Goal: Communication & Community: Answer question/provide support

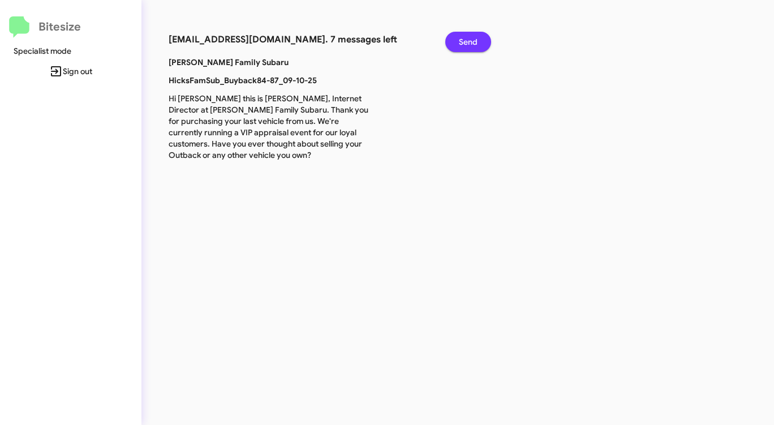
click at [461, 38] on span "Send" at bounding box center [468, 42] width 19 height 20
click at [461, 39] on span "Send" at bounding box center [468, 42] width 19 height 20
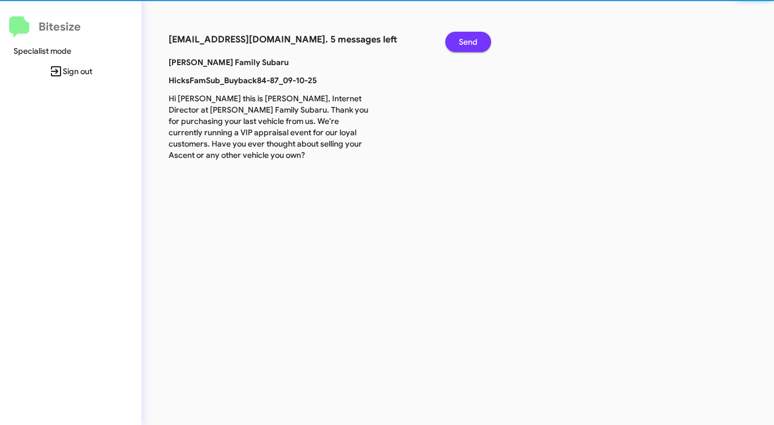
click at [460, 39] on span "Send" at bounding box center [468, 42] width 19 height 20
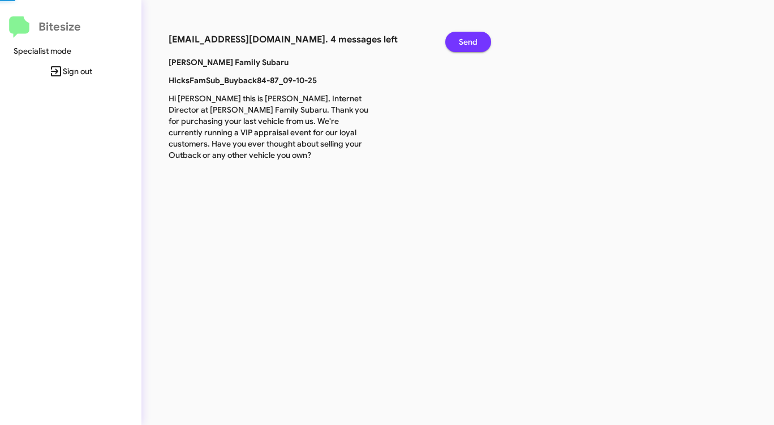
click at [460, 39] on span "Send" at bounding box center [468, 42] width 19 height 20
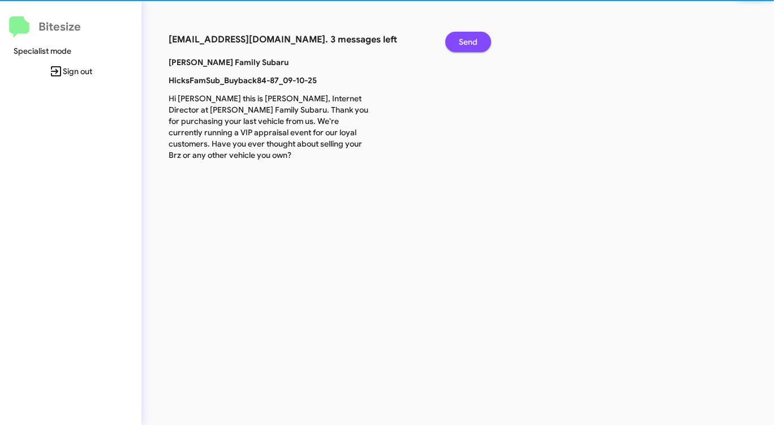
click at [460, 39] on span "Send" at bounding box center [468, 42] width 19 height 20
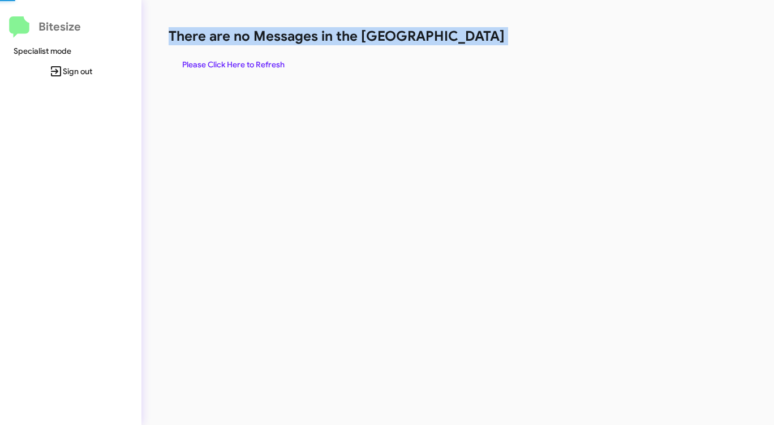
click at [460, 39] on h1 "There are no Messages in the [GEOGRAPHIC_DATA]" at bounding box center [405, 36] width 473 height 18
click at [454, 44] on h1 "There are no Messages in the [GEOGRAPHIC_DATA]" at bounding box center [405, 36] width 473 height 18
click at [248, 61] on span "Please Click Here to Refresh" at bounding box center [233, 64] width 102 height 20
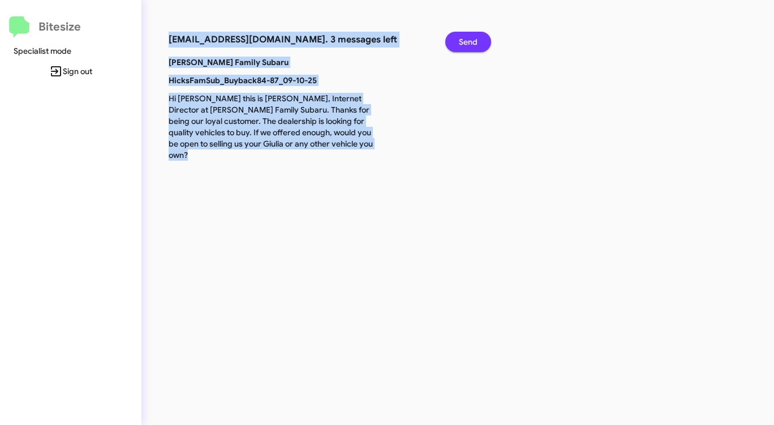
click at [462, 37] on span "Send" at bounding box center [468, 42] width 19 height 20
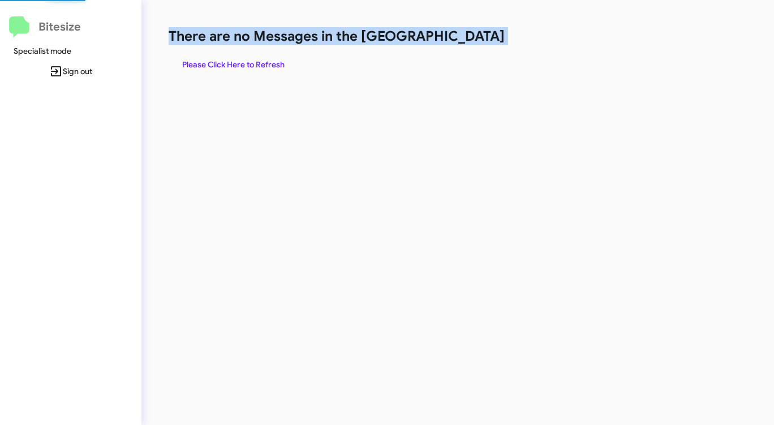
click at [462, 37] on h1 "There are no Messages in the [GEOGRAPHIC_DATA]" at bounding box center [405, 36] width 473 height 18
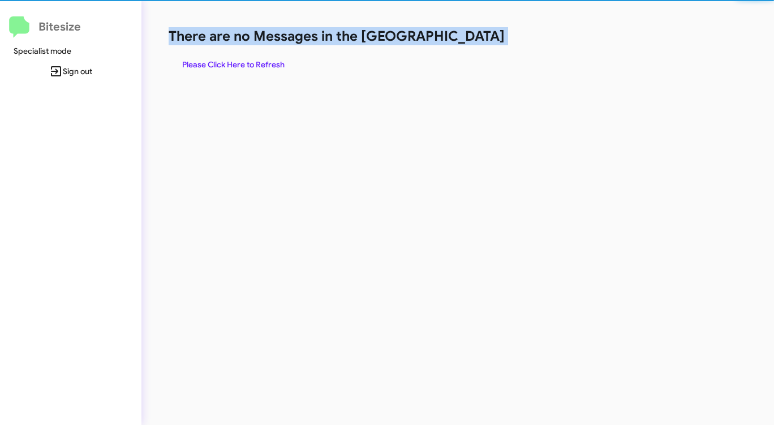
click at [254, 61] on span "Please Click Here to Refresh" at bounding box center [233, 64] width 102 height 20
click at [255, 61] on span "Please Click Here to Refresh" at bounding box center [233, 64] width 102 height 20
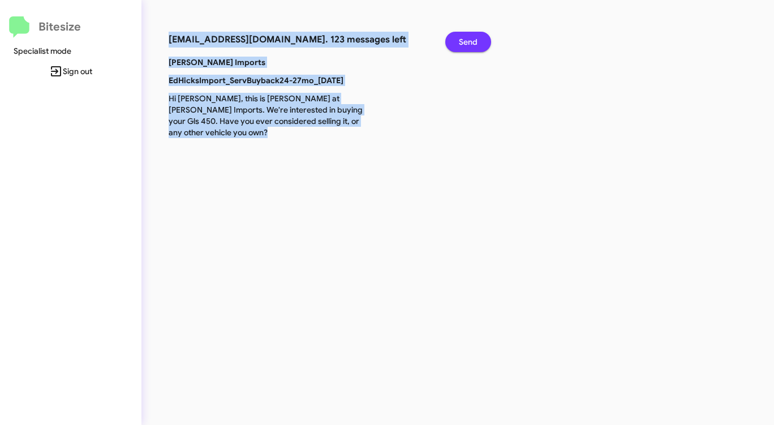
click at [470, 38] on span "Send" at bounding box center [468, 42] width 19 height 20
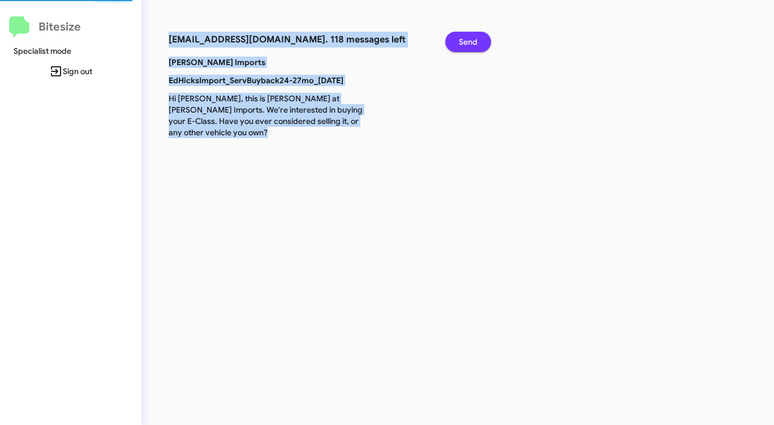
click at [470, 38] on span "Send" at bounding box center [468, 42] width 19 height 20
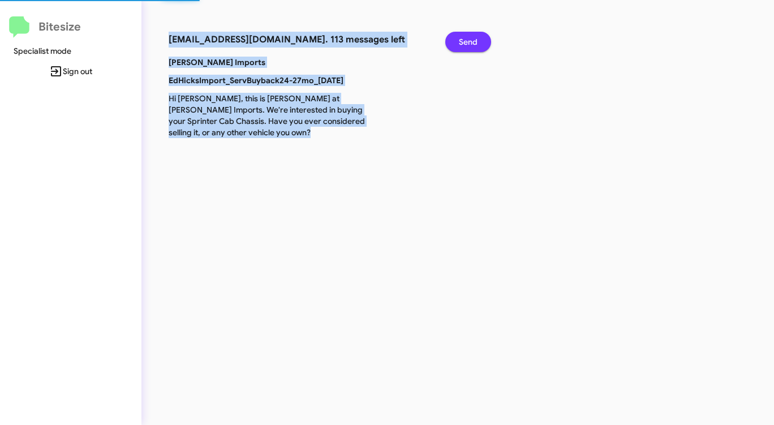
click at [470, 38] on span "Send" at bounding box center [468, 42] width 19 height 20
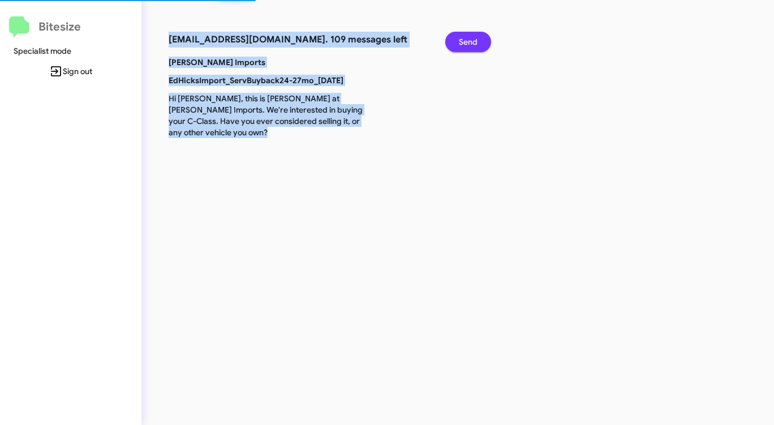
click at [470, 38] on span "Send" at bounding box center [468, 42] width 19 height 20
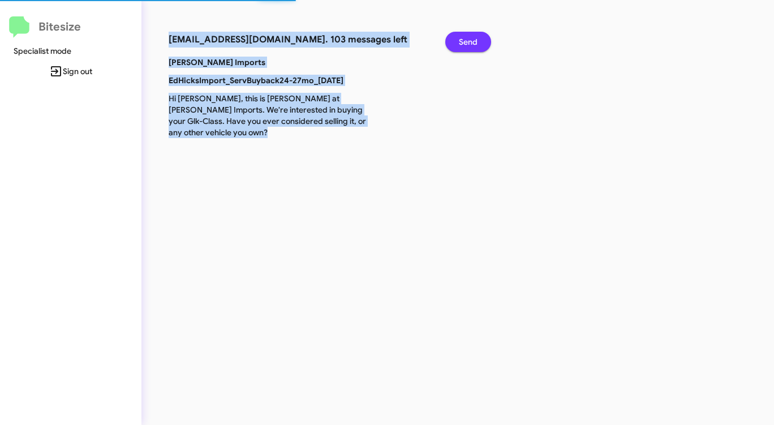
click at [469, 38] on span "Send" at bounding box center [468, 42] width 19 height 20
click at [468, 38] on span "Send" at bounding box center [468, 42] width 19 height 20
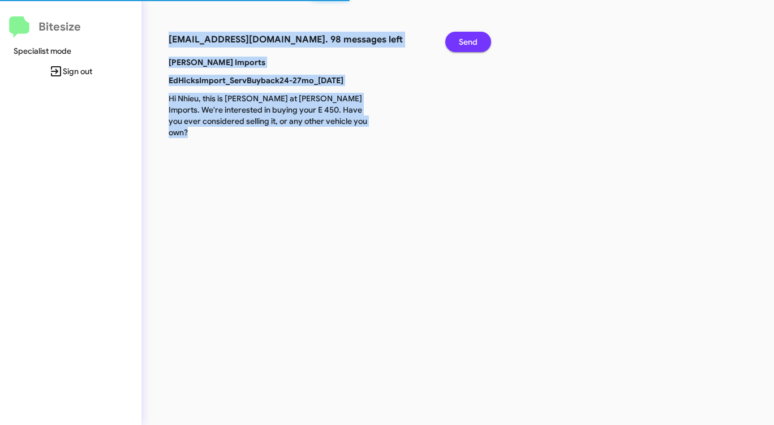
click at [468, 38] on span "Send" at bounding box center [468, 42] width 19 height 20
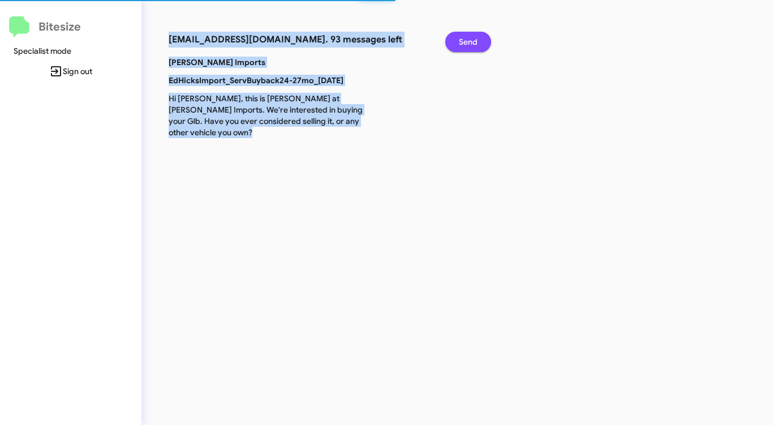
click at [468, 39] on span "Send" at bounding box center [468, 42] width 19 height 20
click at [465, 40] on span "Send" at bounding box center [468, 42] width 19 height 20
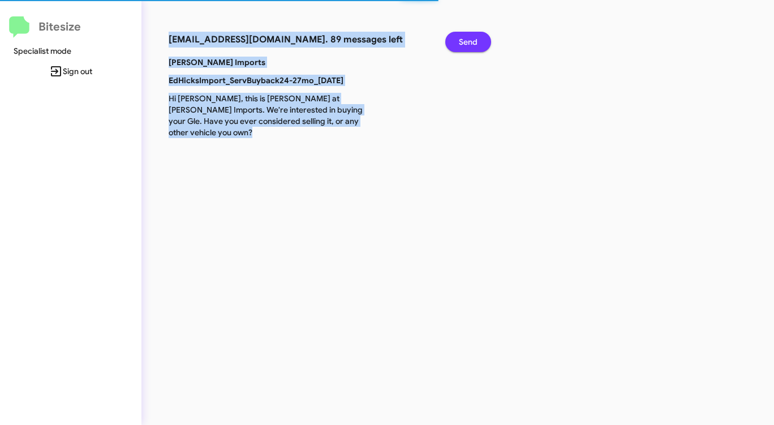
click at [465, 40] on span "Send" at bounding box center [468, 42] width 19 height 20
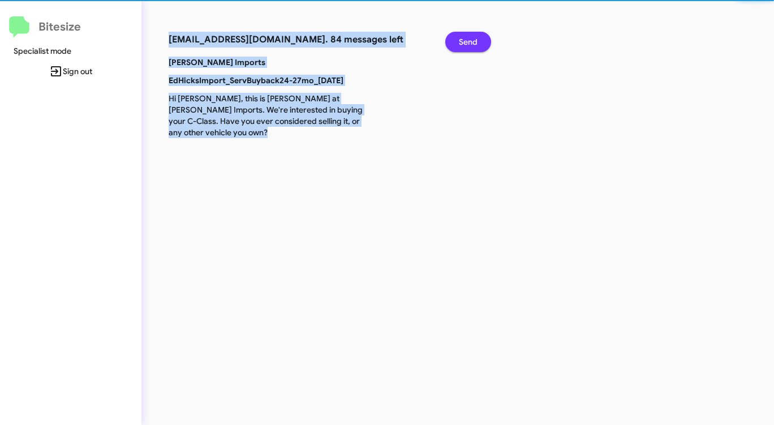
click at [465, 40] on span "Send" at bounding box center [468, 42] width 19 height 20
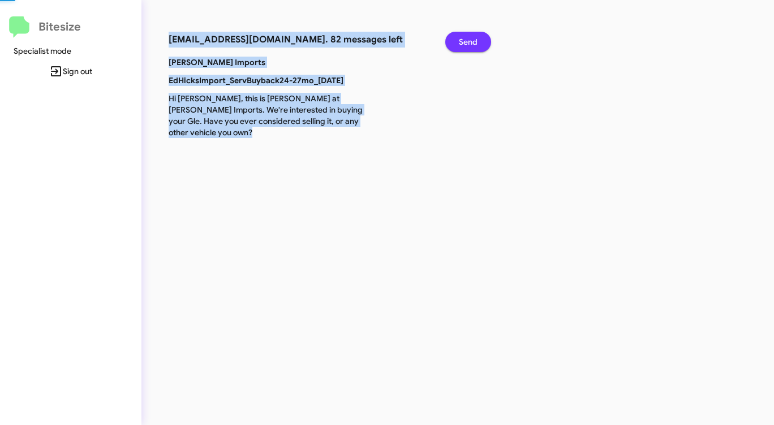
click at [465, 40] on span "Send" at bounding box center [468, 42] width 19 height 20
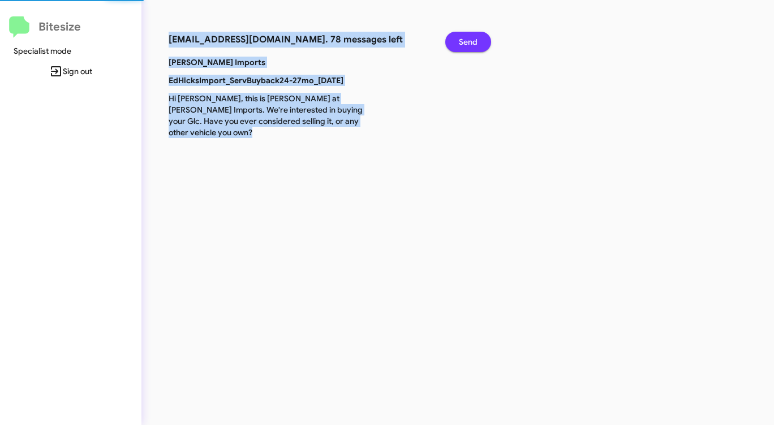
click at [465, 40] on span "Send" at bounding box center [468, 42] width 19 height 20
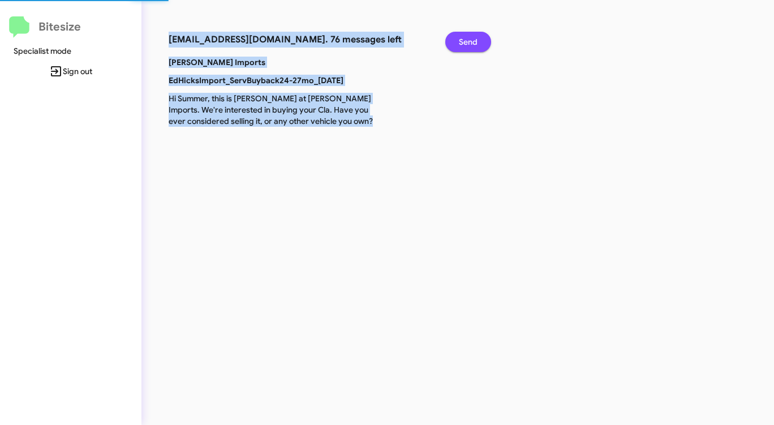
click at [465, 40] on span "Send" at bounding box center [468, 42] width 19 height 20
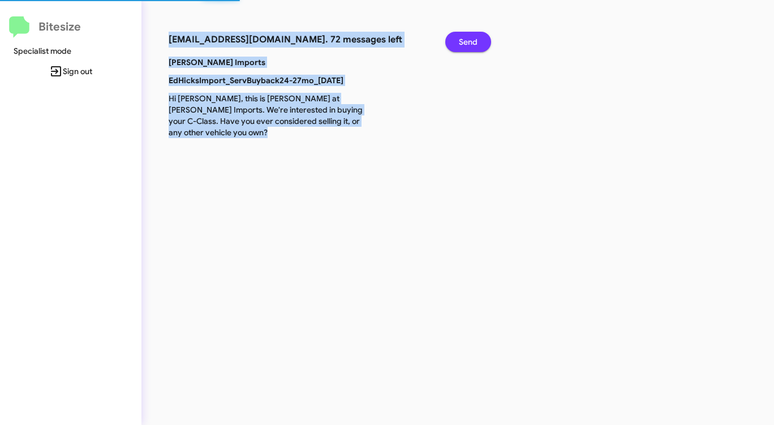
click at [465, 40] on span "Send" at bounding box center [468, 42] width 19 height 20
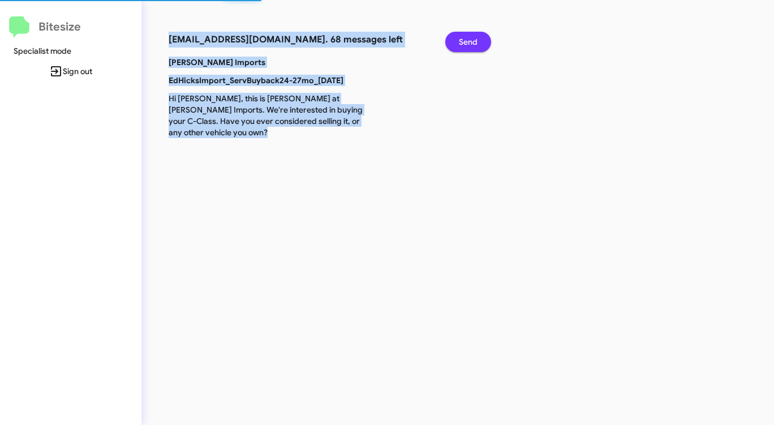
click at [465, 40] on span "Send" at bounding box center [468, 42] width 19 height 20
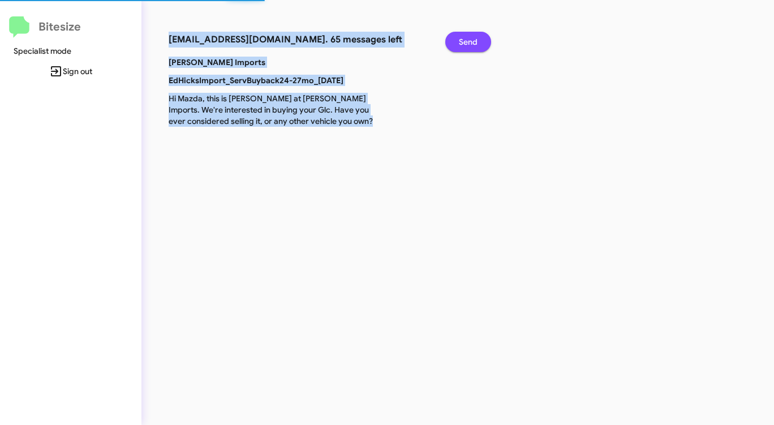
click at [465, 40] on span "Send" at bounding box center [468, 42] width 19 height 20
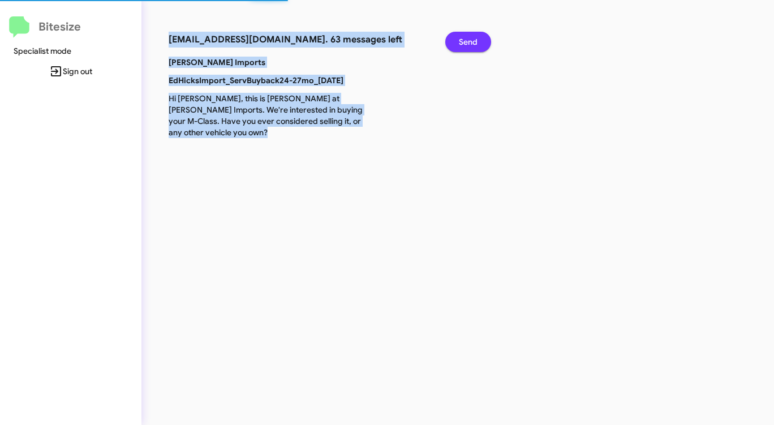
click at [465, 40] on span "Send" at bounding box center [468, 42] width 19 height 20
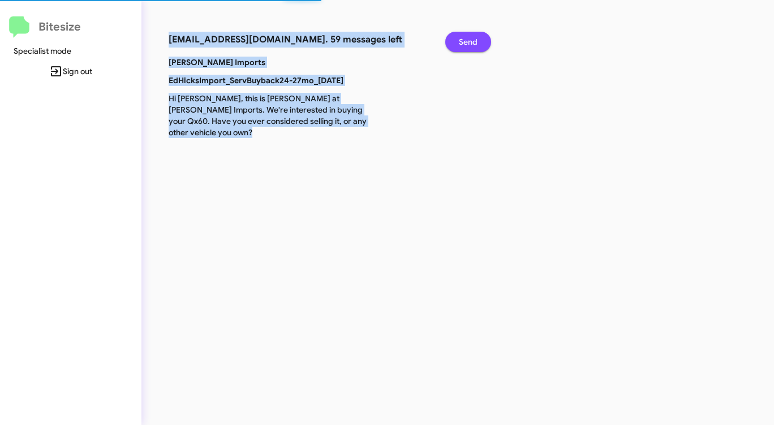
click at [465, 40] on span "Send" at bounding box center [468, 42] width 19 height 20
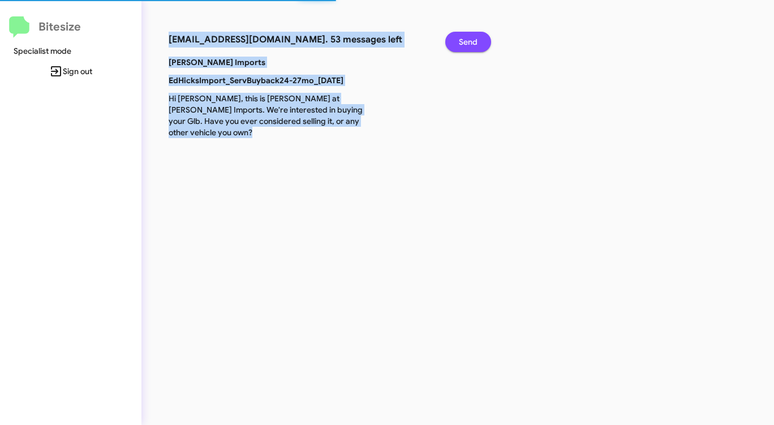
click at [465, 40] on span "Send" at bounding box center [468, 42] width 19 height 20
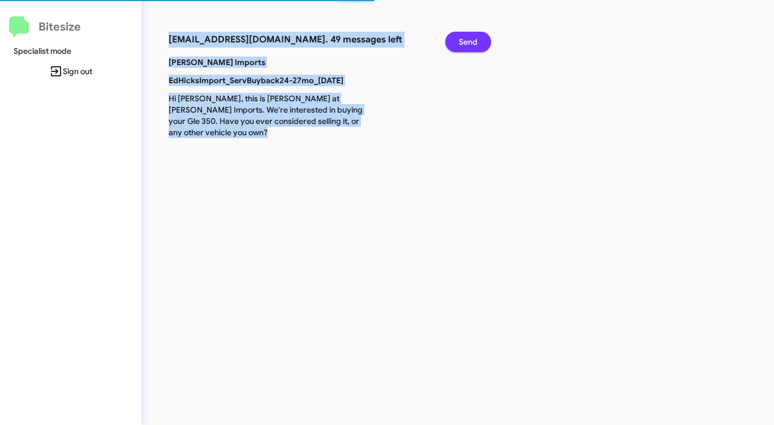
click at [465, 40] on span "Send" at bounding box center [468, 42] width 19 height 20
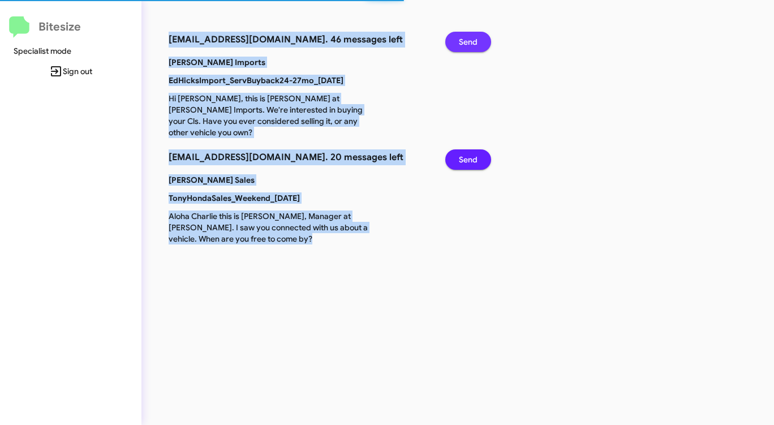
click at [465, 40] on span "Send" at bounding box center [468, 42] width 19 height 20
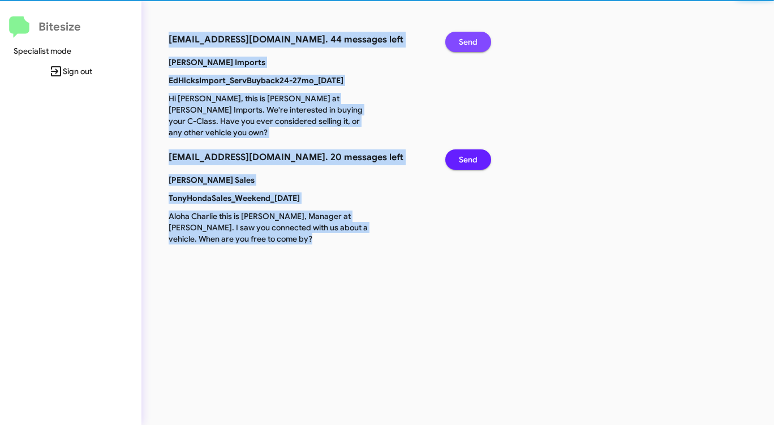
click at [465, 40] on span "Send" at bounding box center [468, 42] width 19 height 20
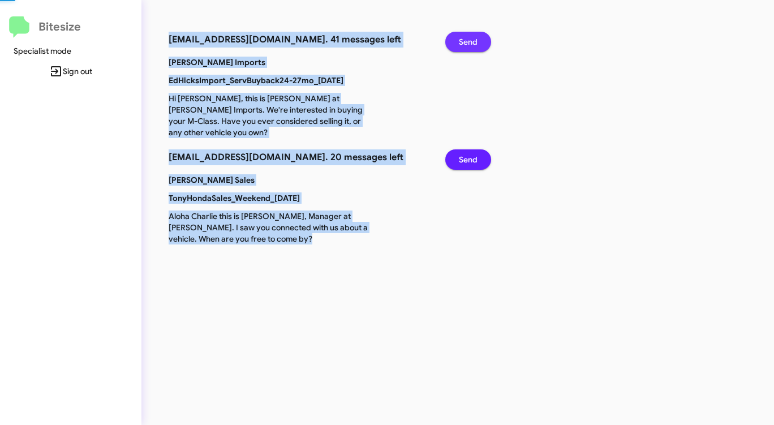
click at [465, 40] on span "Send" at bounding box center [468, 42] width 19 height 20
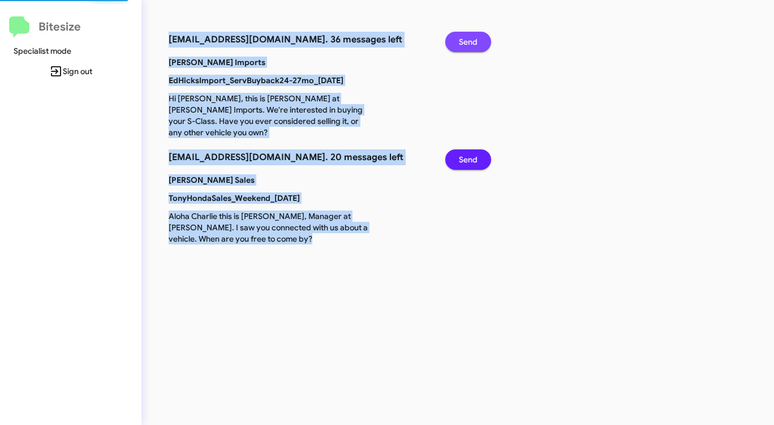
click at [465, 40] on span "Send" at bounding box center [468, 42] width 19 height 20
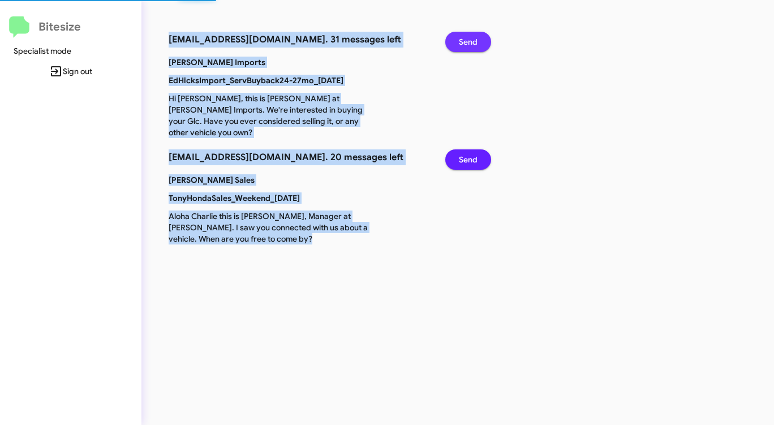
click at [465, 40] on span "Send" at bounding box center [468, 42] width 19 height 20
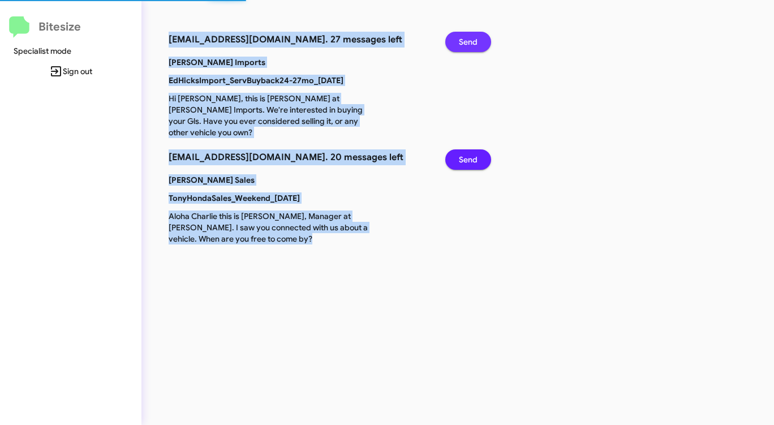
click at [465, 40] on span "Send" at bounding box center [468, 42] width 19 height 20
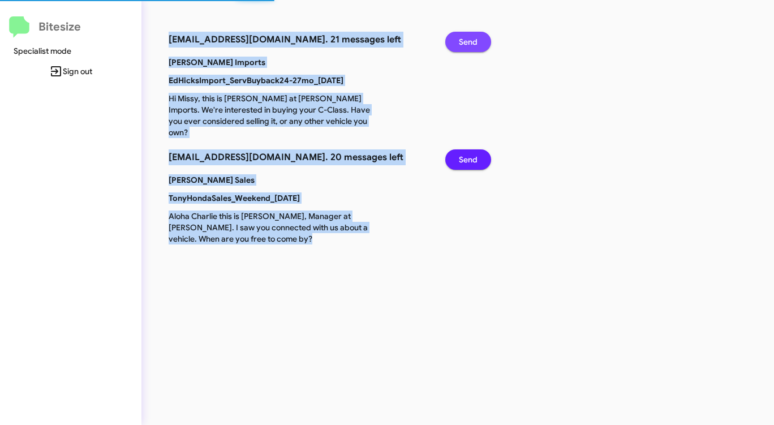
click at [465, 40] on span "Send" at bounding box center [468, 42] width 19 height 20
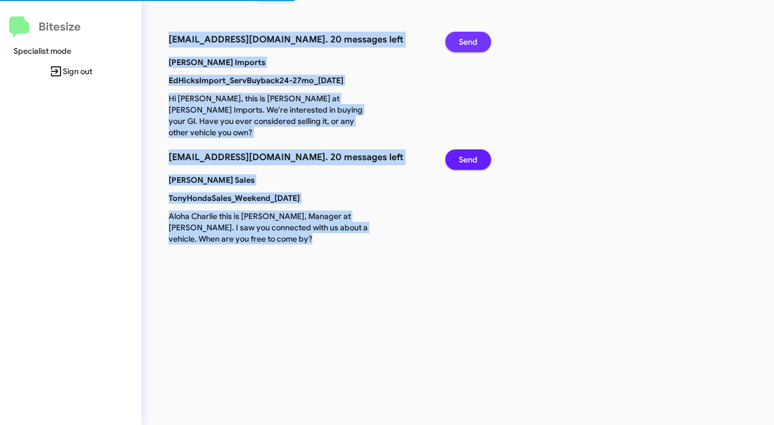
click at [465, 40] on span "Send" at bounding box center [468, 42] width 19 height 20
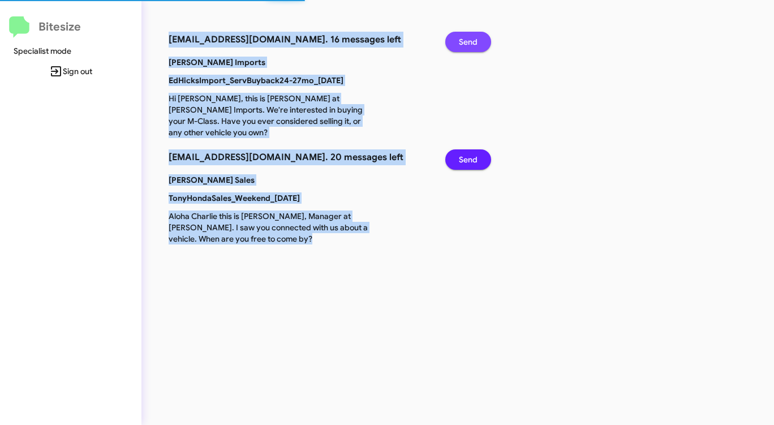
click at [465, 40] on span "Send" at bounding box center [468, 42] width 19 height 20
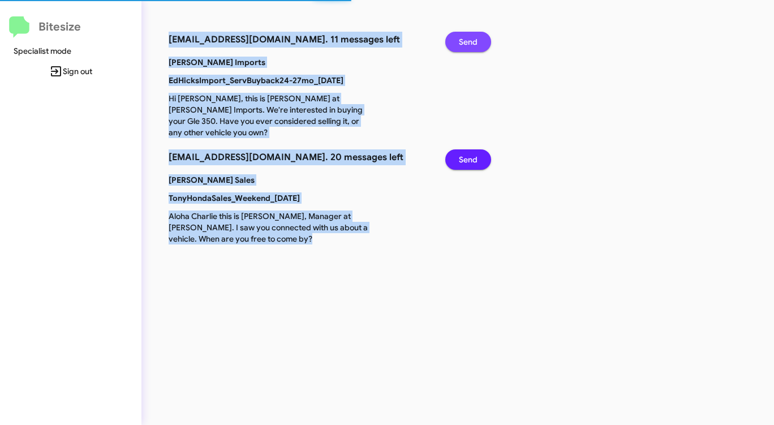
click at [465, 40] on span "Send" at bounding box center [468, 42] width 19 height 20
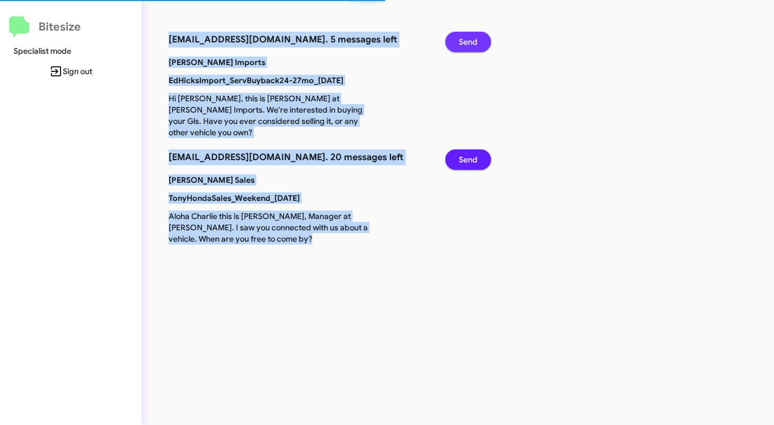
click at [465, 40] on span "Send" at bounding box center [468, 42] width 19 height 20
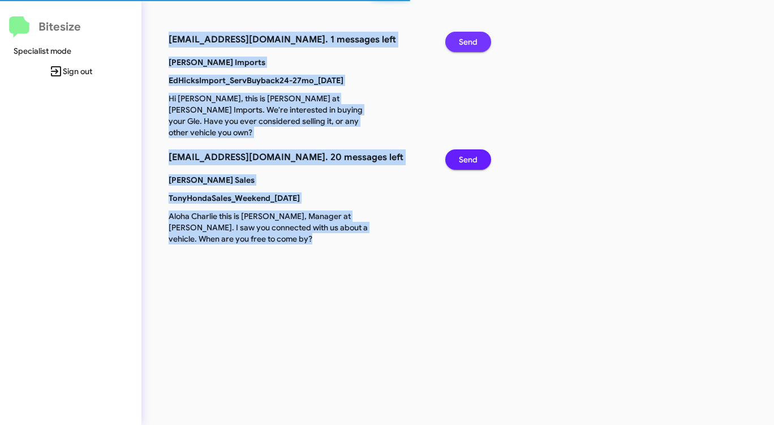
click at [465, 149] on span "Send" at bounding box center [468, 159] width 19 height 20
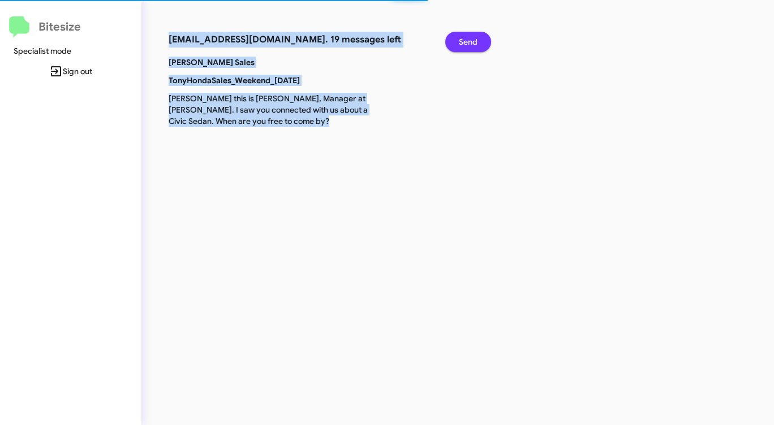
click at [465, 40] on span "Send" at bounding box center [468, 42] width 19 height 20
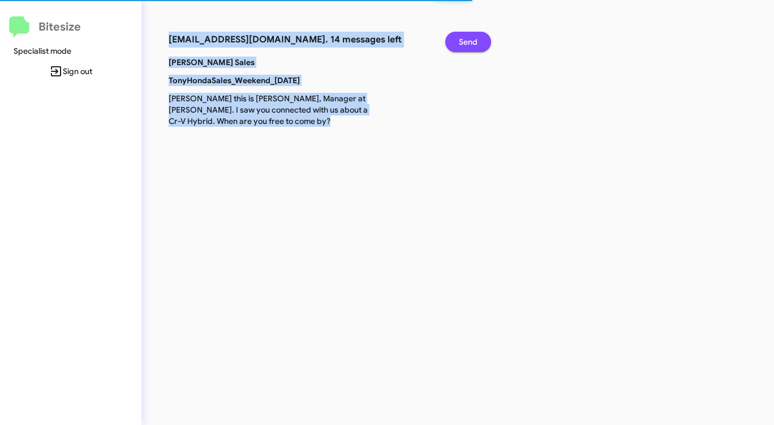
click at [465, 40] on span "Send" at bounding box center [468, 42] width 19 height 20
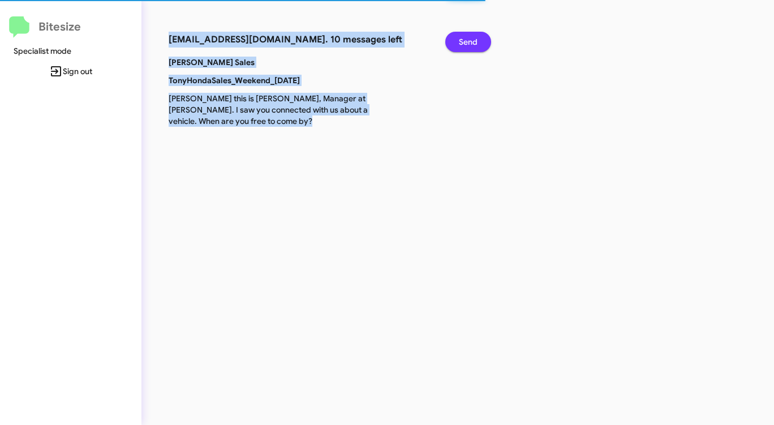
click at [465, 40] on span "Send" at bounding box center [468, 42] width 19 height 20
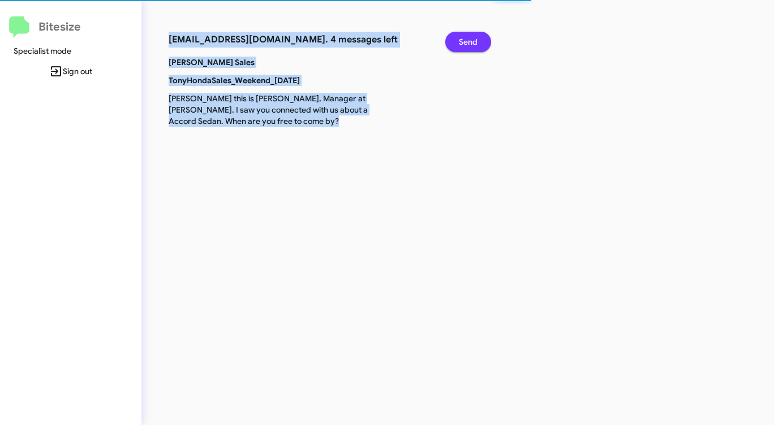
click at [465, 40] on span "Send" at bounding box center [468, 42] width 19 height 20
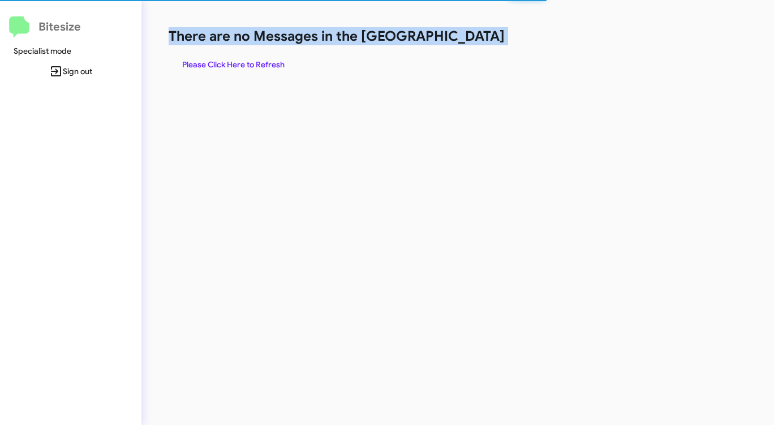
click at [465, 40] on h1 "There are no Messages in the [GEOGRAPHIC_DATA]" at bounding box center [405, 36] width 473 height 18
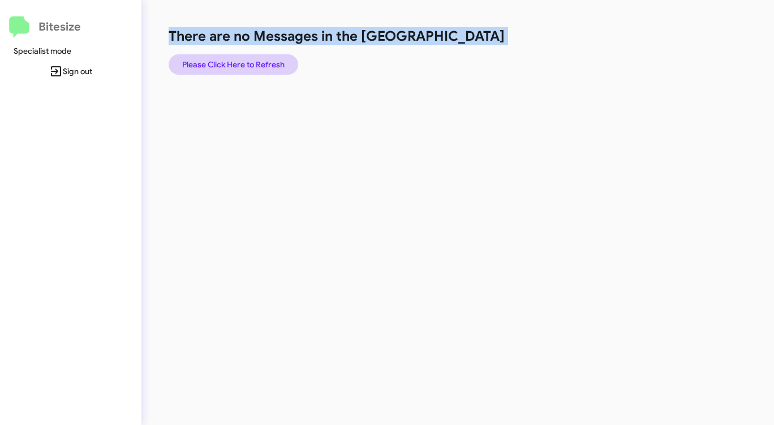
click at [253, 63] on span "Please Click Here to Refresh" at bounding box center [233, 64] width 102 height 20
click at [255, 64] on span "Please Click Here to Refresh" at bounding box center [233, 64] width 102 height 20
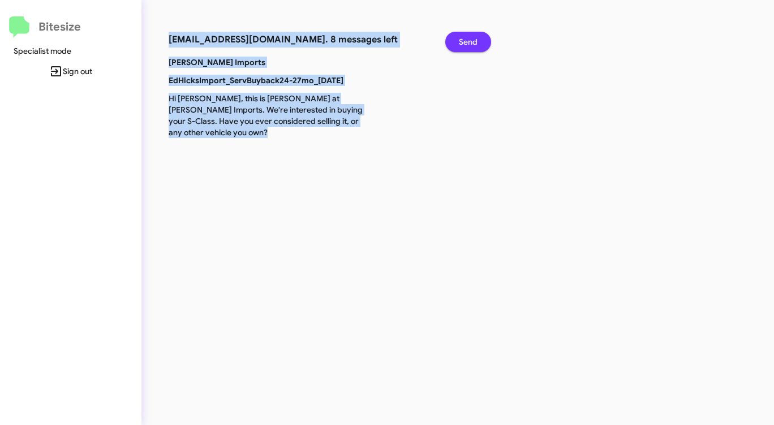
click at [474, 45] on span "Send" at bounding box center [468, 42] width 19 height 20
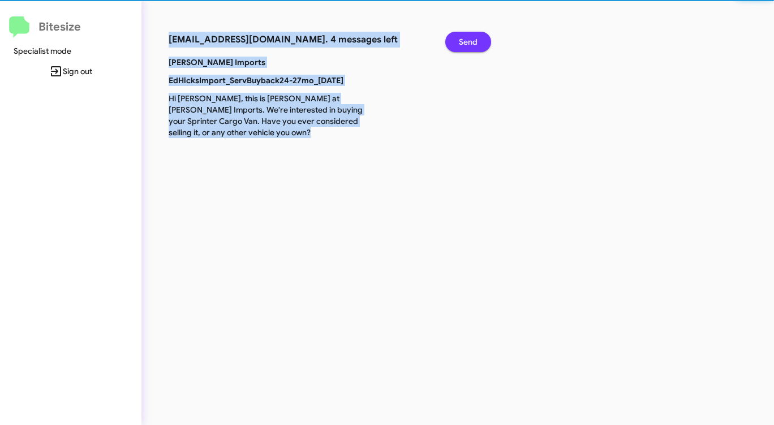
click at [473, 45] on span "Send" at bounding box center [468, 42] width 19 height 20
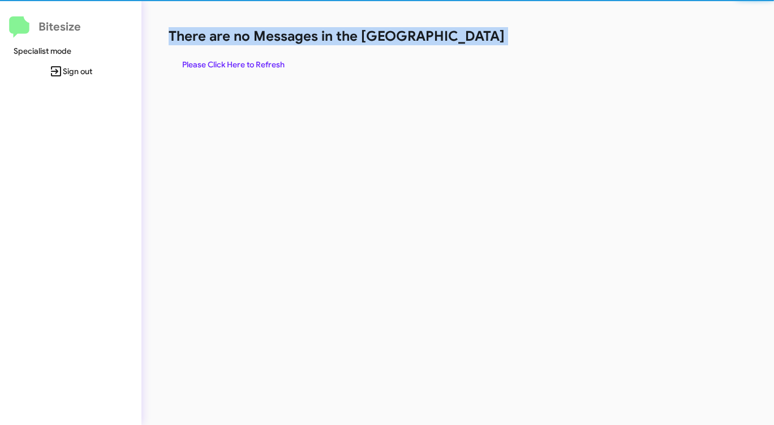
click at [473, 45] on h1 "There are no Messages in the [GEOGRAPHIC_DATA]" at bounding box center [405, 36] width 473 height 18
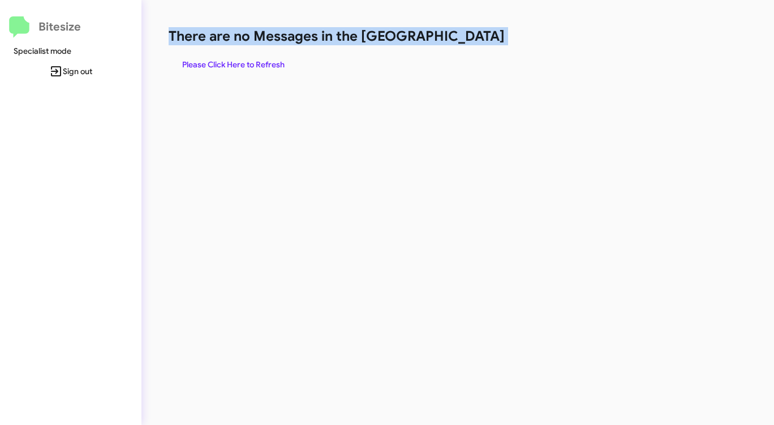
click at [473, 45] on h1 "There are no Messages in the [GEOGRAPHIC_DATA]" at bounding box center [405, 36] width 473 height 18
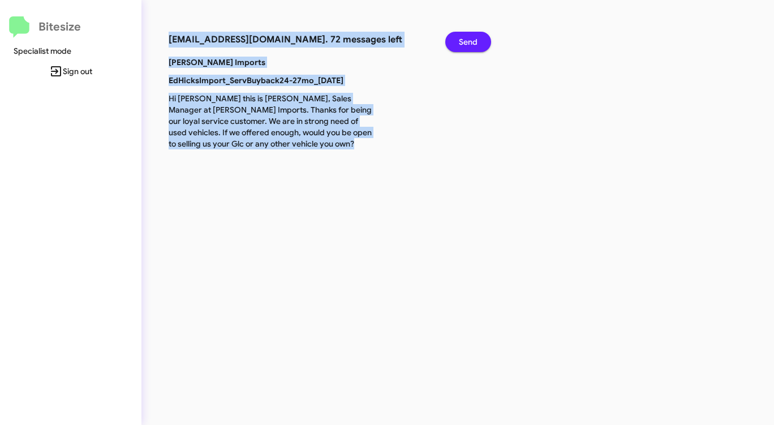
click at [474, 44] on span "Send" at bounding box center [468, 42] width 19 height 20
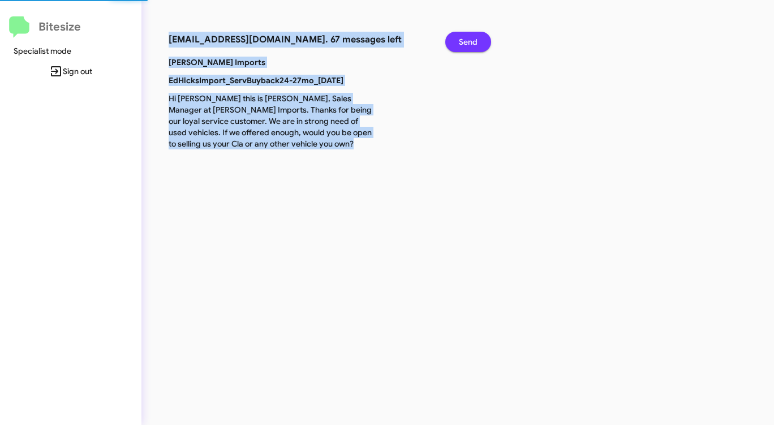
click at [474, 44] on span "Send" at bounding box center [468, 42] width 19 height 20
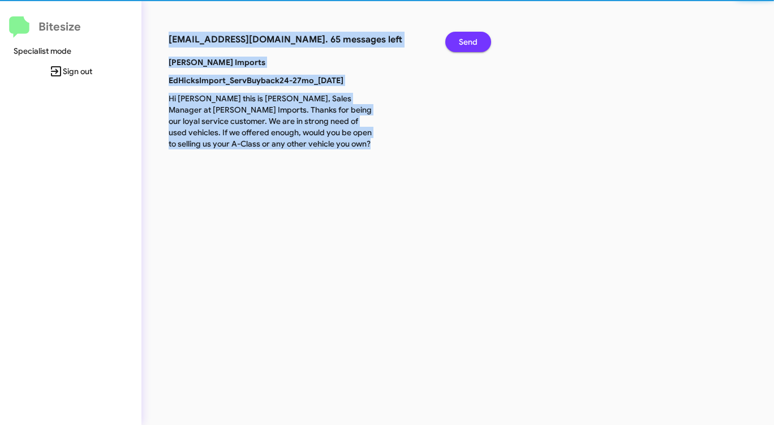
click at [474, 44] on span "Send" at bounding box center [468, 42] width 19 height 20
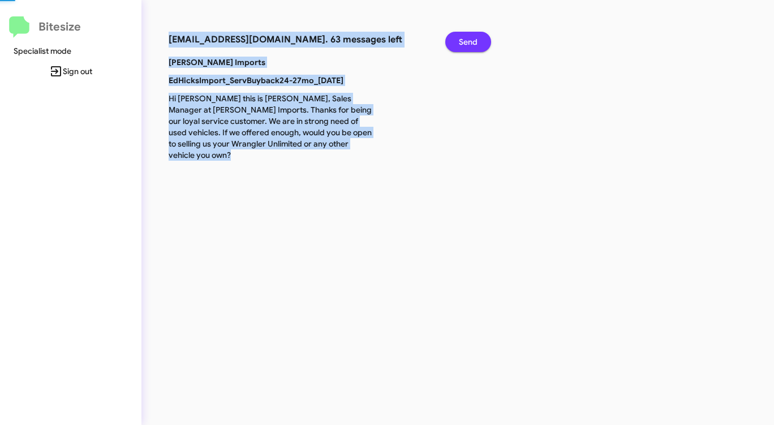
click at [474, 44] on span "Send" at bounding box center [468, 42] width 19 height 20
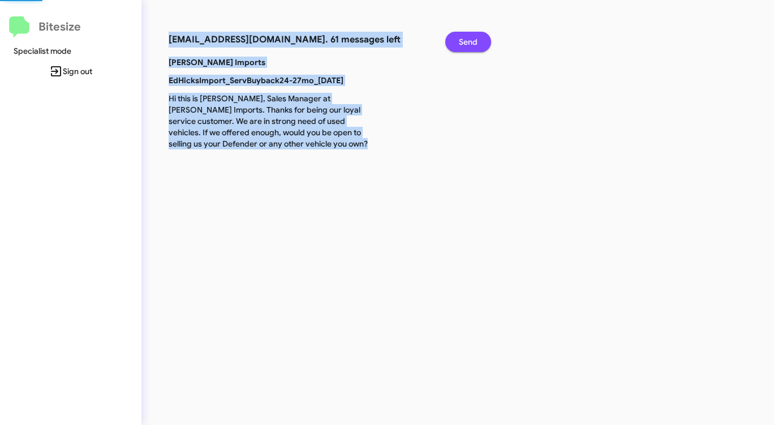
click at [474, 44] on span "Send" at bounding box center [468, 42] width 19 height 20
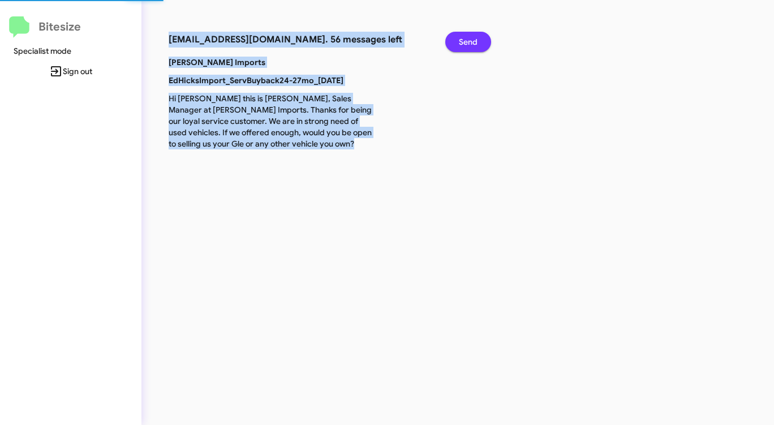
click at [474, 44] on span "Send" at bounding box center [468, 42] width 19 height 20
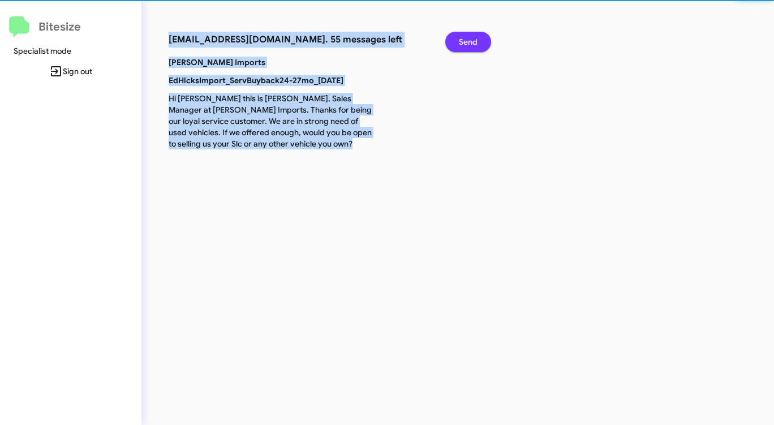
click at [474, 44] on span "Send" at bounding box center [468, 42] width 19 height 20
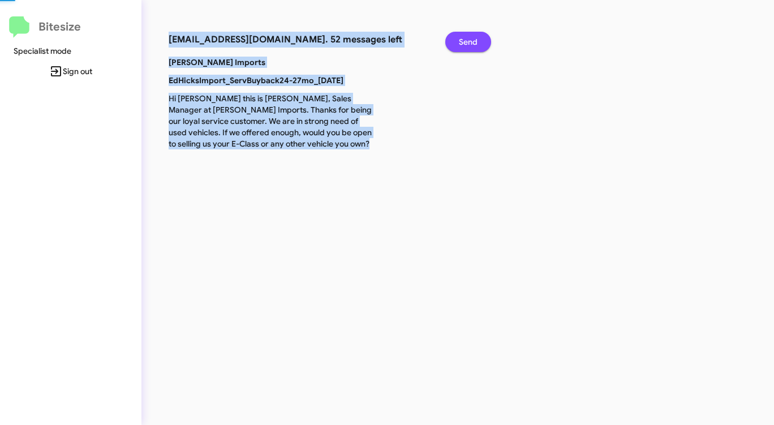
click at [474, 44] on span "Send" at bounding box center [468, 42] width 19 height 20
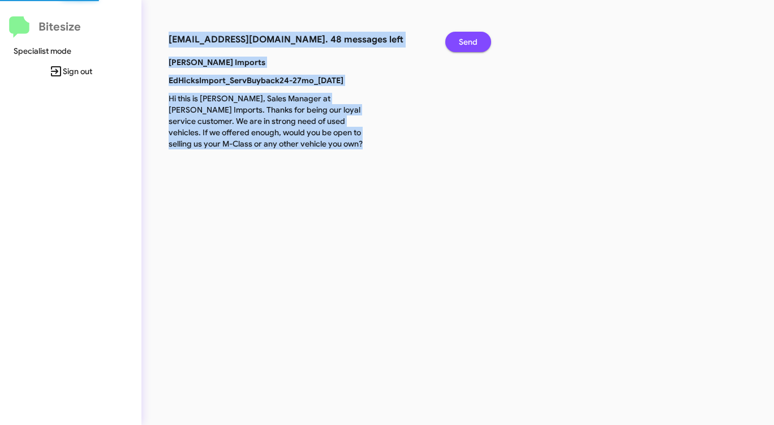
click at [474, 44] on span "Send" at bounding box center [468, 42] width 19 height 20
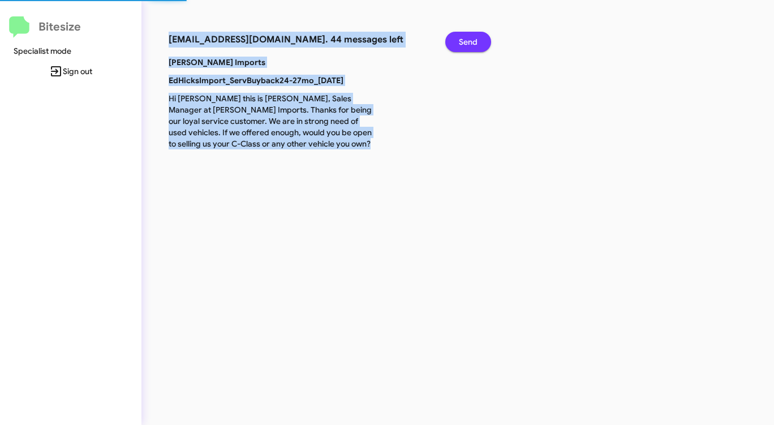
click at [474, 44] on span "Send" at bounding box center [468, 42] width 19 height 20
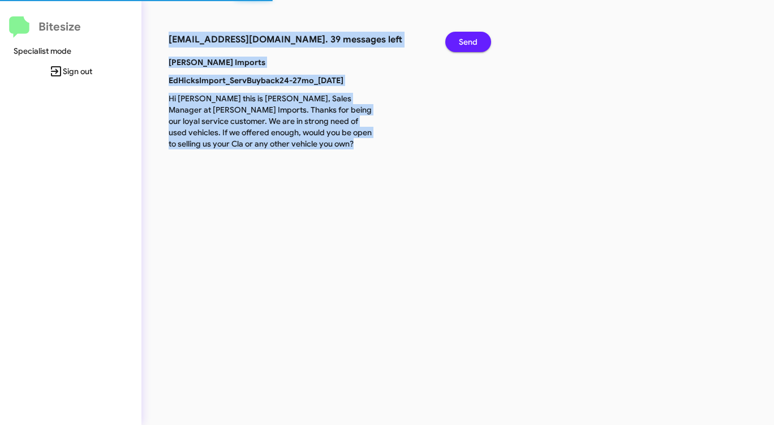
click at [474, 44] on span "Send" at bounding box center [468, 42] width 19 height 20
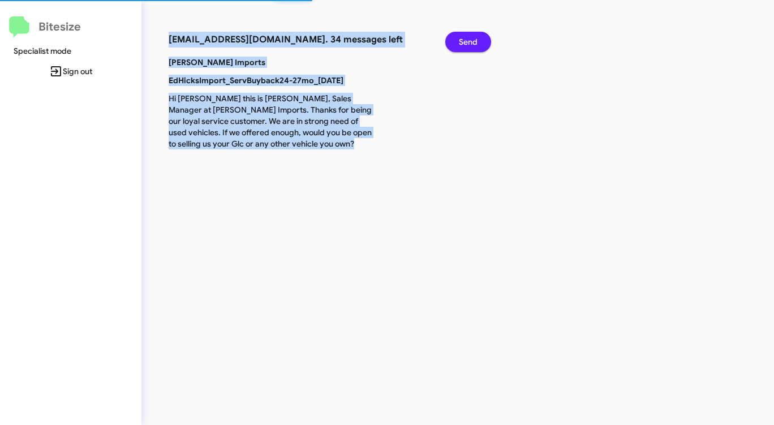
click at [474, 44] on span "Send" at bounding box center [468, 42] width 19 height 20
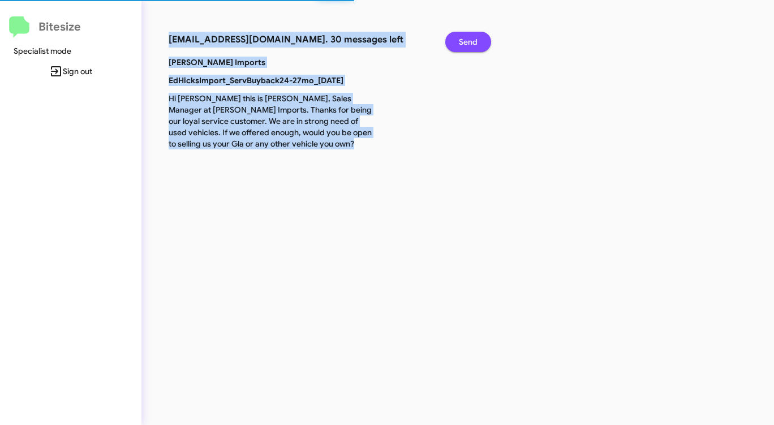
click at [474, 44] on span "Send" at bounding box center [468, 42] width 19 height 20
click at [472, 44] on span "Send" at bounding box center [468, 42] width 19 height 20
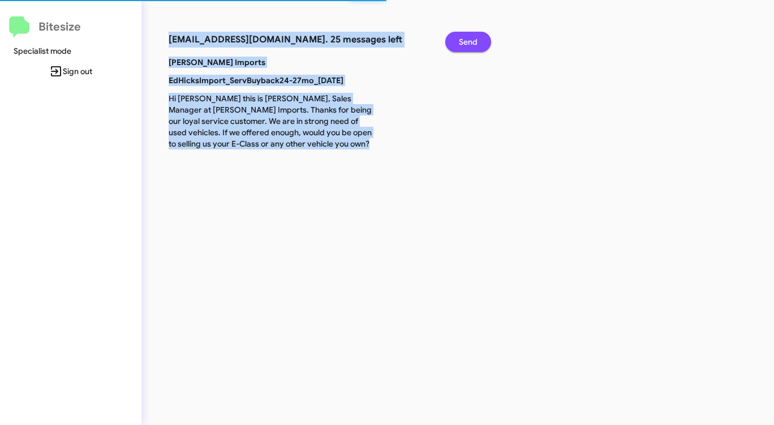
click at [472, 44] on span "Send" at bounding box center [468, 42] width 19 height 20
click at [471, 44] on span "Send" at bounding box center [468, 42] width 19 height 20
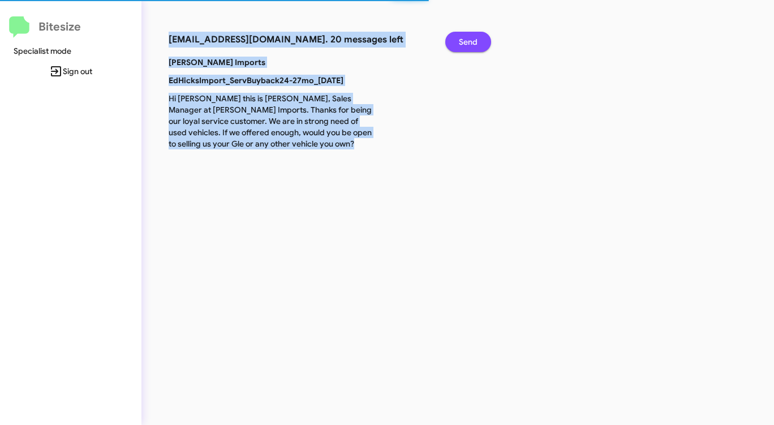
click at [471, 44] on span "Send" at bounding box center [468, 42] width 19 height 20
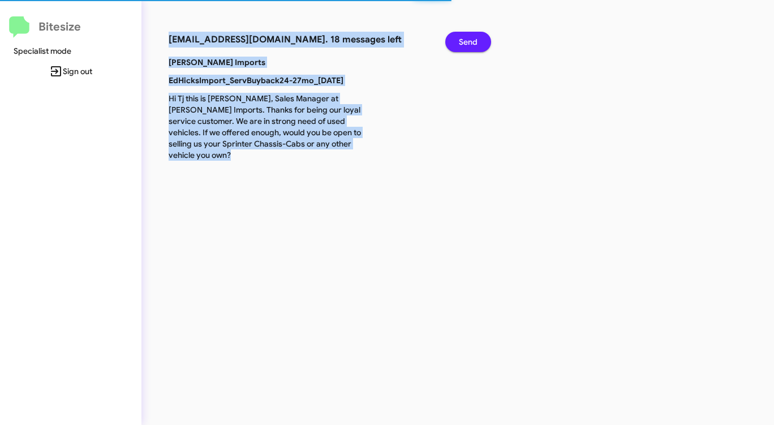
click at [471, 44] on span "Send" at bounding box center [468, 42] width 19 height 20
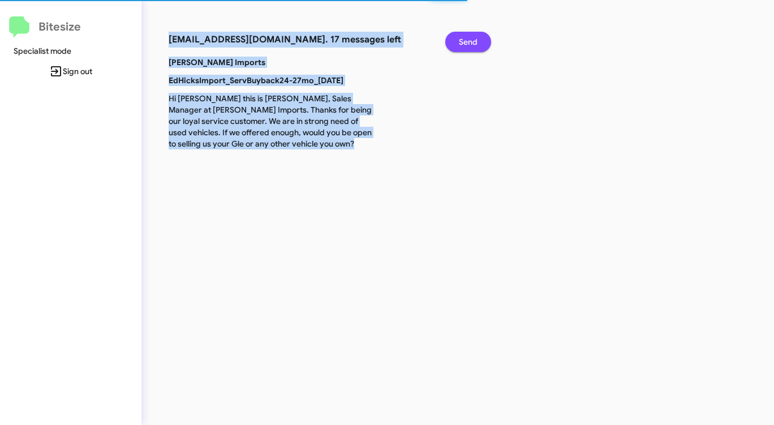
click at [471, 44] on span "Send" at bounding box center [468, 42] width 19 height 20
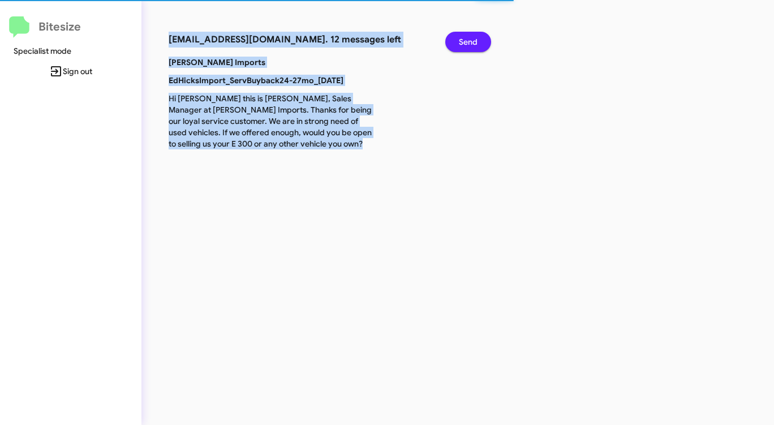
click at [471, 44] on span "Send" at bounding box center [468, 42] width 19 height 20
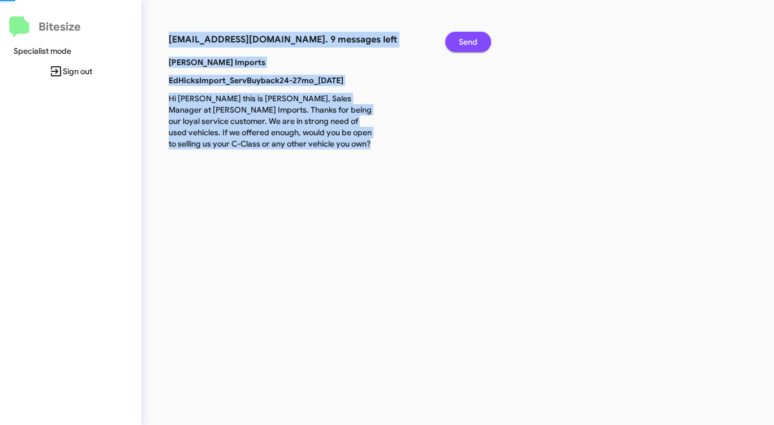
click at [471, 44] on span "Send" at bounding box center [468, 42] width 19 height 20
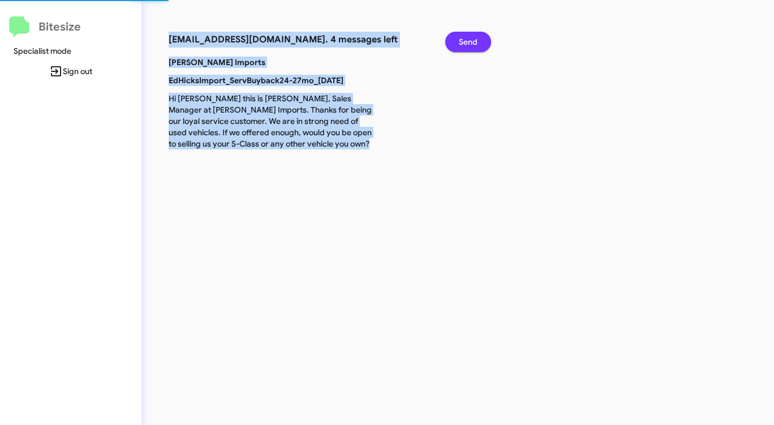
click at [471, 44] on span "Send" at bounding box center [468, 42] width 19 height 20
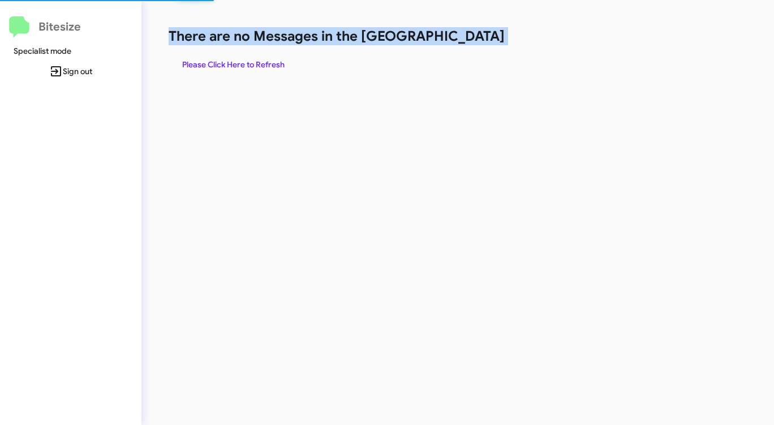
click at [471, 44] on h1 "There are no Messages in the [GEOGRAPHIC_DATA]" at bounding box center [405, 36] width 473 height 18
click at [223, 68] on span "Please Click Here to Refresh" at bounding box center [233, 64] width 102 height 20
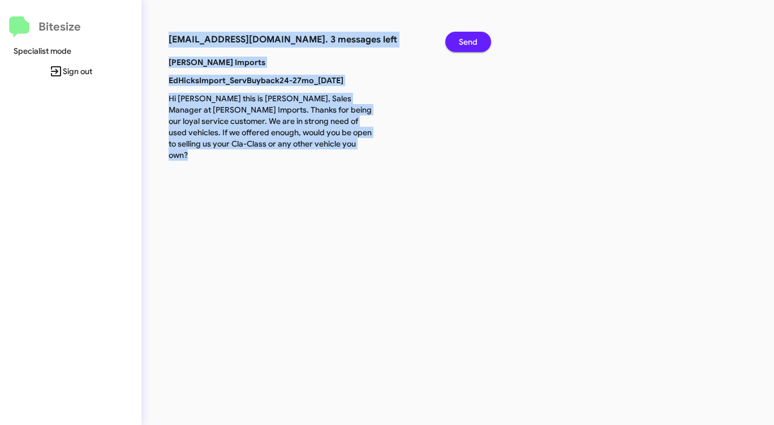
click at [468, 41] on span "Send" at bounding box center [468, 42] width 19 height 20
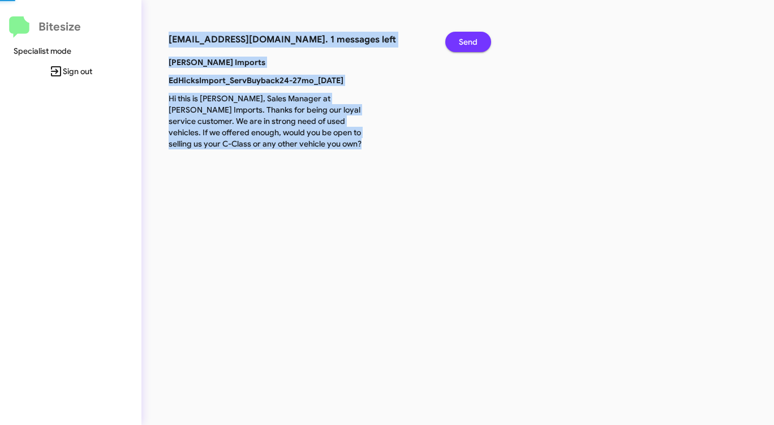
click at [468, 41] on span "Send" at bounding box center [468, 42] width 19 height 20
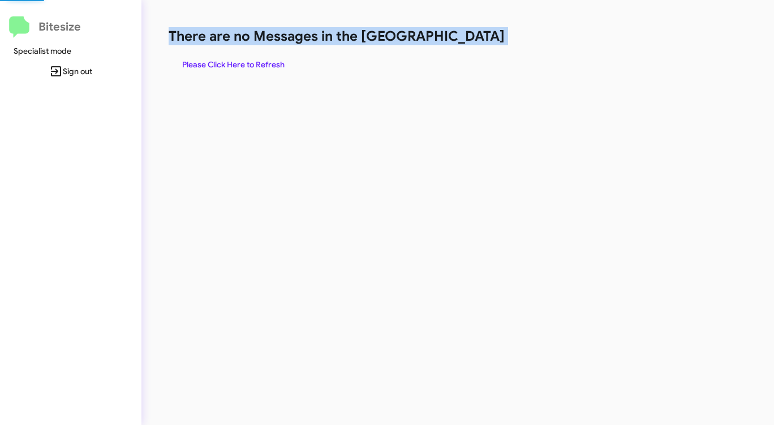
click at [468, 41] on h1 "There are no Messages in the [GEOGRAPHIC_DATA]" at bounding box center [405, 36] width 473 height 18
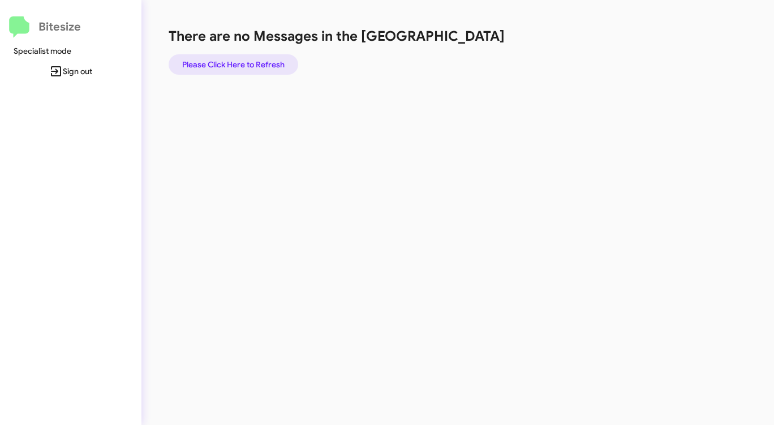
click at [240, 66] on span "Please Click Here to Refresh" at bounding box center [233, 64] width 102 height 20
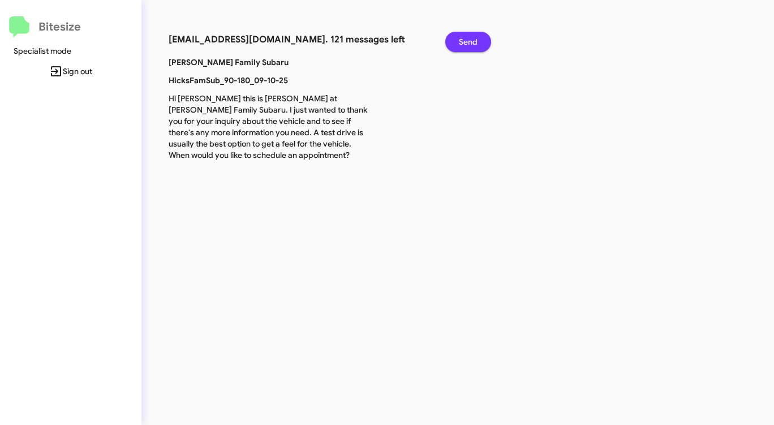
click at [465, 44] on span "Send" at bounding box center [468, 42] width 19 height 20
click at [462, 46] on span "Send" at bounding box center [468, 42] width 19 height 20
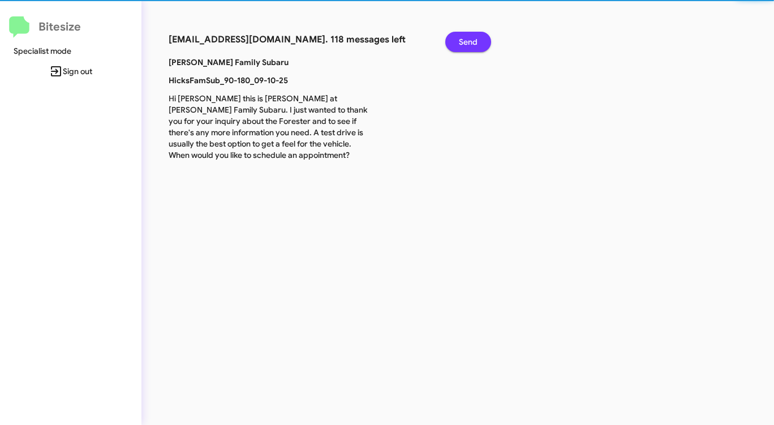
click at [462, 46] on span "Send" at bounding box center [468, 42] width 19 height 20
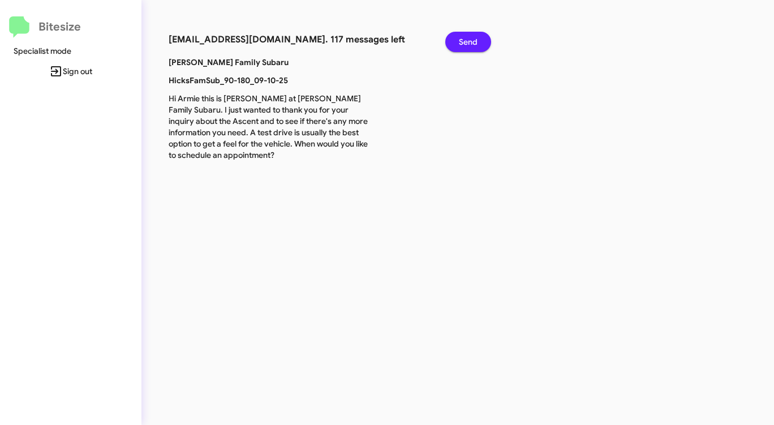
click at [469, 41] on span "Send" at bounding box center [468, 42] width 19 height 20
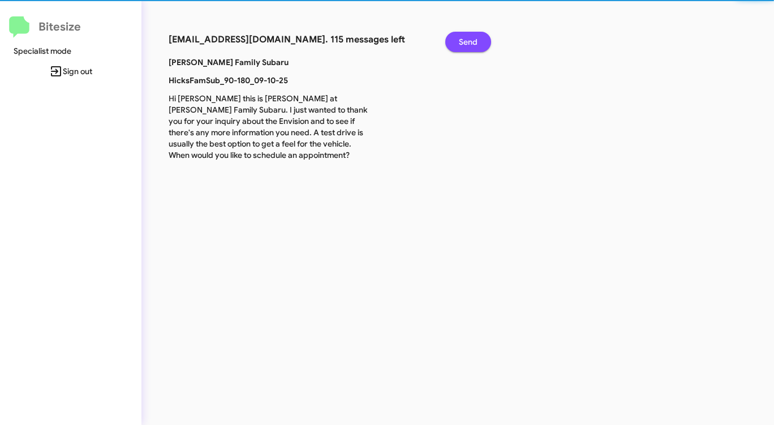
click at [469, 41] on span "Send" at bounding box center [468, 42] width 19 height 20
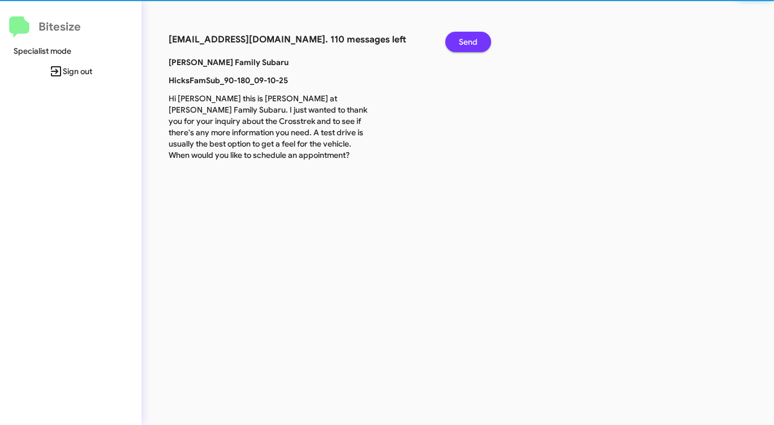
click at [469, 41] on span "Send" at bounding box center [468, 42] width 19 height 20
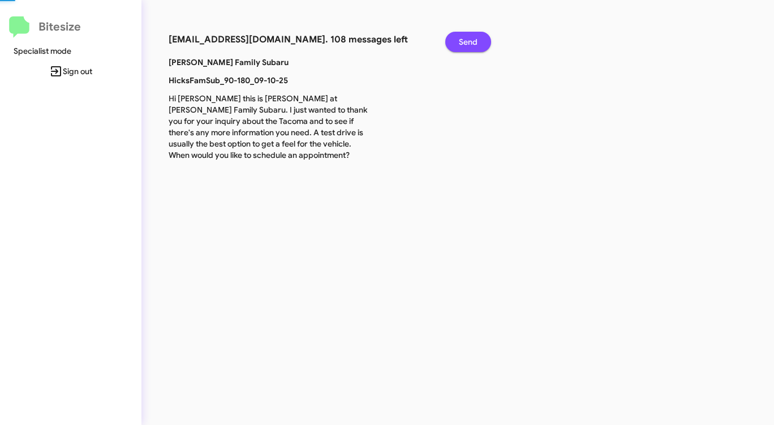
click at [469, 41] on span "Send" at bounding box center [468, 42] width 19 height 20
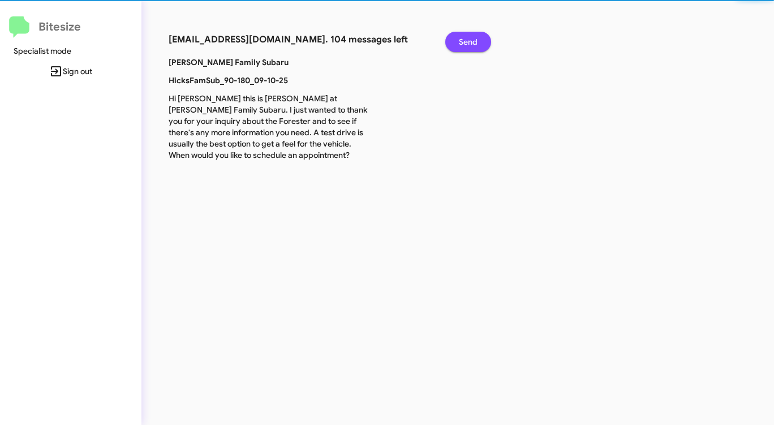
click at [469, 41] on span "Send" at bounding box center [468, 42] width 19 height 20
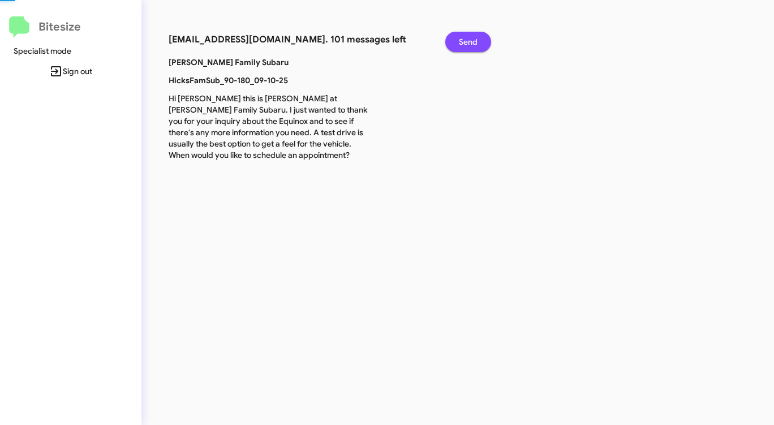
click at [469, 41] on span "Send" at bounding box center [468, 42] width 19 height 20
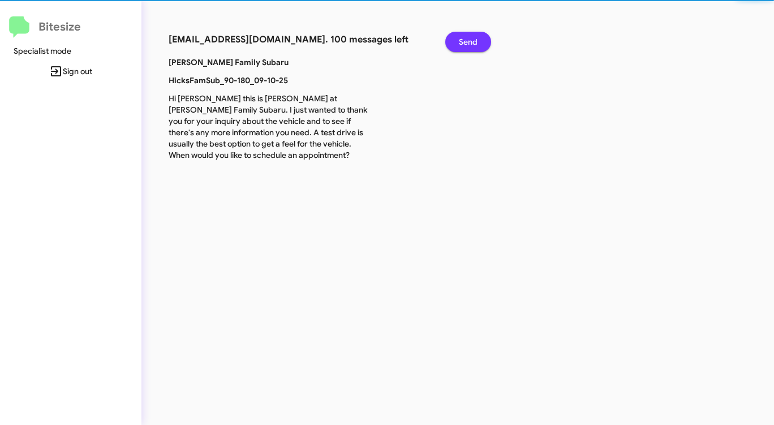
click at [469, 41] on span "Send" at bounding box center [468, 42] width 19 height 20
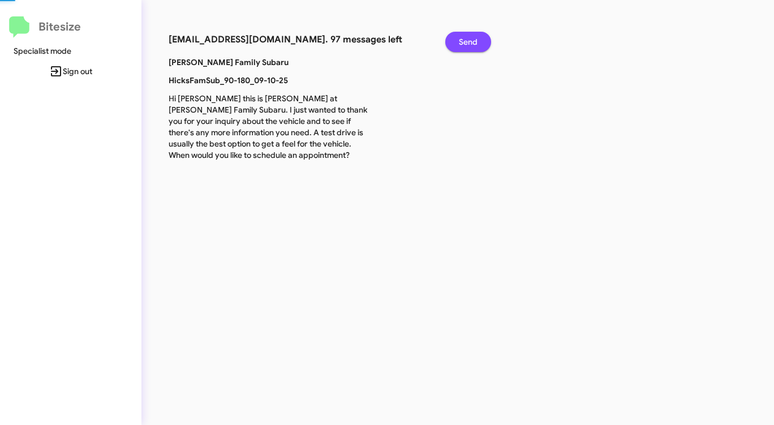
click at [469, 41] on span "Send" at bounding box center [468, 42] width 19 height 20
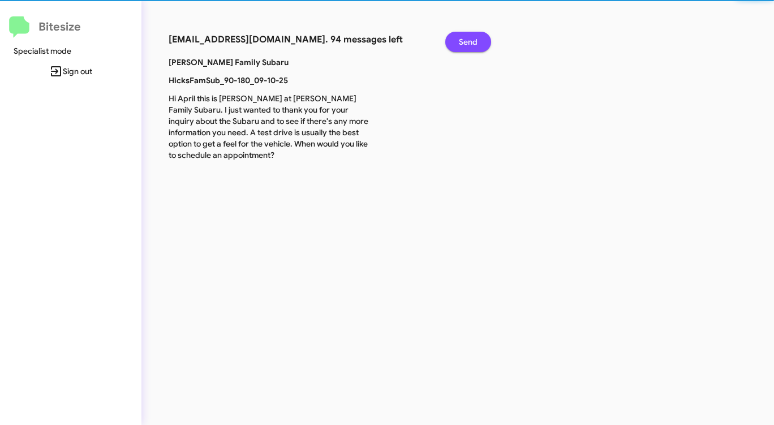
click at [469, 41] on span "Send" at bounding box center [468, 42] width 19 height 20
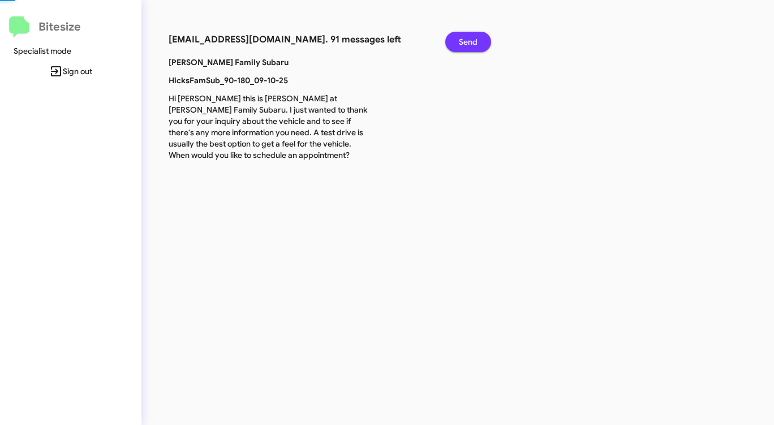
click at [469, 41] on span "Send" at bounding box center [468, 42] width 19 height 20
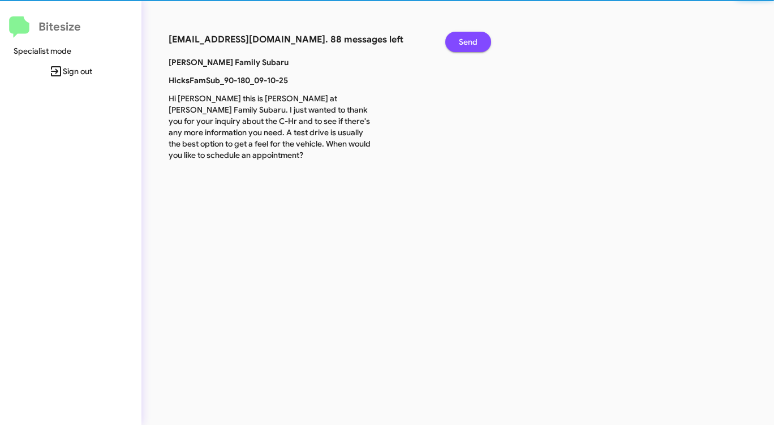
click at [469, 41] on span "Send" at bounding box center [468, 42] width 19 height 20
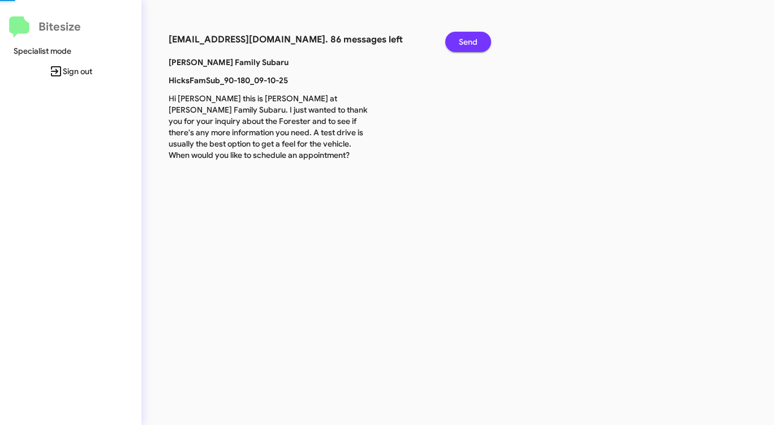
click at [469, 41] on span "Send" at bounding box center [468, 42] width 19 height 20
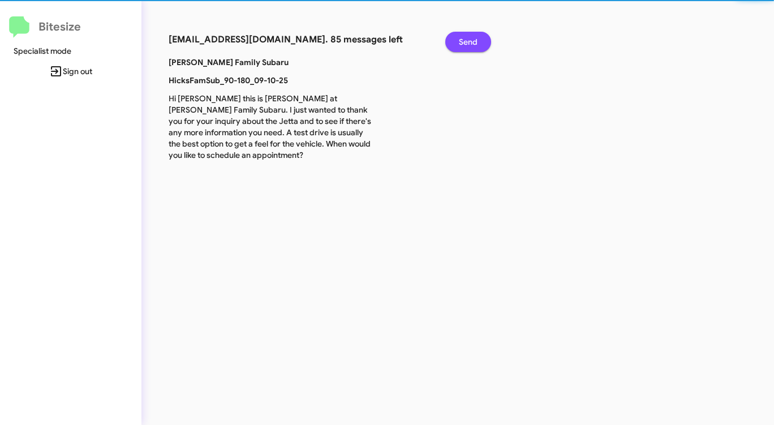
click at [469, 41] on span "Send" at bounding box center [468, 42] width 19 height 20
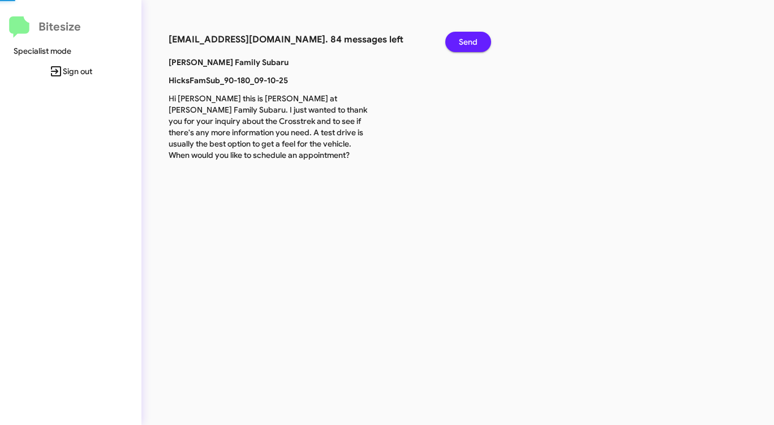
click at [469, 41] on span "Send" at bounding box center [468, 42] width 19 height 20
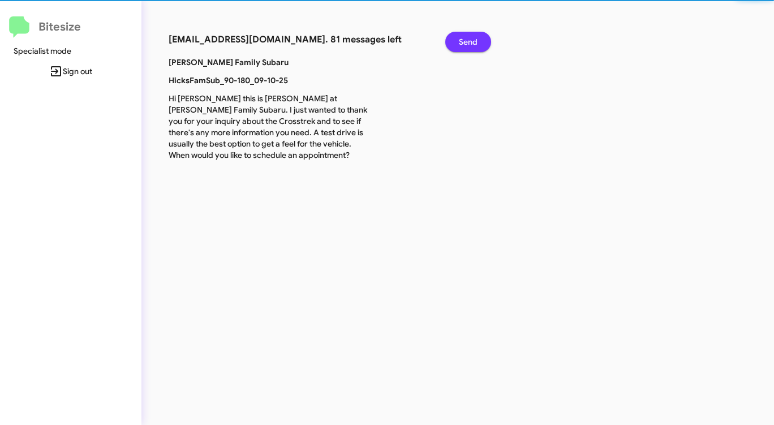
click at [469, 41] on span "Send" at bounding box center [468, 42] width 19 height 20
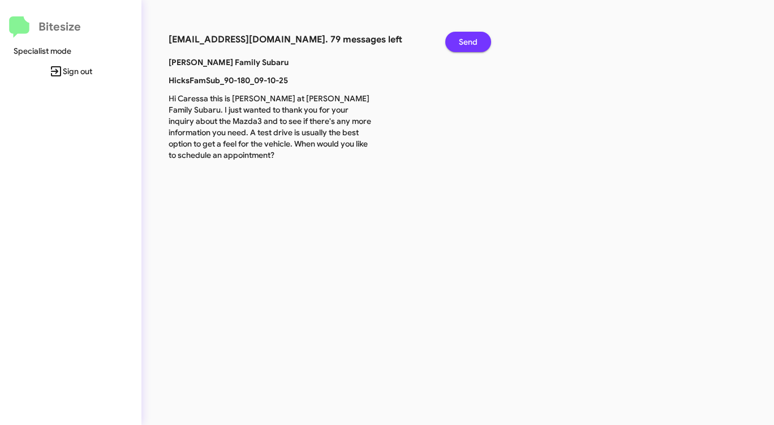
click at [469, 41] on span "Send" at bounding box center [468, 42] width 19 height 20
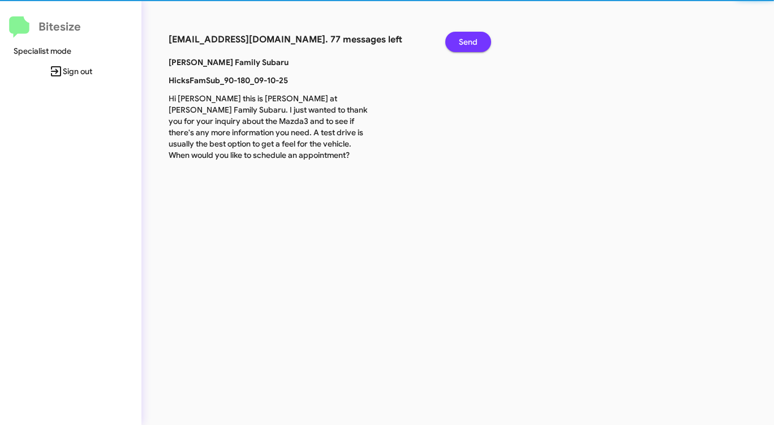
click at [469, 41] on span "Send" at bounding box center [468, 42] width 19 height 20
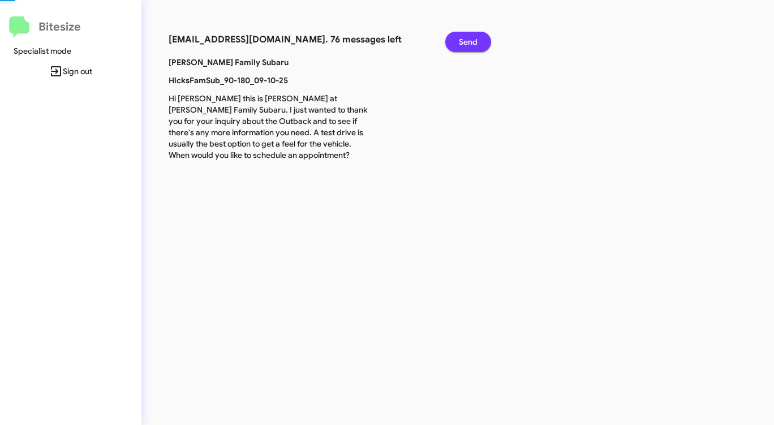
click at [469, 41] on span "Send" at bounding box center [468, 42] width 19 height 20
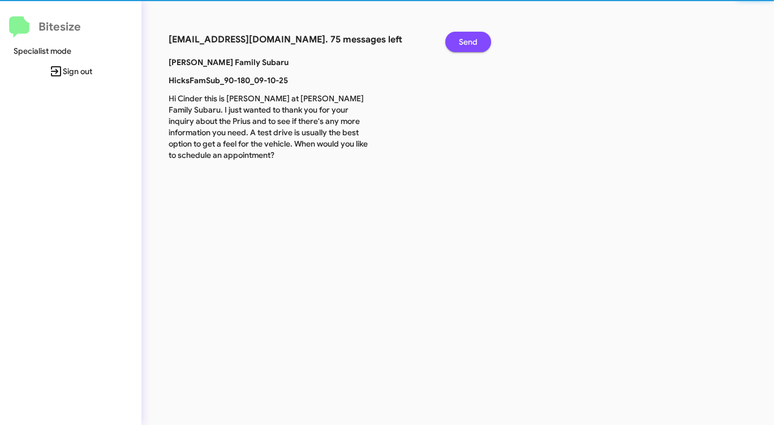
click at [469, 41] on span "Send" at bounding box center [468, 42] width 19 height 20
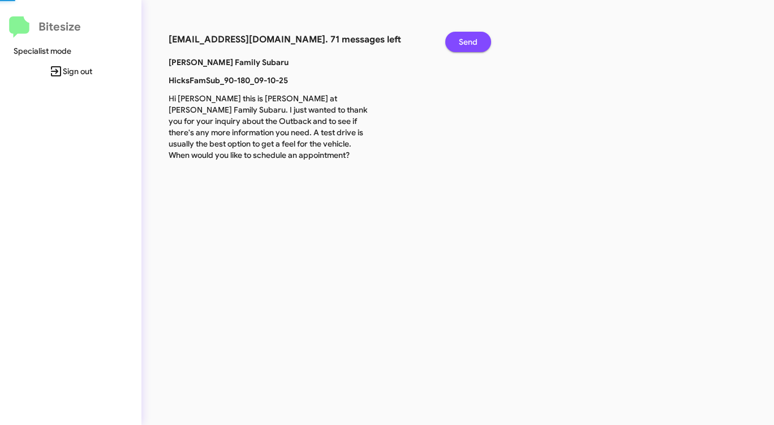
click at [469, 41] on span "Send" at bounding box center [468, 42] width 19 height 20
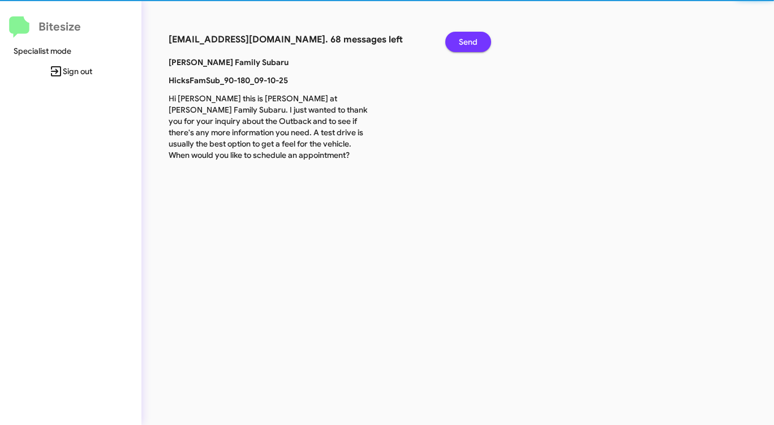
click at [469, 41] on span "Send" at bounding box center [468, 42] width 19 height 20
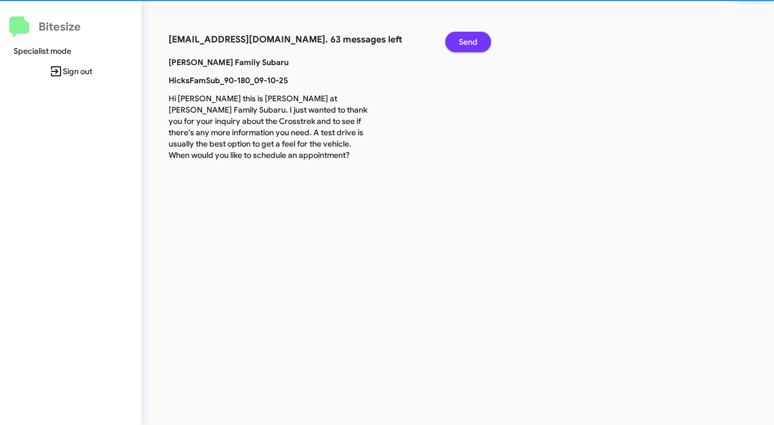
click at [469, 41] on span "Send" at bounding box center [468, 42] width 19 height 20
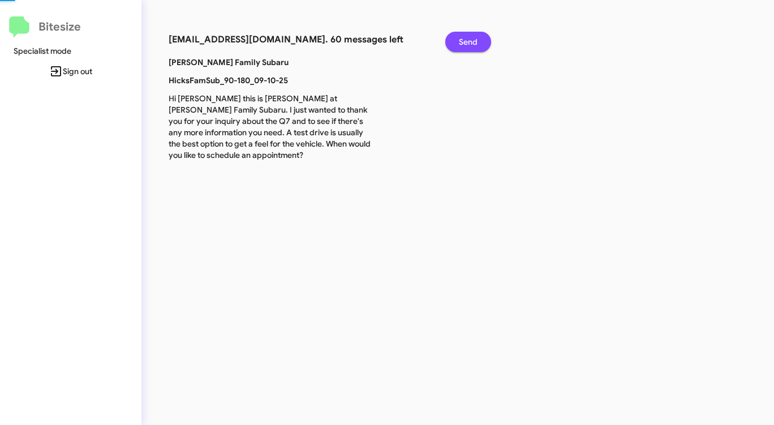
click at [469, 41] on span "Send" at bounding box center [468, 42] width 19 height 20
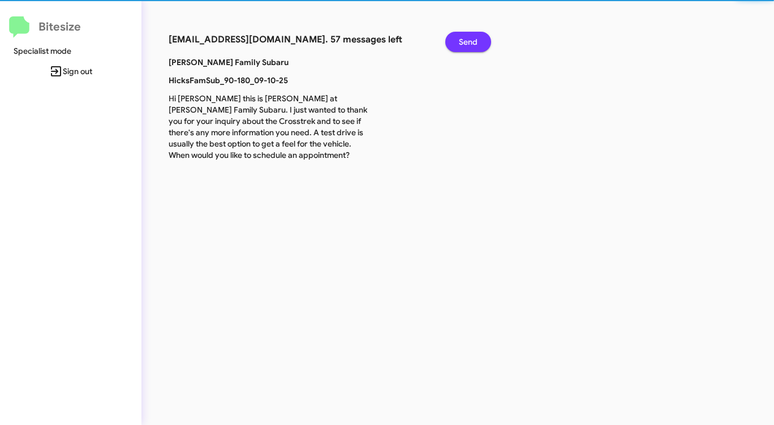
click at [469, 41] on span "Send" at bounding box center [468, 42] width 19 height 20
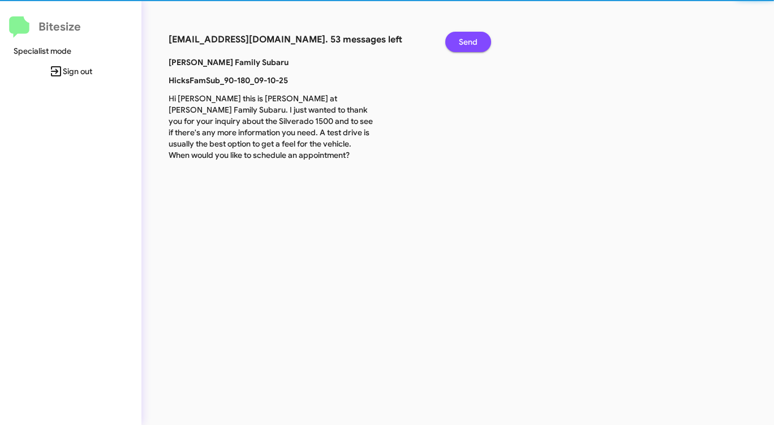
click at [469, 41] on span "Send" at bounding box center [468, 42] width 19 height 20
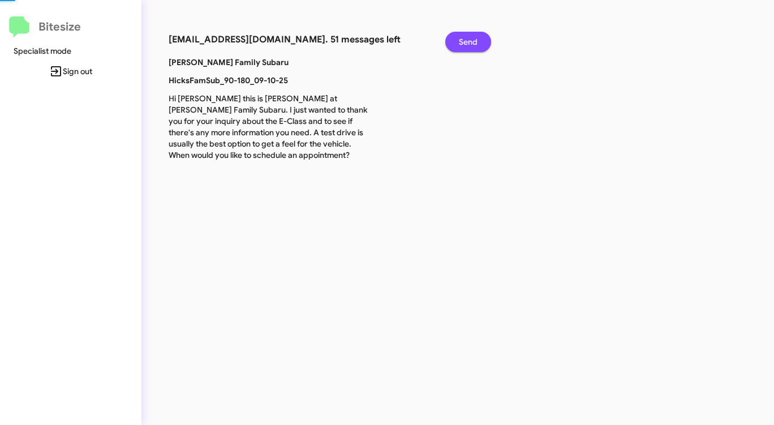
click at [469, 41] on span "Send" at bounding box center [468, 42] width 19 height 20
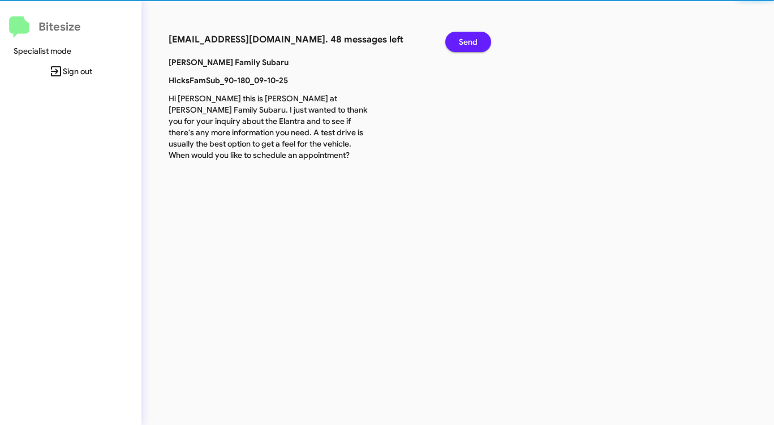
click at [469, 41] on span "Send" at bounding box center [468, 42] width 19 height 20
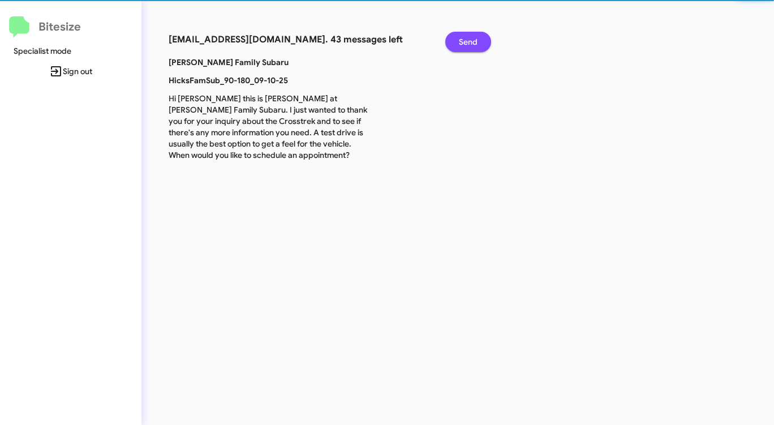
click at [469, 41] on span "Send" at bounding box center [468, 42] width 19 height 20
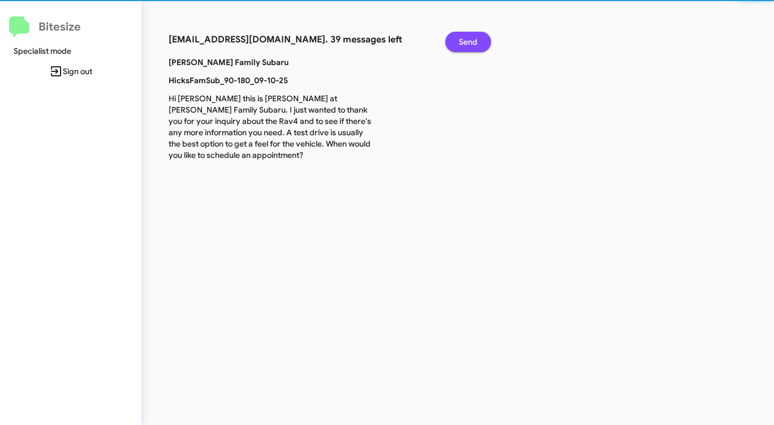
click at [469, 41] on span "Send" at bounding box center [468, 42] width 19 height 20
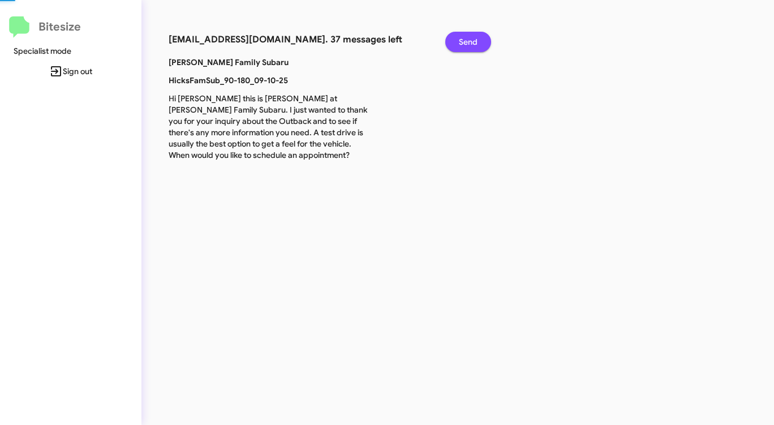
click at [469, 41] on span "Send" at bounding box center [468, 42] width 19 height 20
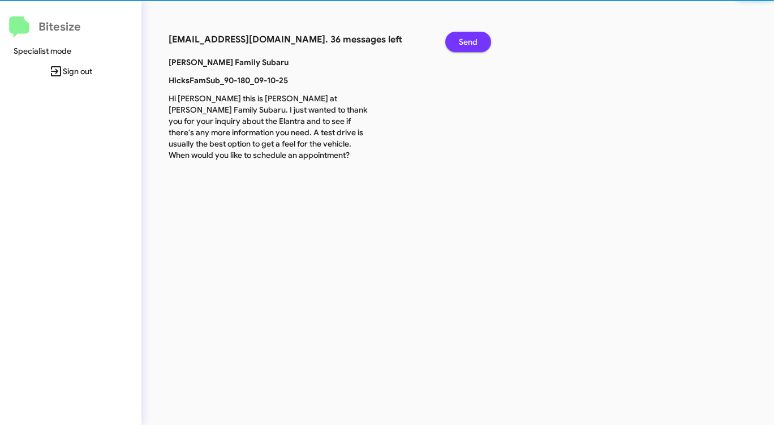
click at [469, 41] on span "Send" at bounding box center [468, 42] width 19 height 20
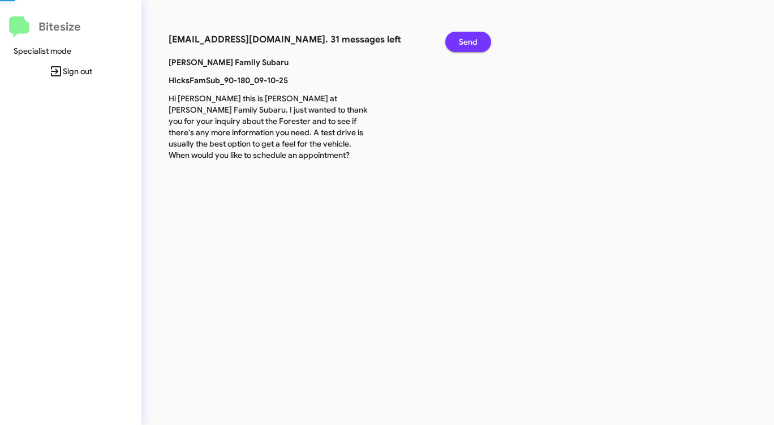
click at [469, 41] on span "Send" at bounding box center [468, 42] width 19 height 20
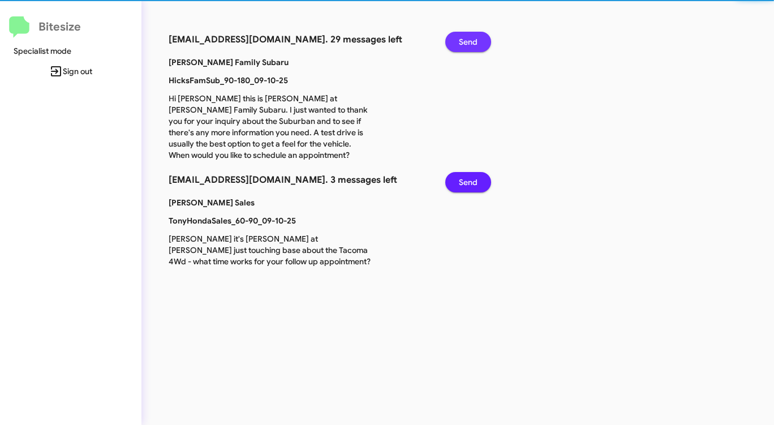
click at [469, 41] on span "Send" at bounding box center [468, 42] width 19 height 20
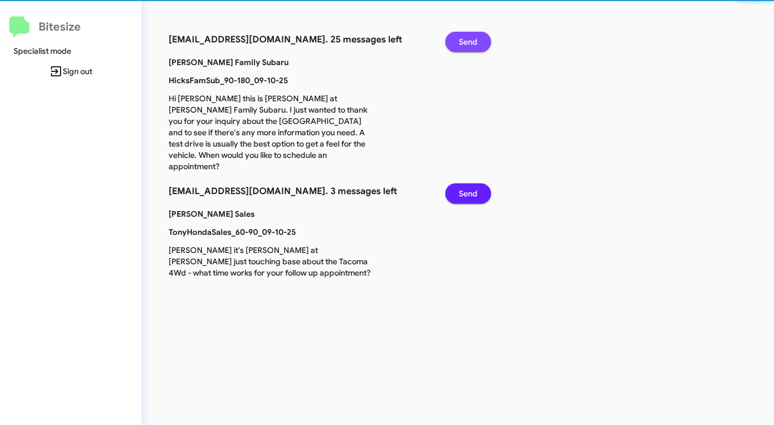
click at [469, 41] on span "Send" at bounding box center [468, 42] width 19 height 20
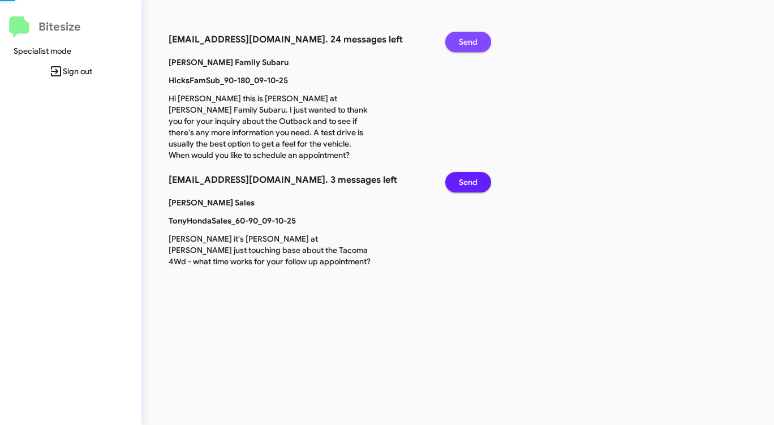
click at [469, 41] on span "Send" at bounding box center [468, 42] width 19 height 20
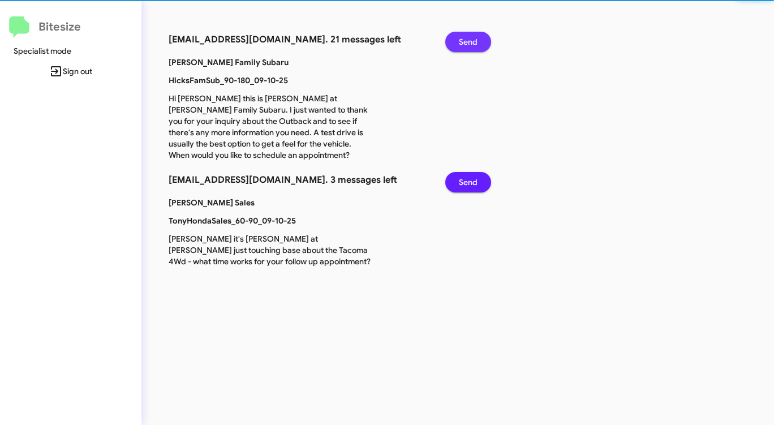
click at [469, 41] on span "Send" at bounding box center [468, 42] width 19 height 20
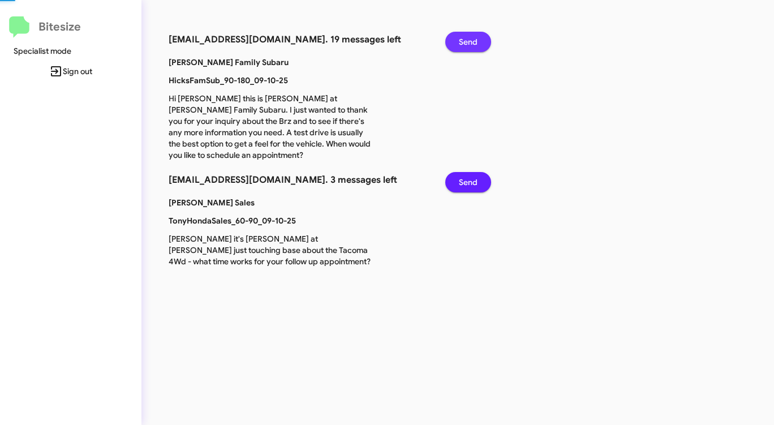
click at [469, 41] on span "Send" at bounding box center [468, 42] width 19 height 20
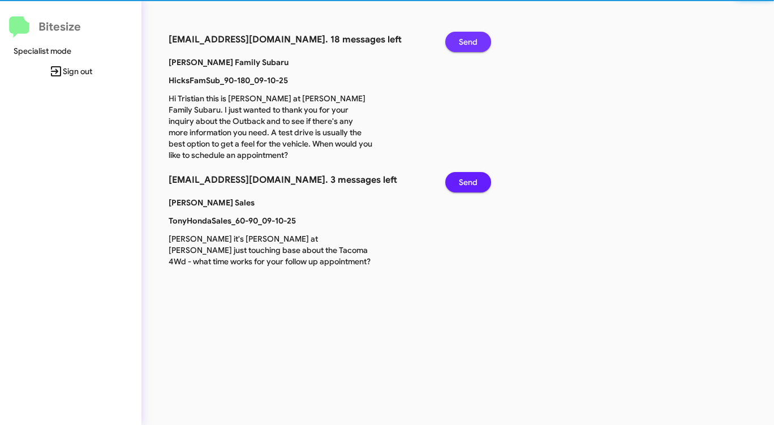
click at [469, 41] on span "Send" at bounding box center [468, 42] width 19 height 20
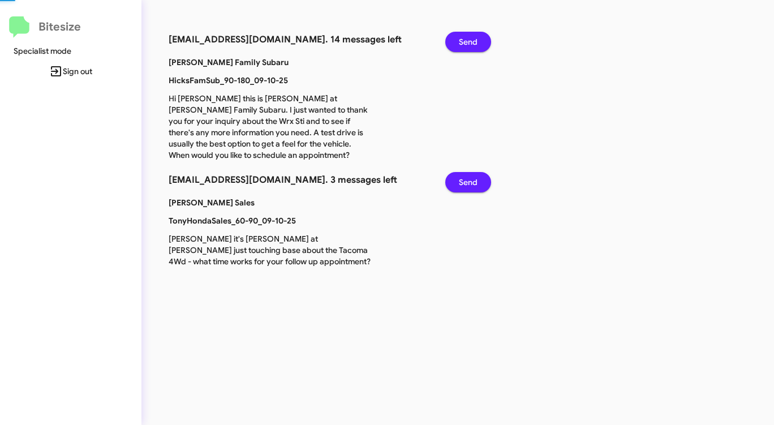
click at [469, 41] on span "Send" at bounding box center [468, 42] width 19 height 20
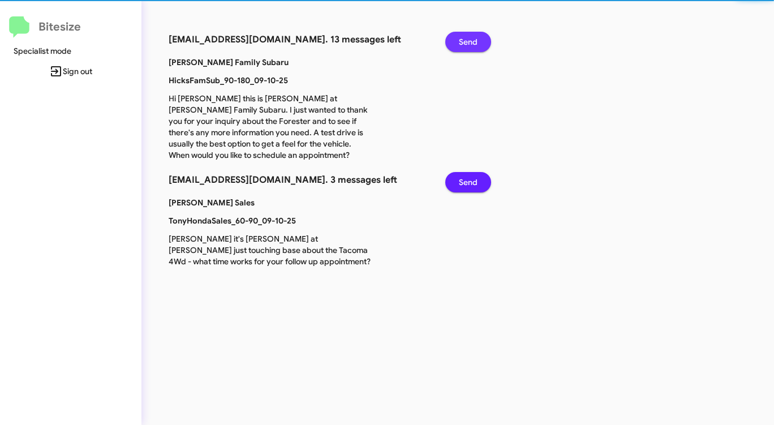
click at [469, 41] on span "Send" at bounding box center [468, 42] width 19 height 20
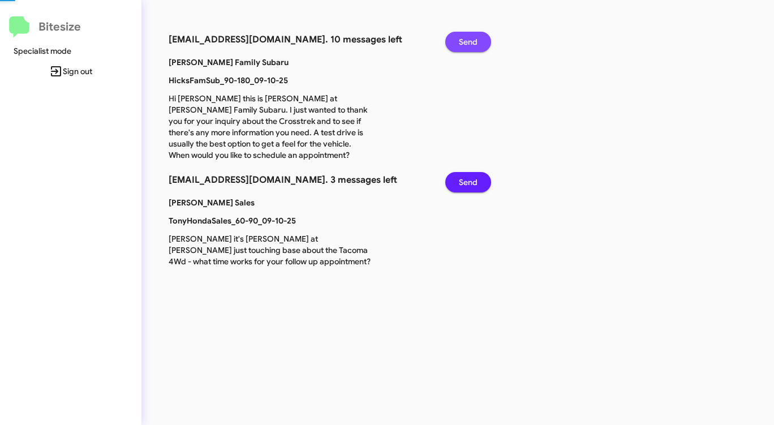
click at [469, 41] on span "Send" at bounding box center [468, 42] width 19 height 20
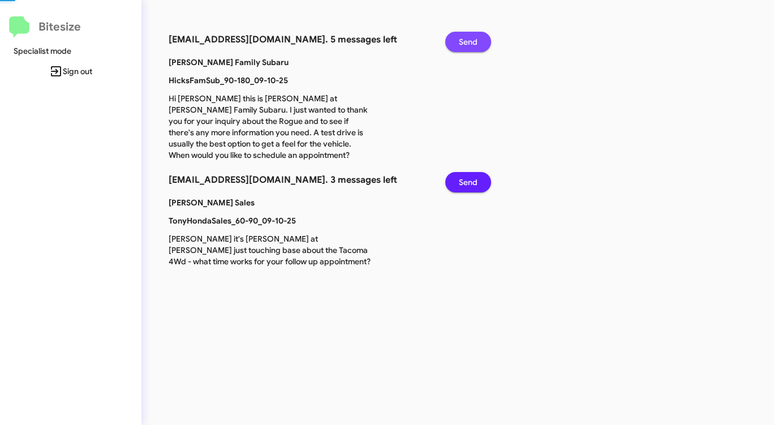
click at [469, 41] on span "Send" at bounding box center [468, 42] width 19 height 20
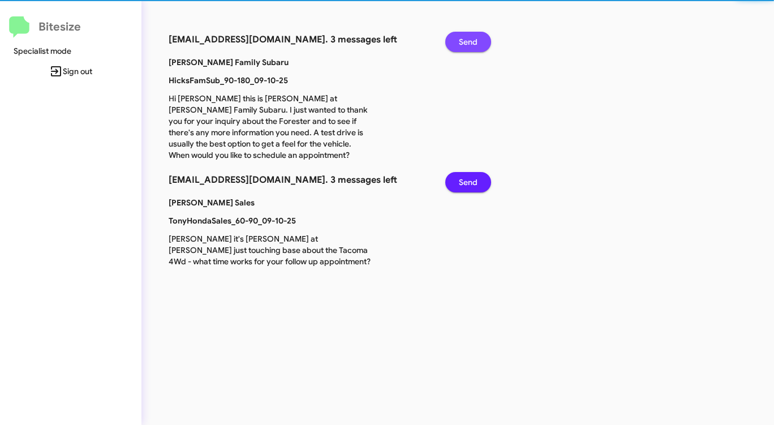
click at [469, 41] on span "Send" at bounding box center [468, 42] width 19 height 20
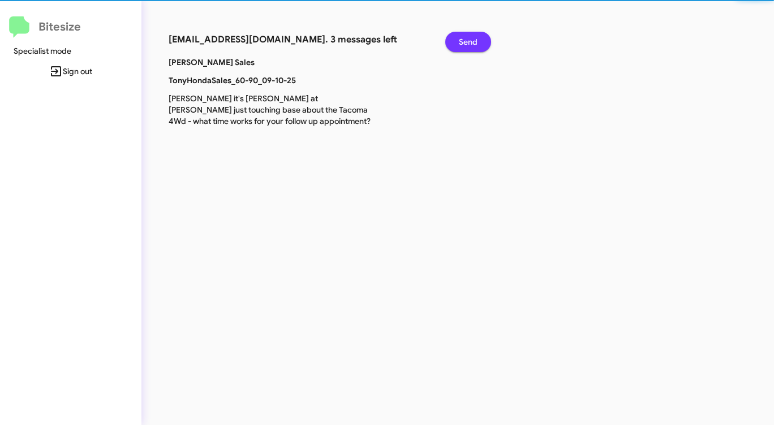
click at [468, 41] on span "Send" at bounding box center [468, 42] width 19 height 20
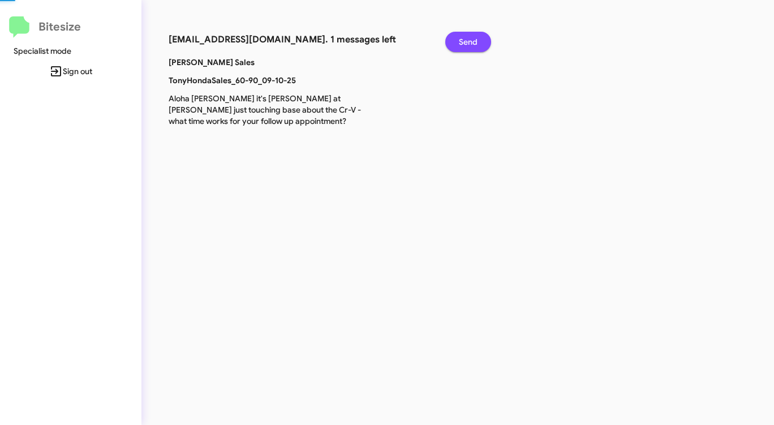
click at [468, 41] on span "Send" at bounding box center [468, 42] width 19 height 20
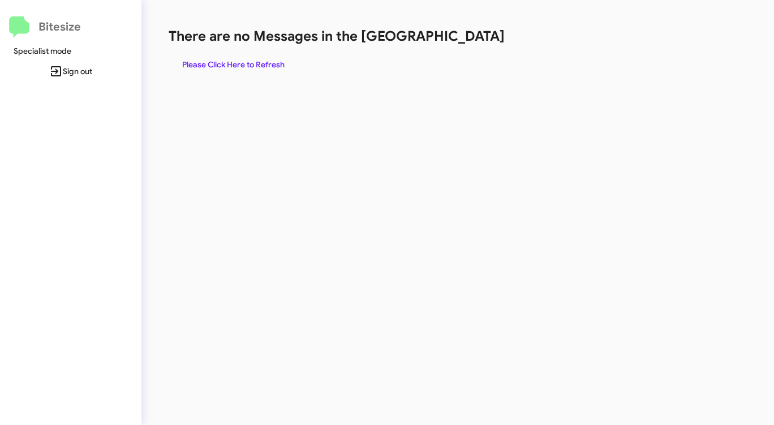
click at [468, 41] on h1 "There are no Messages in the [GEOGRAPHIC_DATA]" at bounding box center [405, 36] width 473 height 18
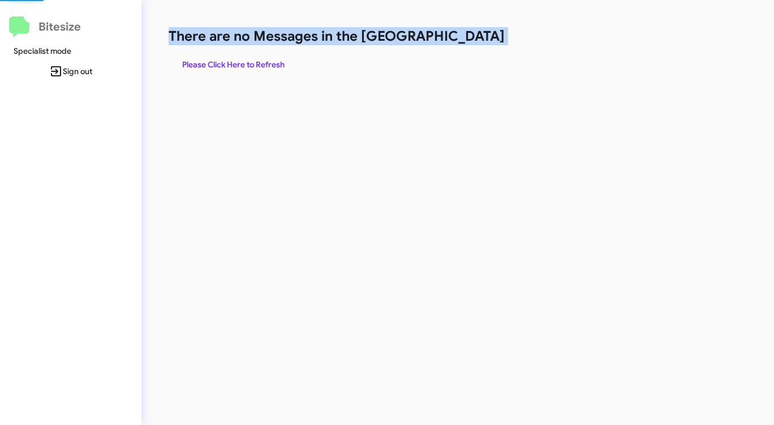
click at [468, 41] on h1 "There are no Messages in the [GEOGRAPHIC_DATA]" at bounding box center [405, 36] width 473 height 18
click at [466, 41] on h1 "There are no Messages in the [GEOGRAPHIC_DATA]" at bounding box center [405, 36] width 473 height 18
click at [213, 59] on span "Please Click Here to Refresh" at bounding box center [233, 64] width 102 height 20
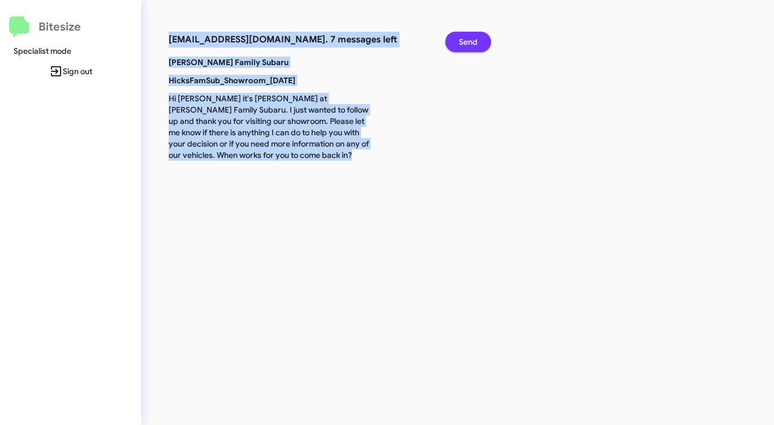
click at [475, 42] on span "Send" at bounding box center [468, 42] width 19 height 20
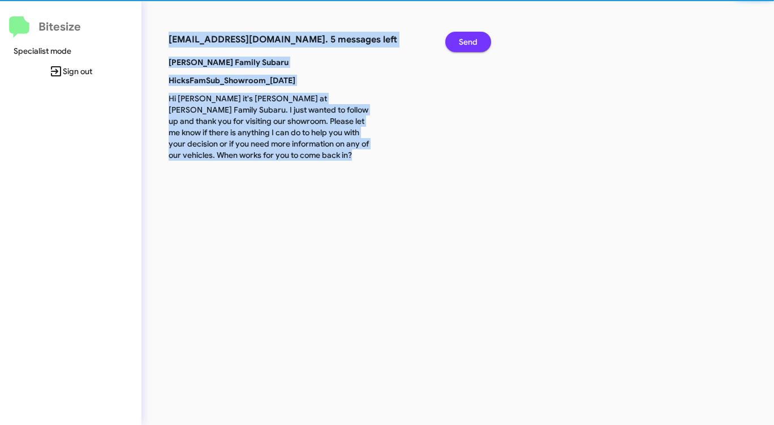
click at [475, 42] on span "Send" at bounding box center [468, 42] width 19 height 20
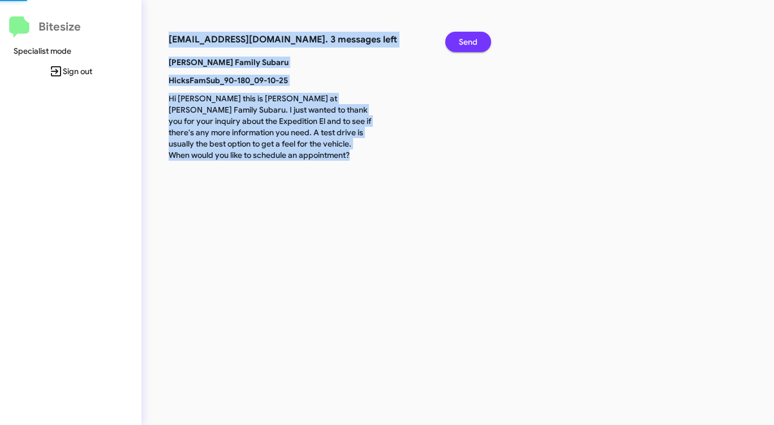
click at [475, 42] on span "Send" at bounding box center [468, 42] width 19 height 20
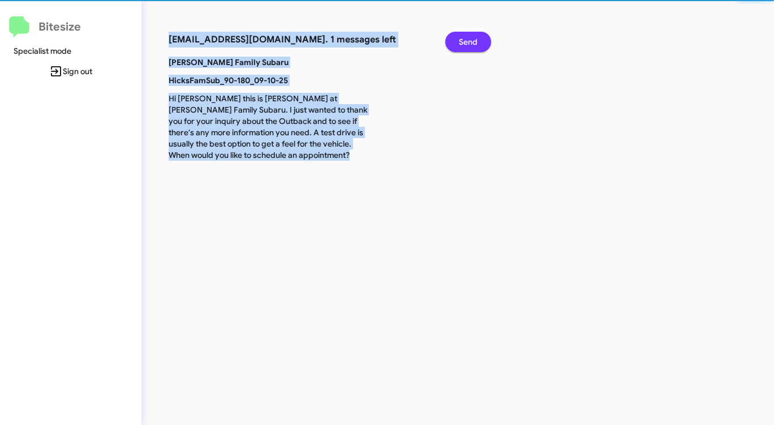
click at [475, 42] on span "Send" at bounding box center [468, 42] width 19 height 20
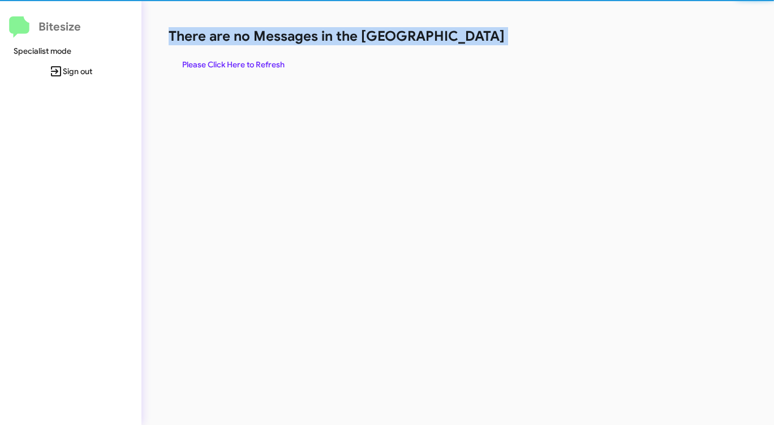
click at [474, 42] on h1 "There are no Messages in the [GEOGRAPHIC_DATA]" at bounding box center [405, 36] width 473 height 18
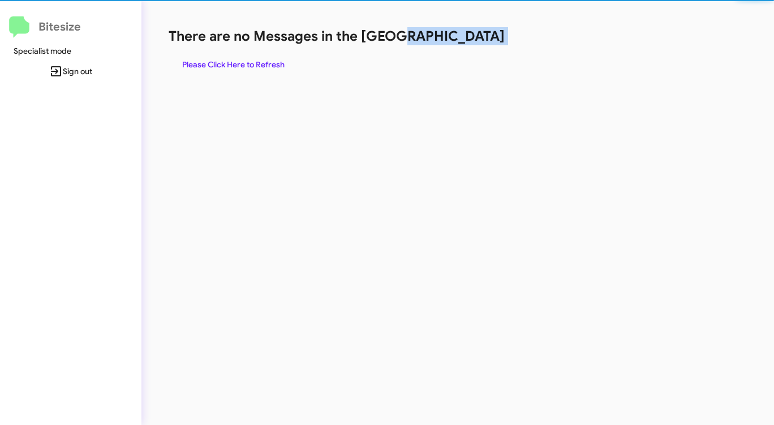
click at [474, 42] on h1 "There are no Messages in the [GEOGRAPHIC_DATA]" at bounding box center [405, 36] width 473 height 18
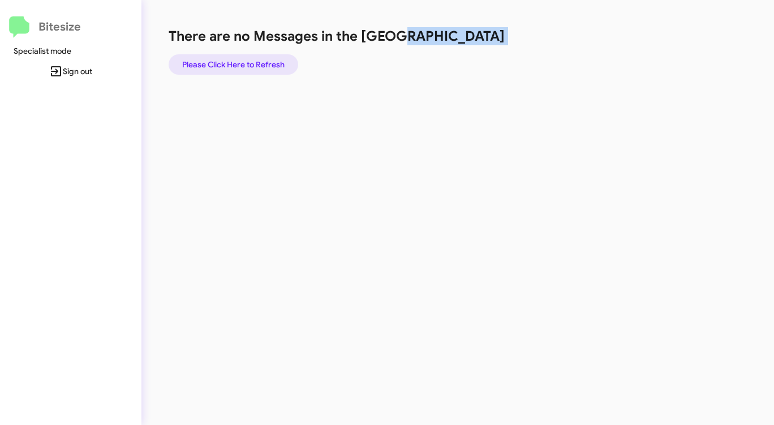
click at [239, 63] on span "Please Click Here to Refresh" at bounding box center [233, 64] width 102 height 20
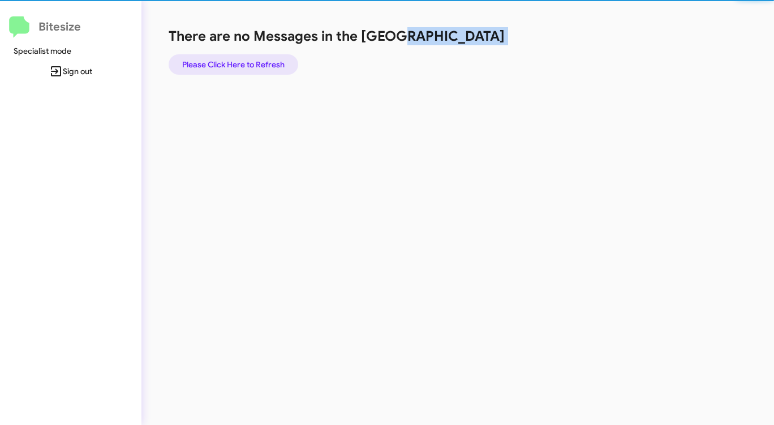
click at [239, 63] on span "Please Click Here to Refresh" at bounding box center [233, 64] width 102 height 20
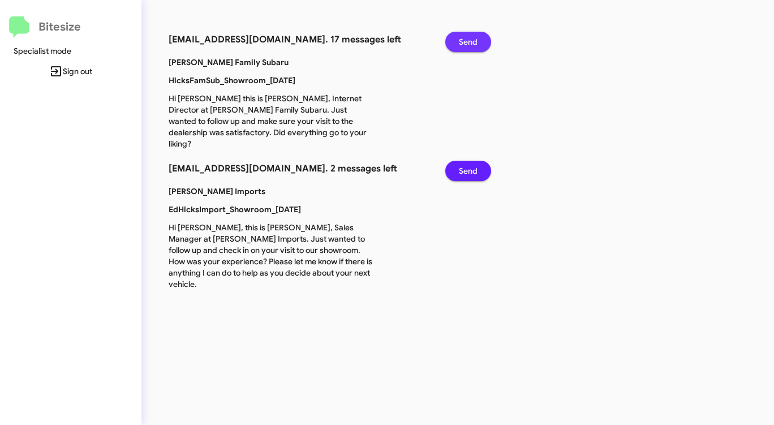
click at [461, 46] on span "Send" at bounding box center [468, 42] width 19 height 20
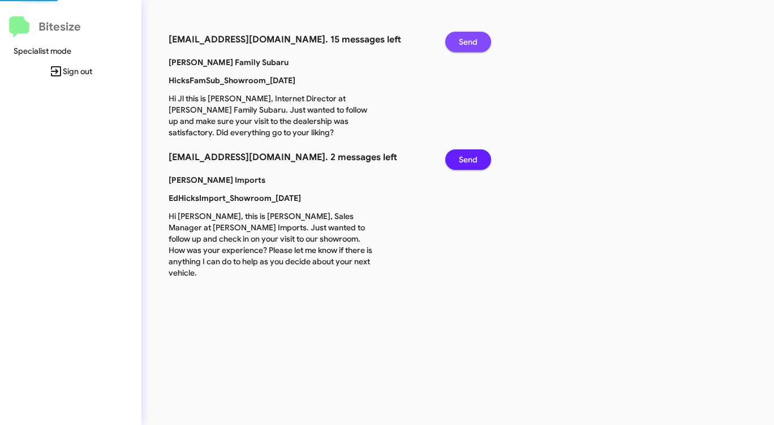
click at [461, 46] on span "Send" at bounding box center [468, 42] width 19 height 20
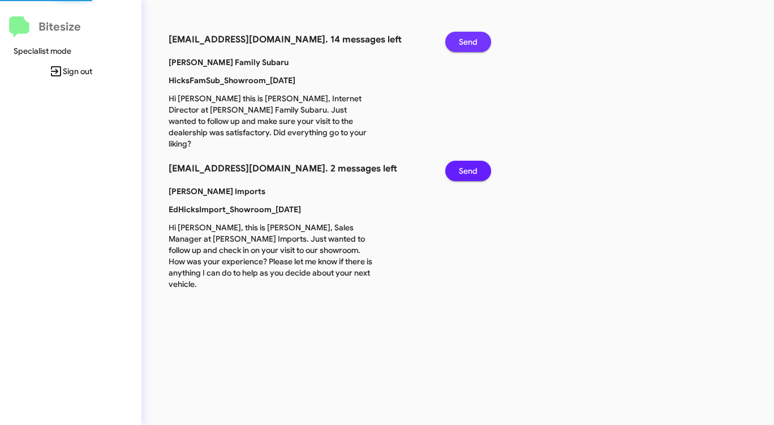
click at [461, 46] on span "Send" at bounding box center [468, 42] width 19 height 20
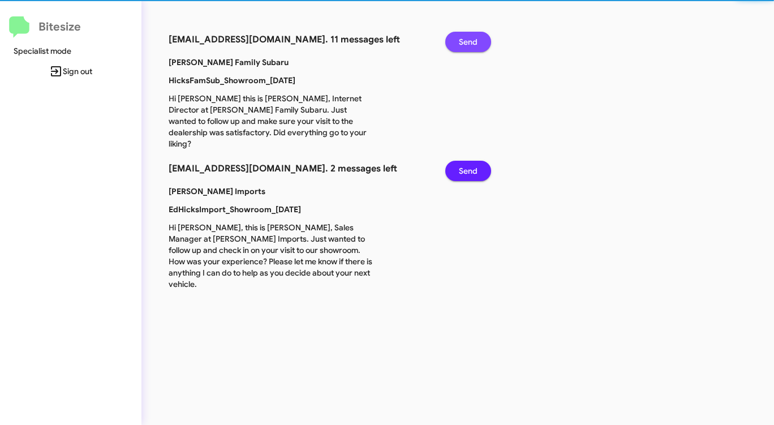
click at [461, 46] on span "Send" at bounding box center [468, 42] width 19 height 20
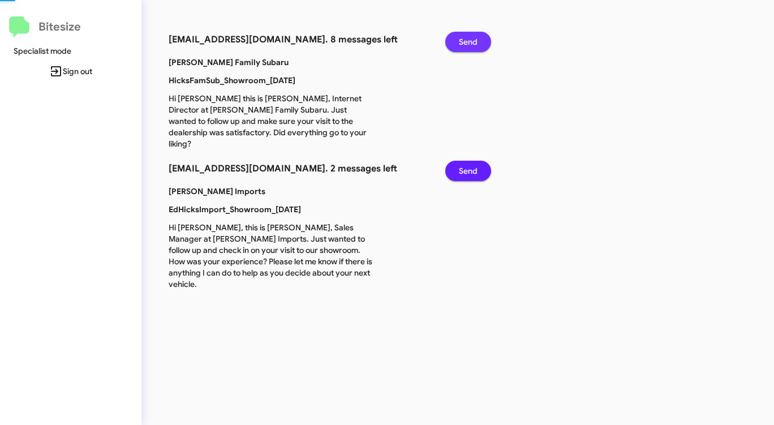
click at [461, 46] on span "Send" at bounding box center [468, 42] width 19 height 20
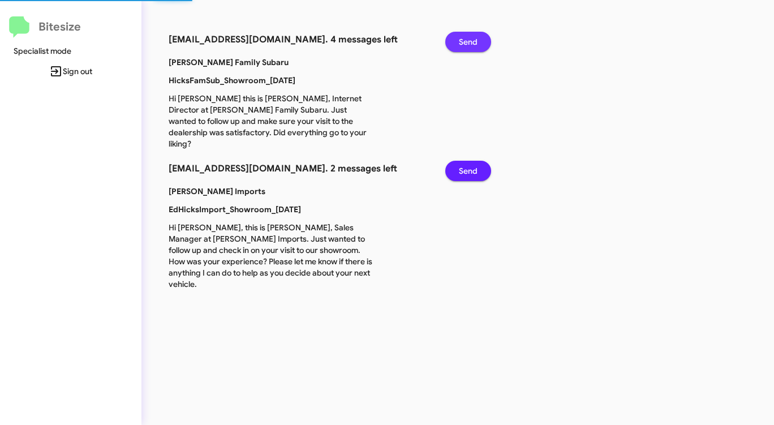
click at [461, 46] on span "Send" at bounding box center [468, 42] width 19 height 20
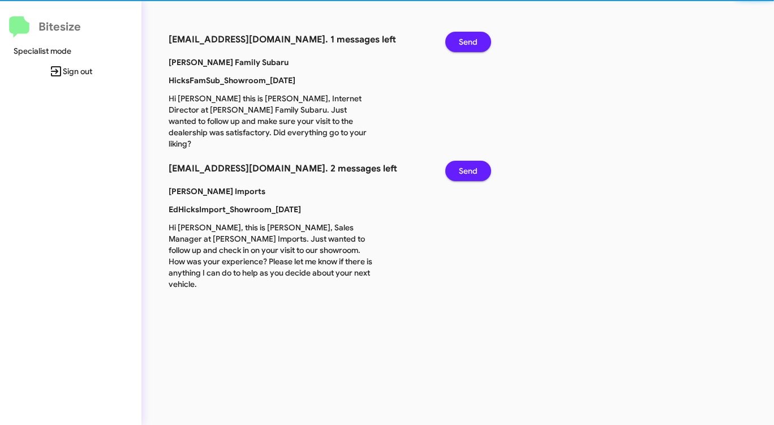
click at [461, 46] on span "Send" at bounding box center [468, 42] width 19 height 20
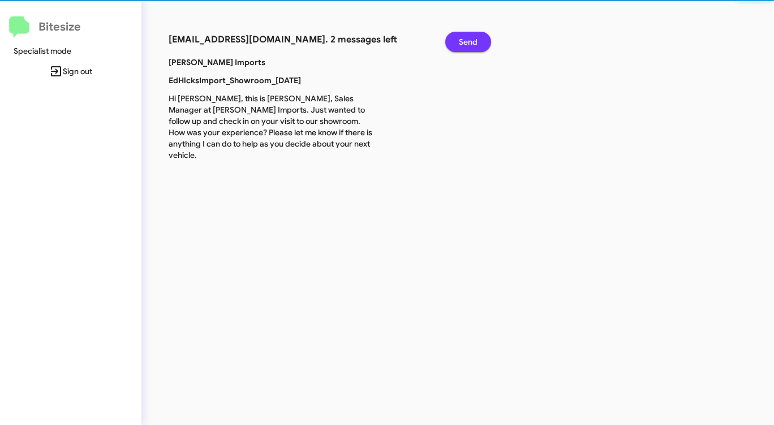
click at [461, 46] on span "Send" at bounding box center [468, 42] width 19 height 20
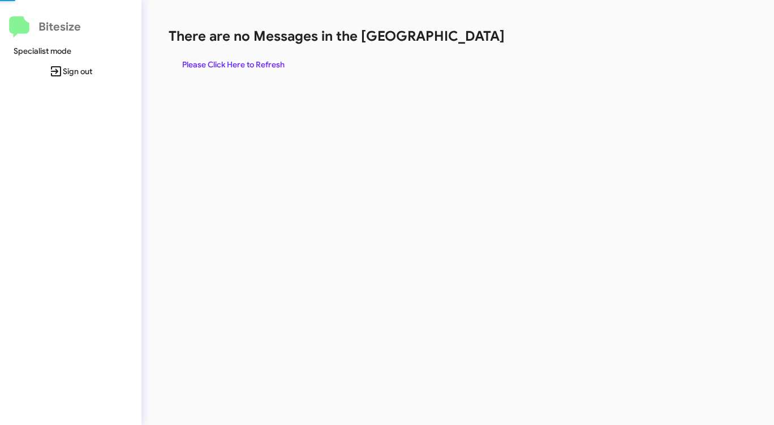
click at [461, 46] on div "There are no Messages in the Queue Please Click Here to Refresh" at bounding box center [405, 51] width 473 height 48
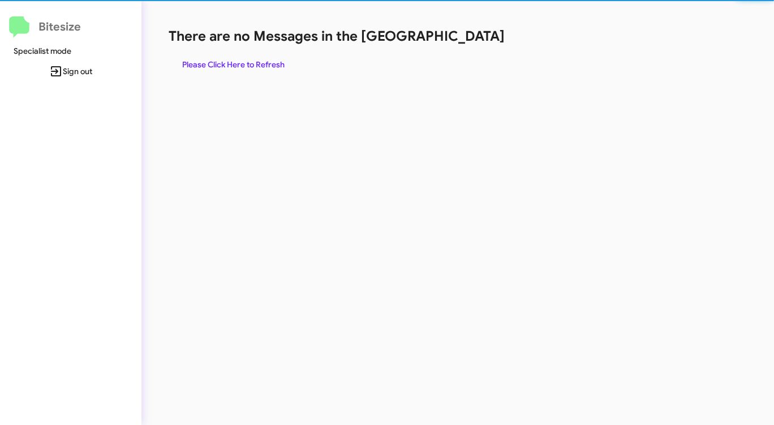
click at [461, 46] on div "There are no Messages in the Queue Please Click Here to Refresh" at bounding box center [405, 51] width 473 height 48
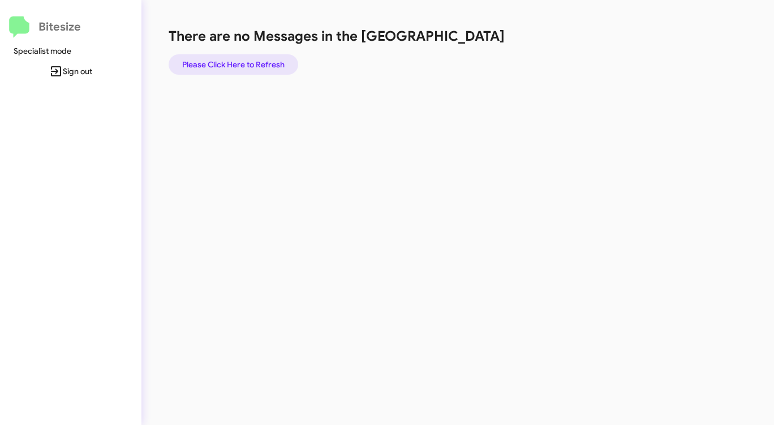
click at [260, 65] on span "Please Click Here to Refresh" at bounding box center [233, 64] width 102 height 20
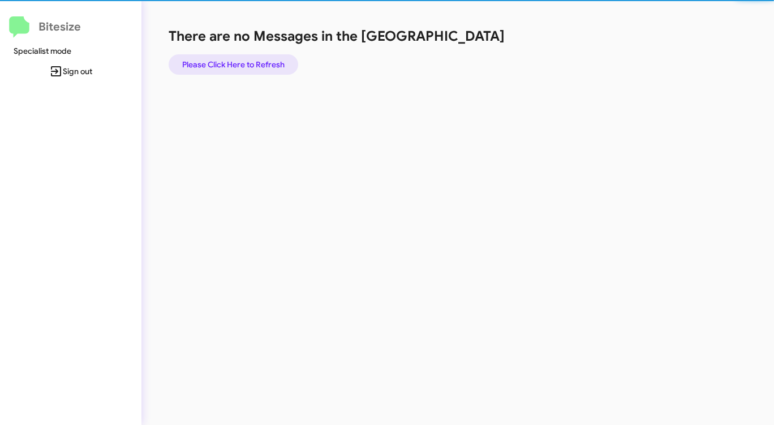
click at [258, 66] on span "Please Click Here to Refresh" at bounding box center [233, 64] width 102 height 20
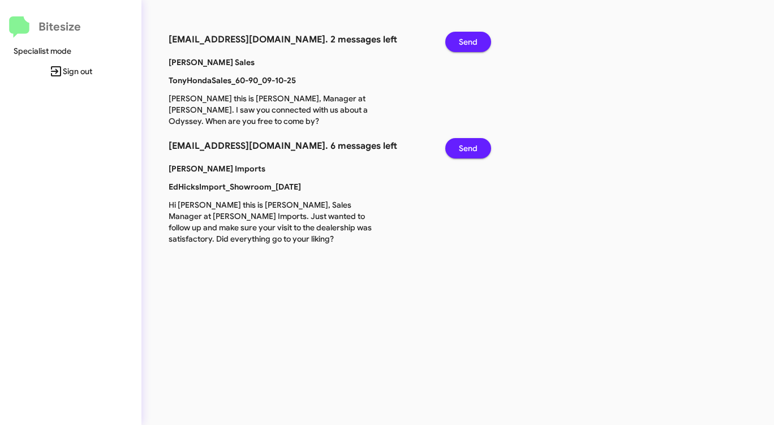
click at [476, 40] on span "Send" at bounding box center [468, 42] width 19 height 20
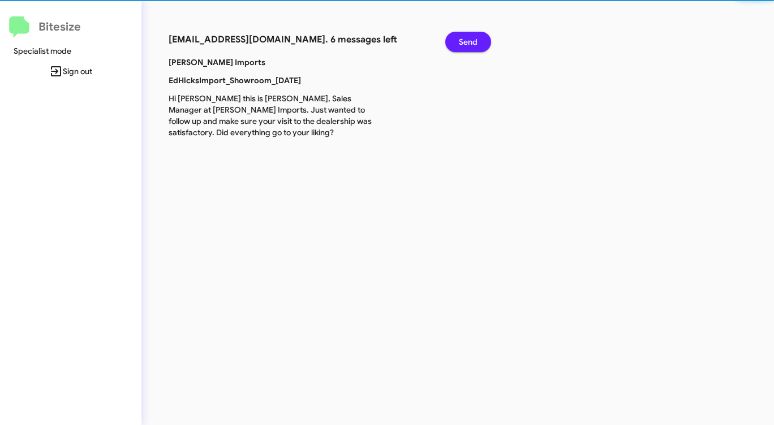
click at [476, 40] on span "Send" at bounding box center [468, 42] width 19 height 20
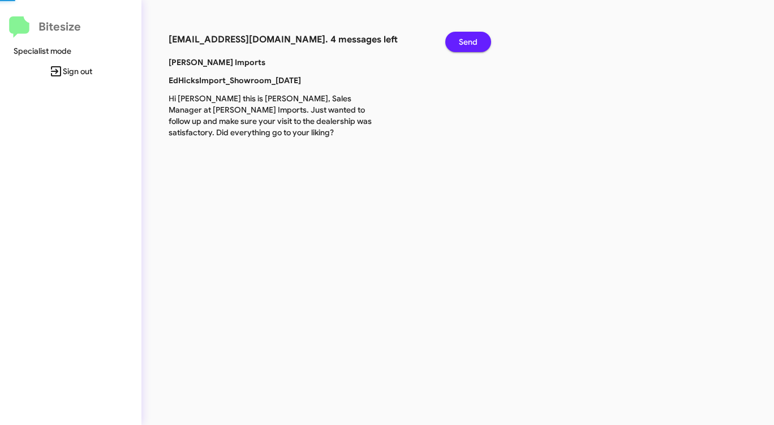
click at [476, 40] on span "Send" at bounding box center [468, 42] width 19 height 20
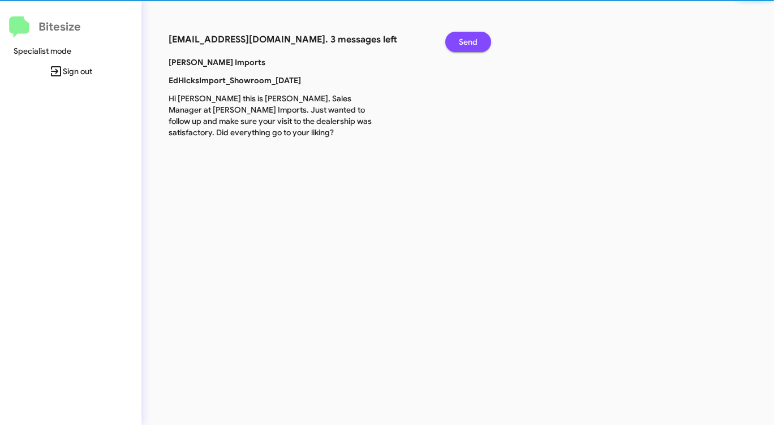
click at [476, 40] on span "Send" at bounding box center [468, 42] width 19 height 20
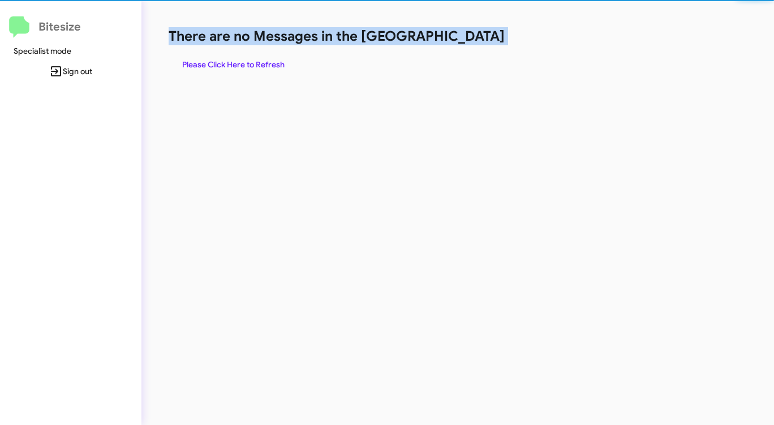
click at [476, 40] on h1 "There are no Messages in the [GEOGRAPHIC_DATA]" at bounding box center [405, 36] width 473 height 18
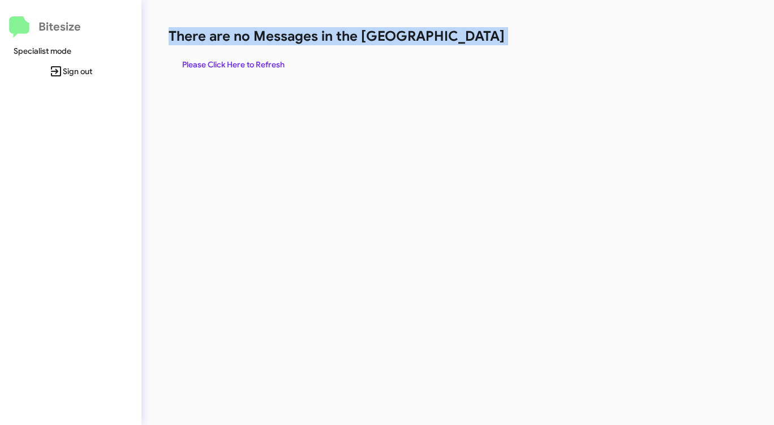
click at [476, 40] on h1 "There are no Messages in the [GEOGRAPHIC_DATA]" at bounding box center [405, 36] width 473 height 18
click at [238, 64] on span "Please Click Here to Refresh" at bounding box center [233, 64] width 102 height 20
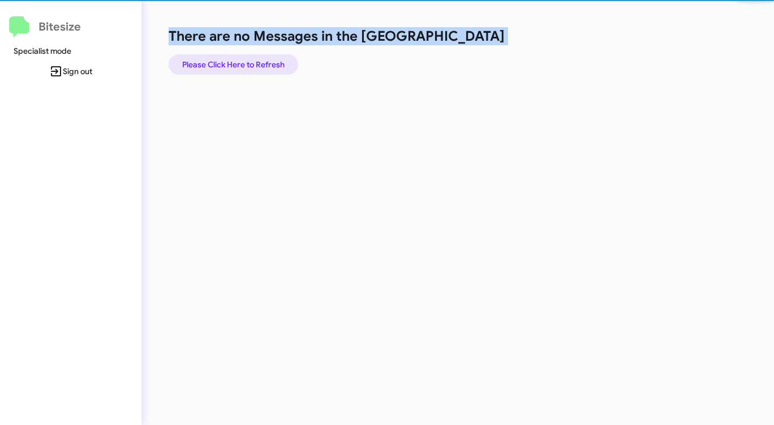
click at [238, 64] on span "Please Click Here to Refresh" at bounding box center [233, 64] width 102 height 20
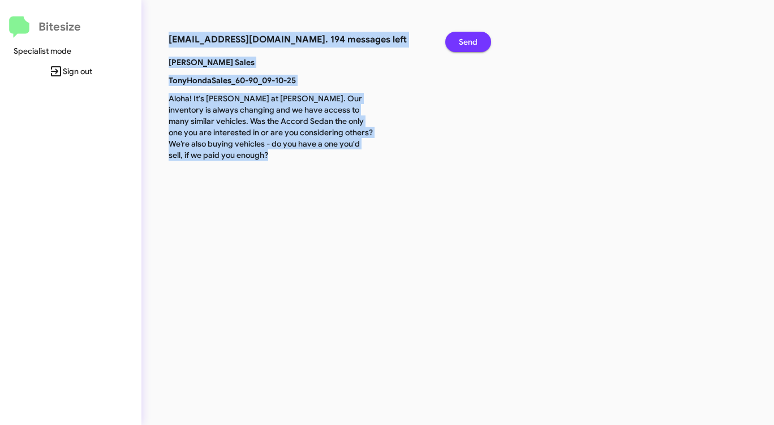
click at [466, 39] on span "Send" at bounding box center [468, 42] width 19 height 20
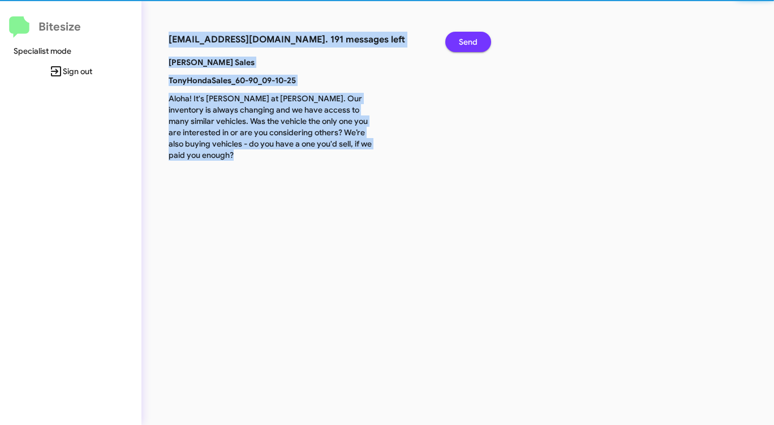
click at [466, 39] on span "Send" at bounding box center [468, 42] width 19 height 20
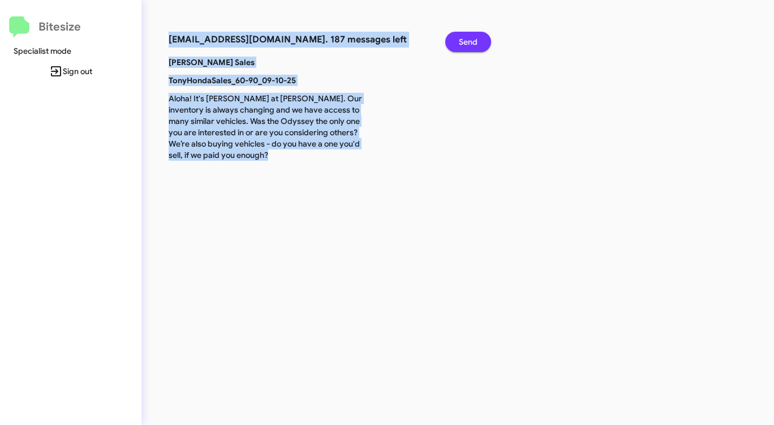
click at [466, 39] on span "Send" at bounding box center [468, 42] width 19 height 20
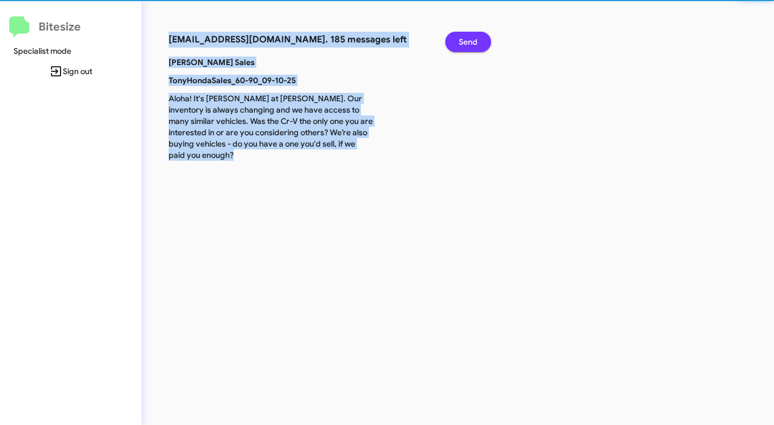
click at [466, 39] on span "Send" at bounding box center [468, 42] width 19 height 20
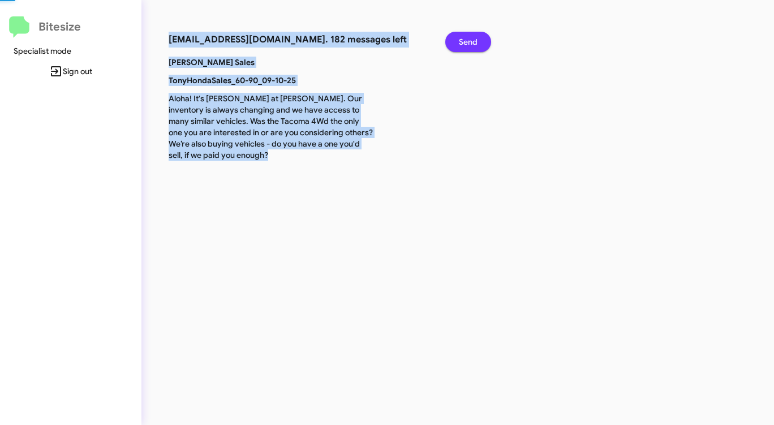
click at [466, 39] on span "Send" at bounding box center [468, 42] width 19 height 20
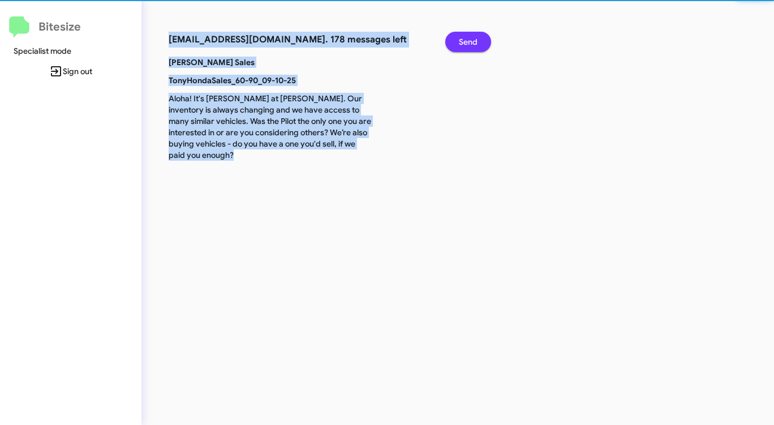
click at [466, 39] on span "Send" at bounding box center [468, 42] width 19 height 20
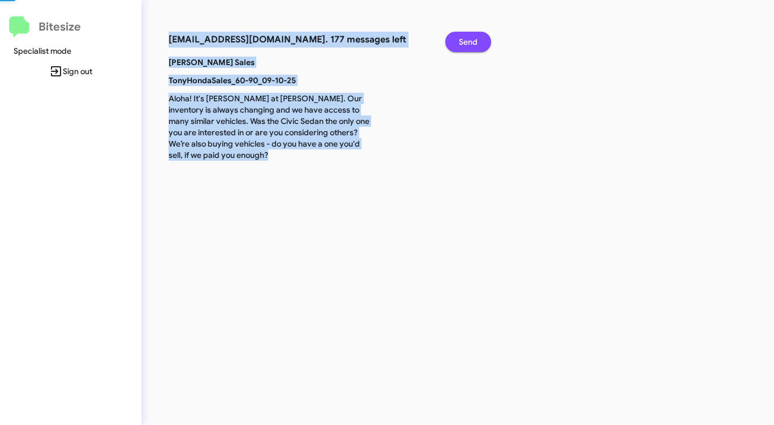
click at [466, 39] on span "Send" at bounding box center [468, 42] width 19 height 20
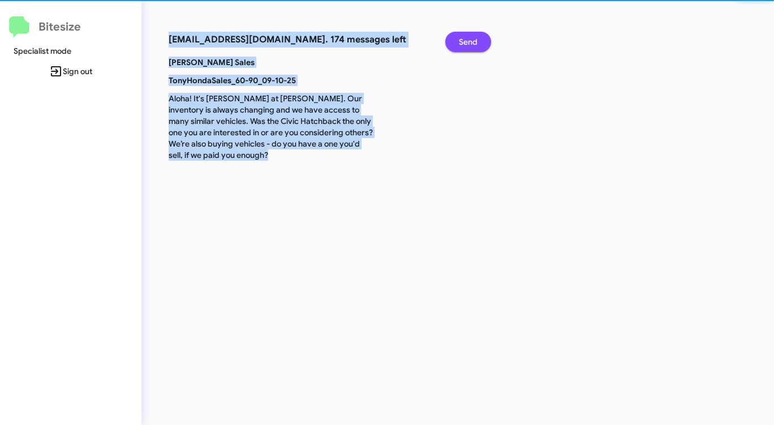
click at [466, 39] on span "Send" at bounding box center [468, 42] width 19 height 20
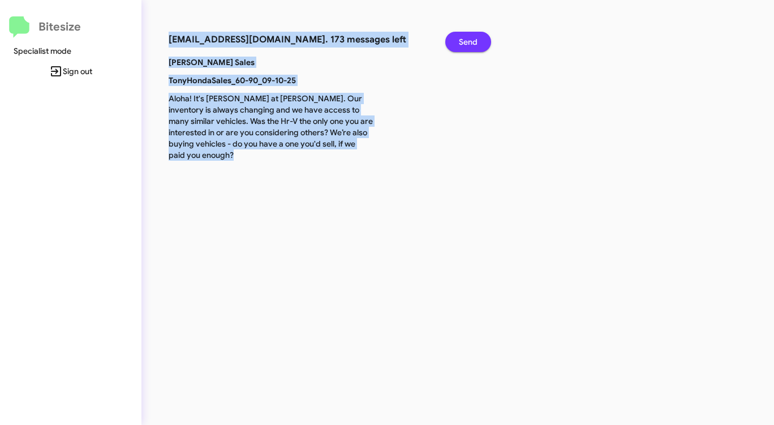
click at [466, 39] on span "Send" at bounding box center [468, 42] width 19 height 20
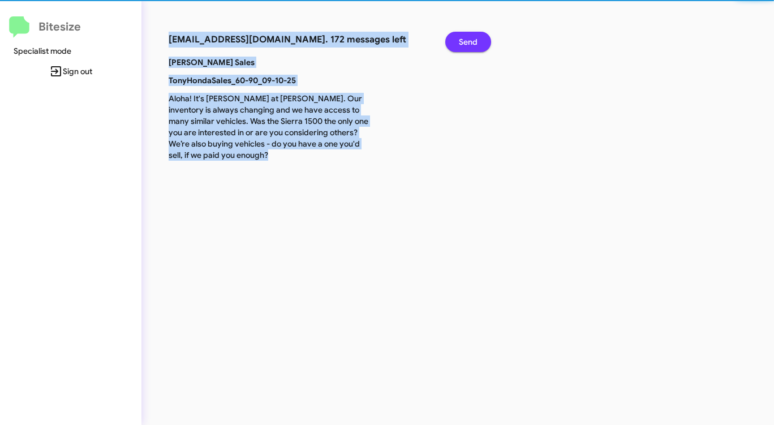
click at [466, 39] on span "Send" at bounding box center [468, 42] width 19 height 20
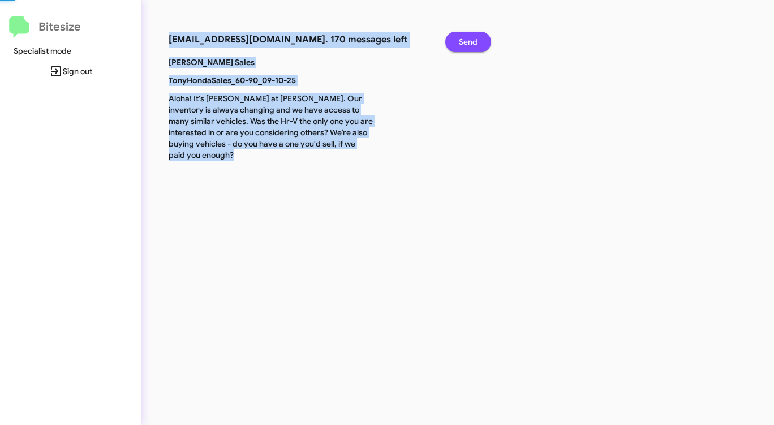
click at [466, 39] on span "Send" at bounding box center [468, 42] width 19 height 20
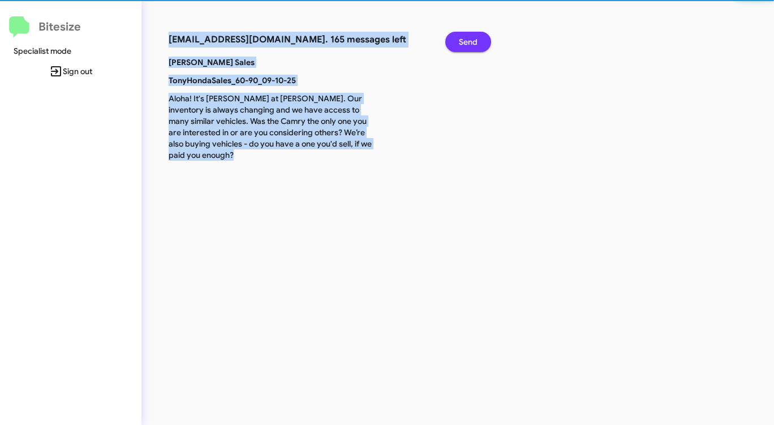
click at [466, 39] on span "Send" at bounding box center [468, 42] width 19 height 20
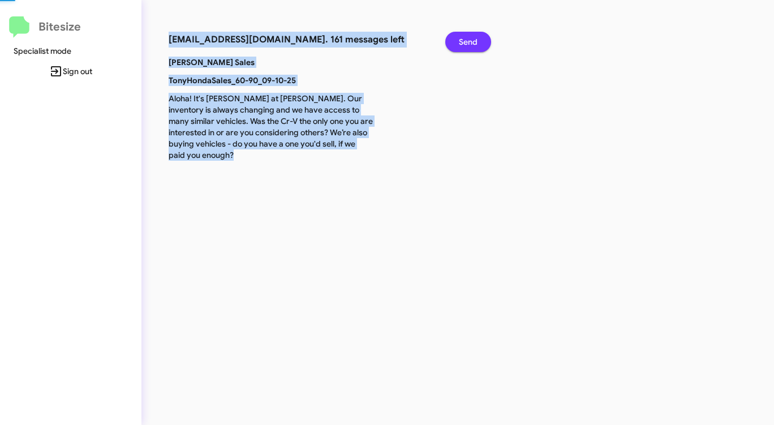
click at [466, 39] on span "Send" at bounding box center [468, 42] width 19 height 20
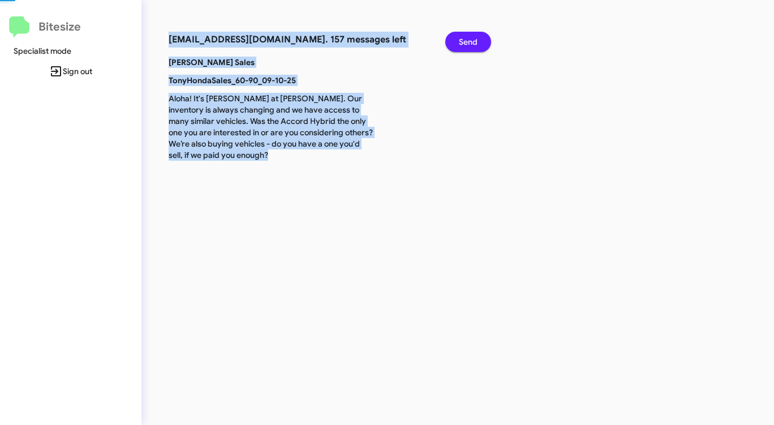
click at [466, 39] on span "Send" at bounding box center [468, 42] width 19 height 20
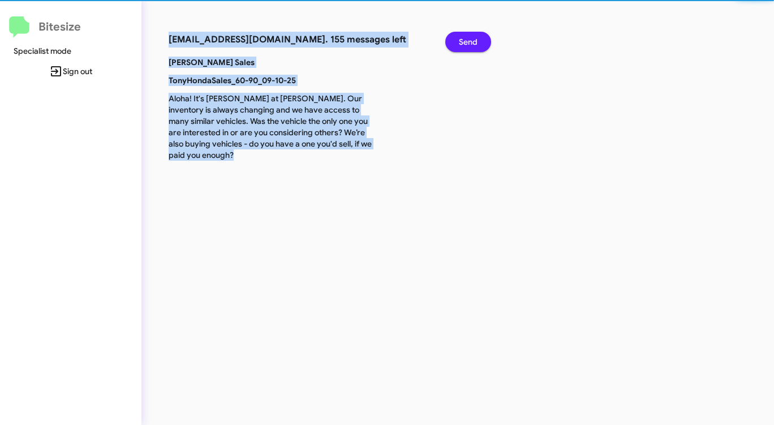
click at [466, 39] on span "Send" at bounding box center [468, 42] width 19 height 20
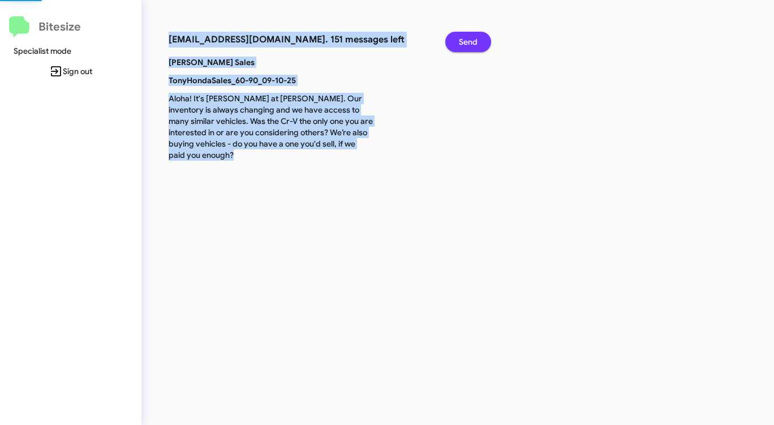
click at [466, 39] on span "Send" at bounding box center [468, 42] width 19 height 20
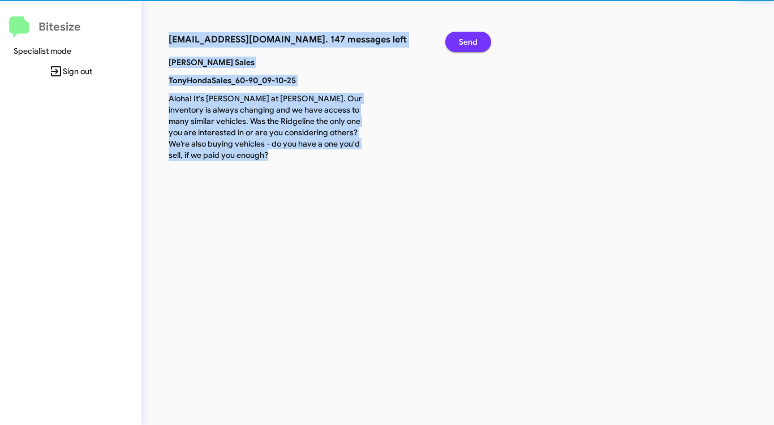
click at [466, 39] on span "Send" at bounding box center [468, 42] width 19 height 20
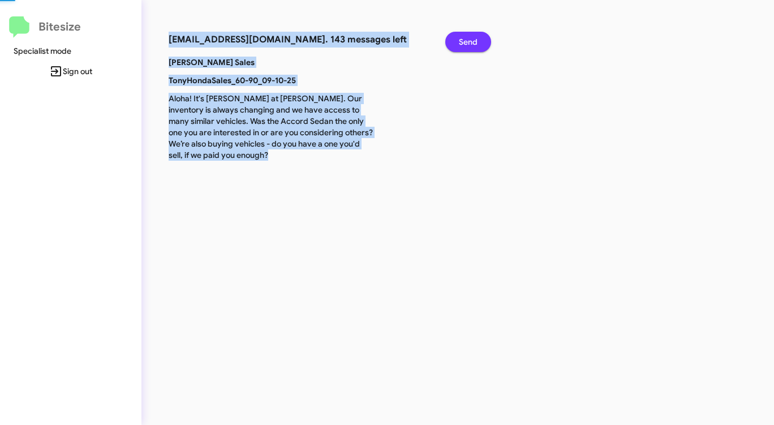
click at [466, 39] on span "Send" at bounding box center [468, 42] width 19 height 20
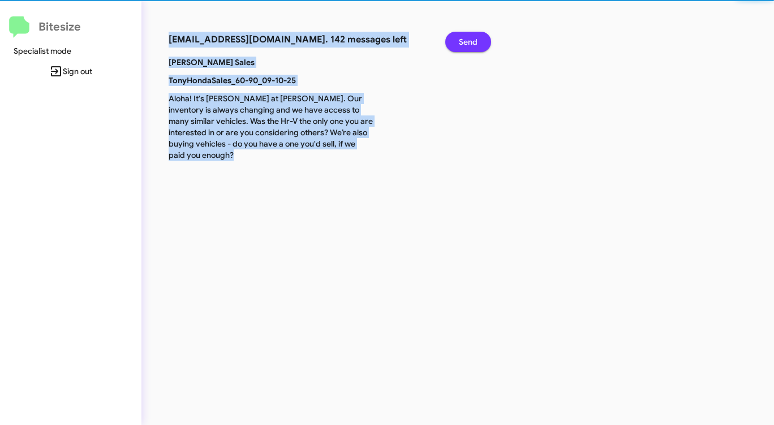
click at [466, 39] on span "Send" at bounding box center [468, 42] width 19 height 20
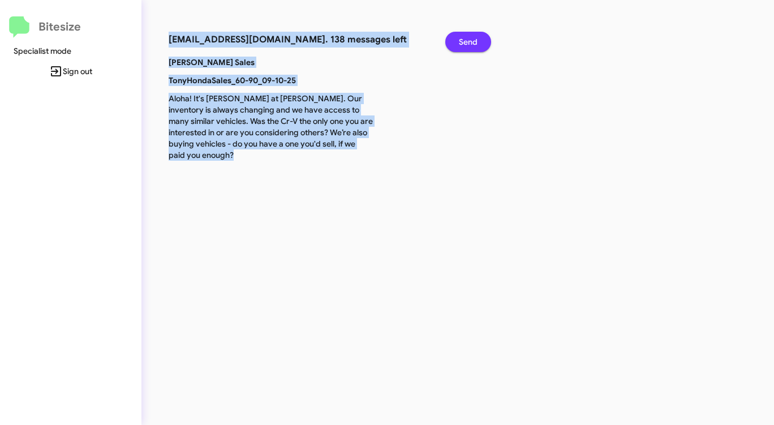
click at [466, 39] on span "Send" at bounding box center [468, 42] width 19 height 20
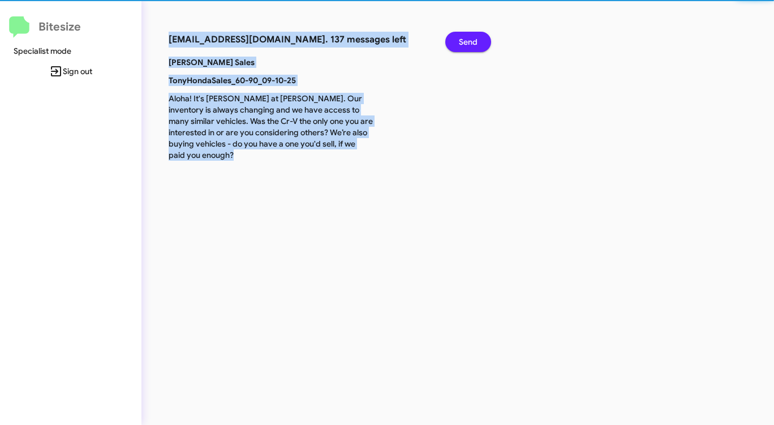
click at [466, 39] on span "Send" at bounding box center [468, 42] width 19 height 20
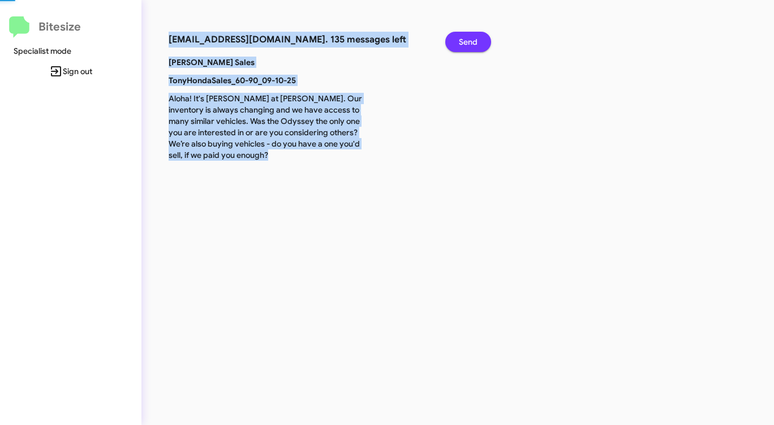
click at [466, 39] on span "Send" at bounding box center [468, 42] width 19 height 20
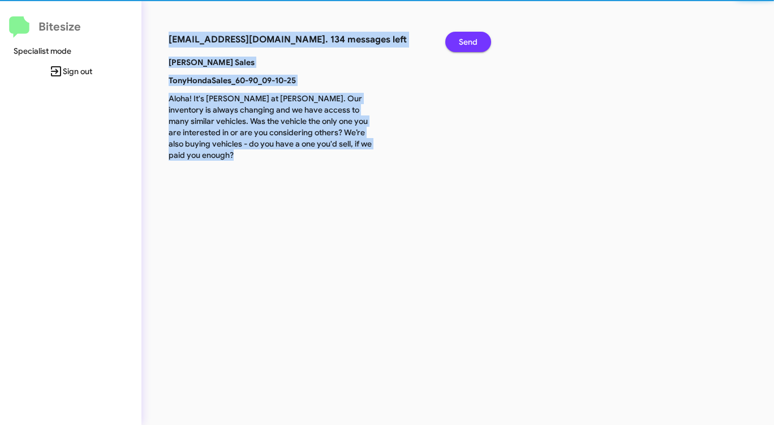
click at [466, 39] on span "Send" at bounding box center [468, 42] width 19 height 20
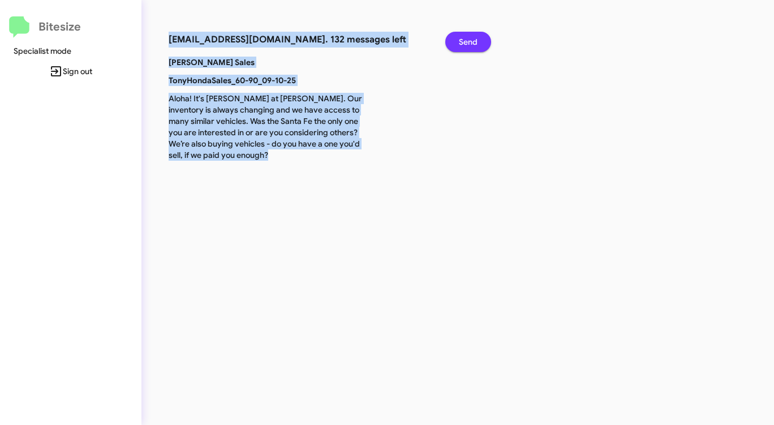
click at [466, 39] on span "Send" at bounding box center [468, 42] width 19 height 20
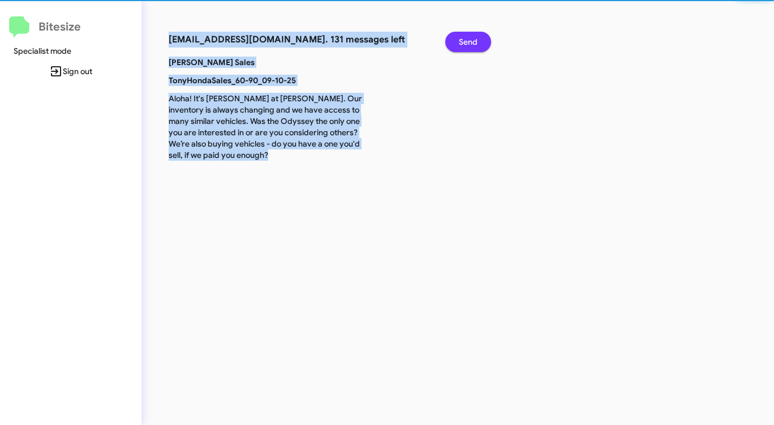
click at [466, 39] on span "Send" at bounding box center [468, 42] width 19 height 20
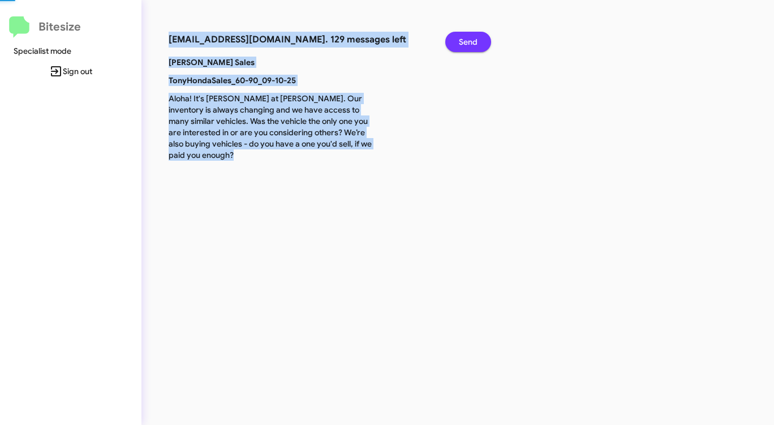
click at [466, 39] on span "Send" at bounding box center [468, 42] width 19 height 20
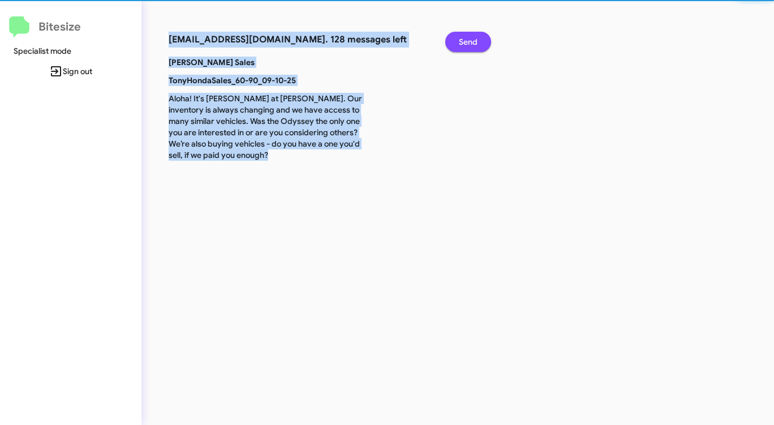
click at [466, 39] on span "Send" at bounding box center [468, 42] width 19 height 20
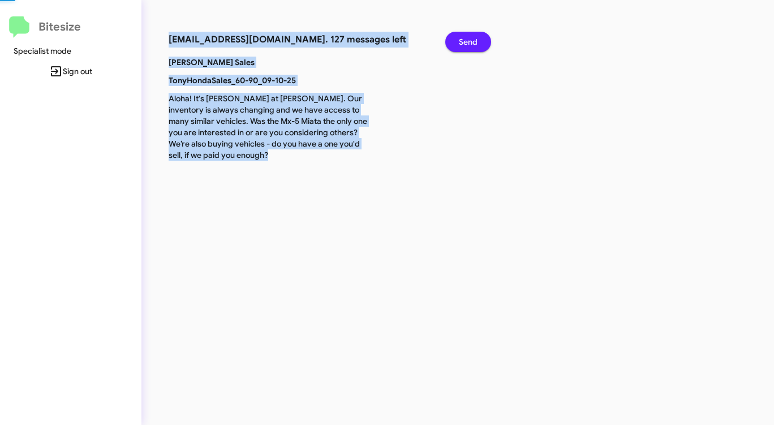
click at [466, 39] on span "Send" at bounding box center [468, 42] width 19 height 20
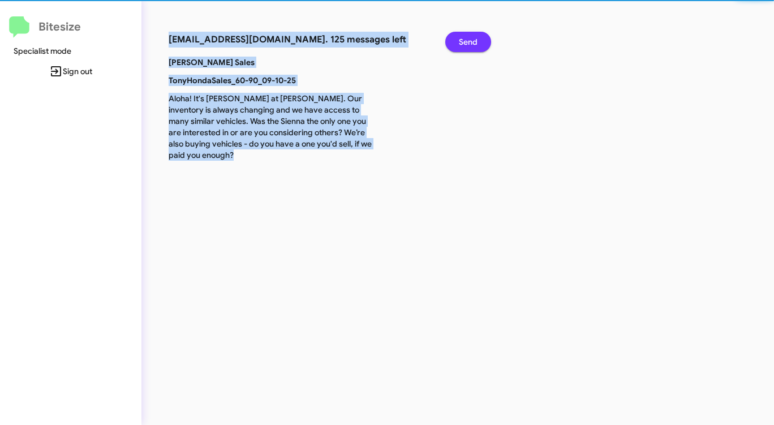
click at [466, 39] on span "Send" at bounding box center [468, 42] width 19 height 20
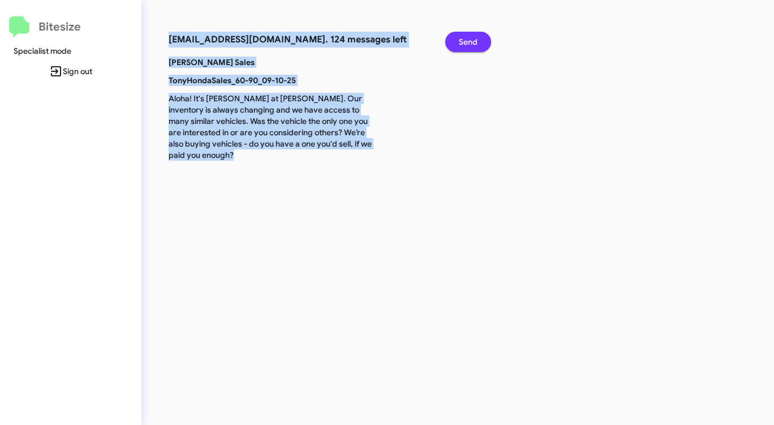
click at [466, 39] on span "Send" at bounding box center [468, 42] width 19 height 20
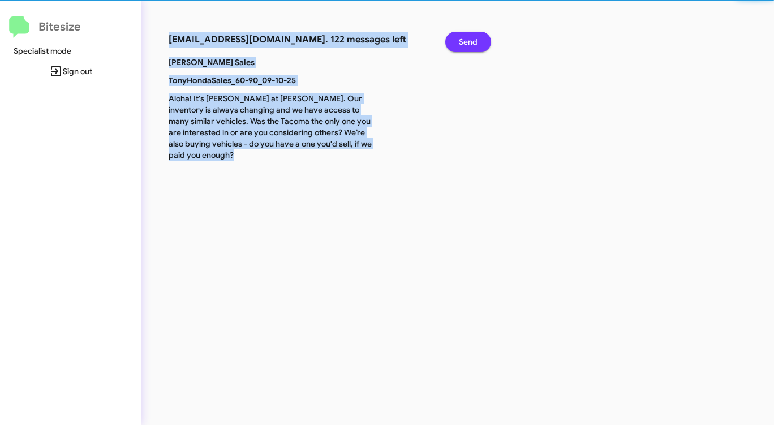
click at [466, 39] on span "Send" at bounding box center [468, 42] width 19 height 20
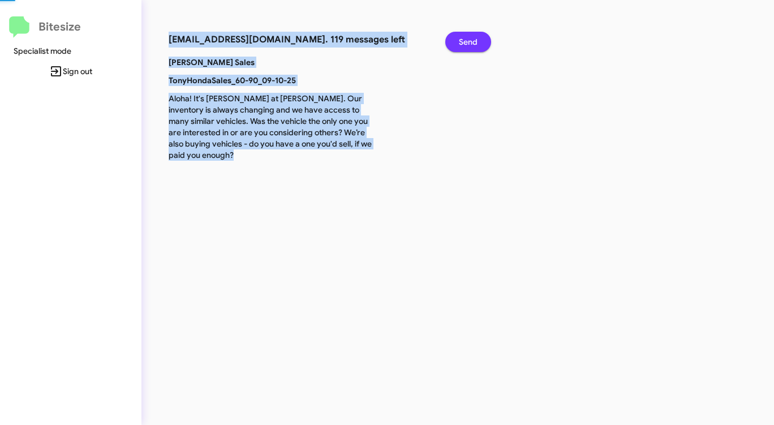
click at [466, 39] on span "Send" at bounding box center [468, 42] width 19 height 20
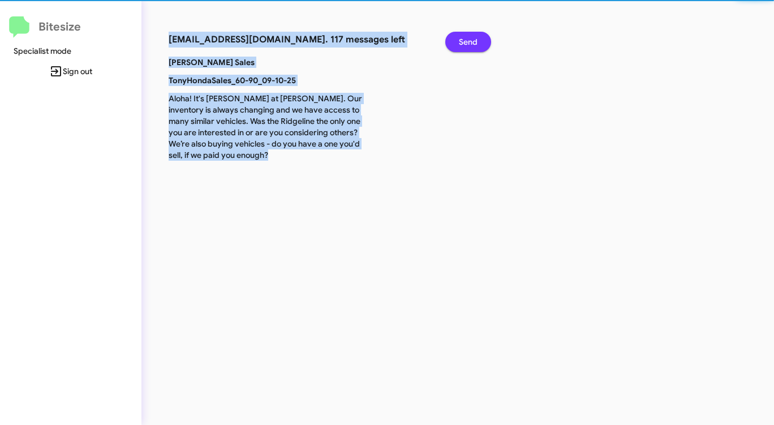
click at [466, 39] on span "Send" at bounding box center [468, 42] width 19 height 20
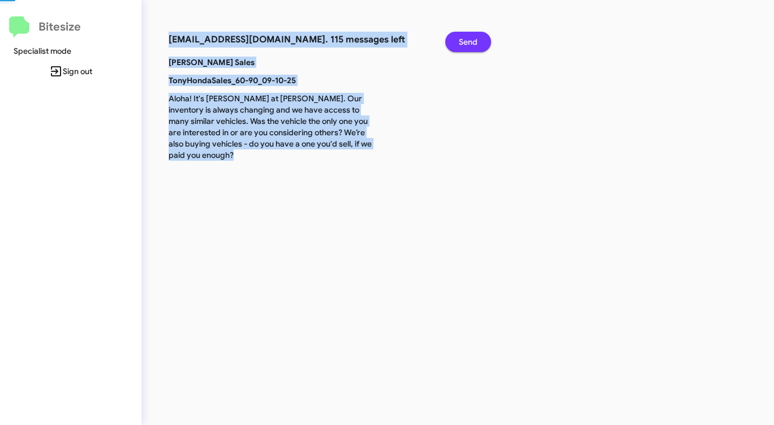
click at [466, 39] on span "Send" at bounding box center [468, 42] width 19 height 20
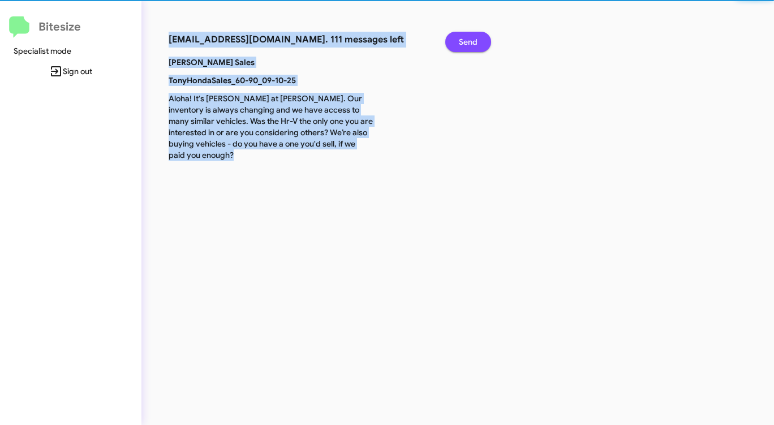
click at [466, 39] on span "Send" at bounding box center [468, 42] width 19 height 20
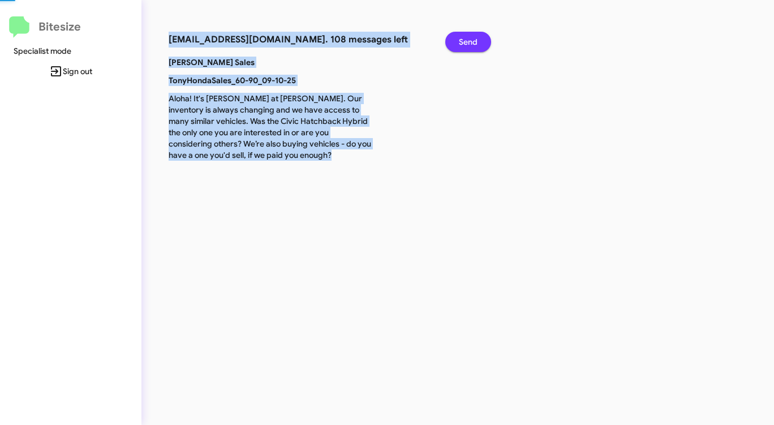
click at [466, 39] on span "Send" at bounding box center [468, 42] width 19 height 20
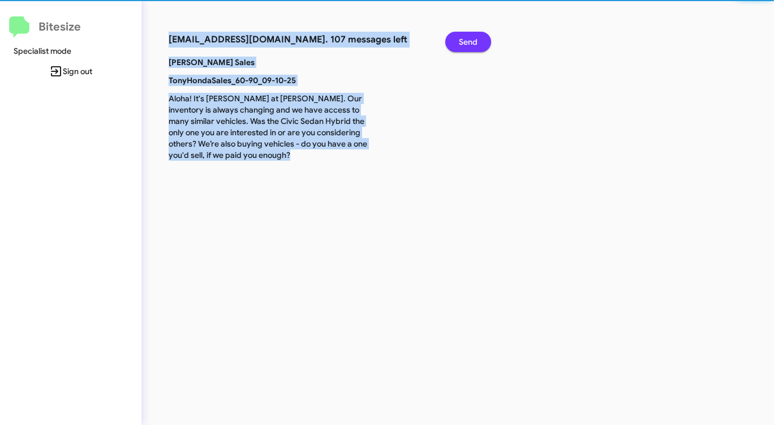
click at [466, 39] on span "Send" at bounding box center [468, 42] width 19 height 20
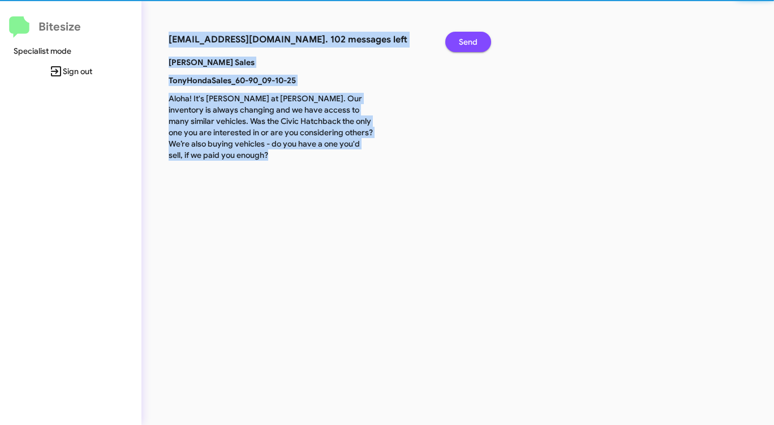
click at [466, 39] on span "Send" at bounding box center [468, 42] width 19 height 20
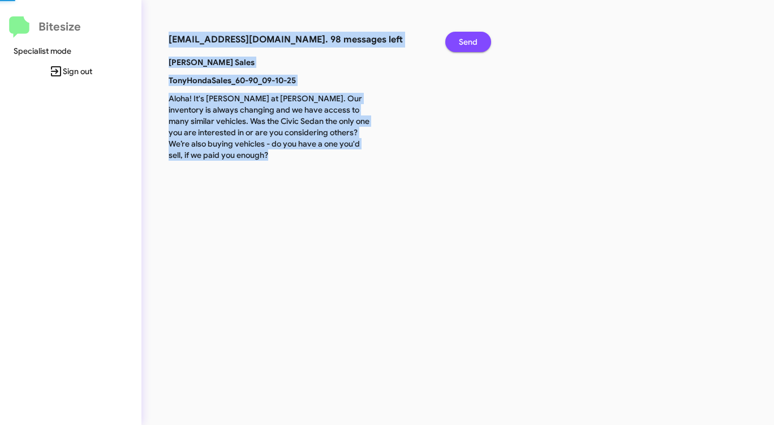
click at [466, 39] on span "Send" at bounding box center [468, 42] width 19 height 20
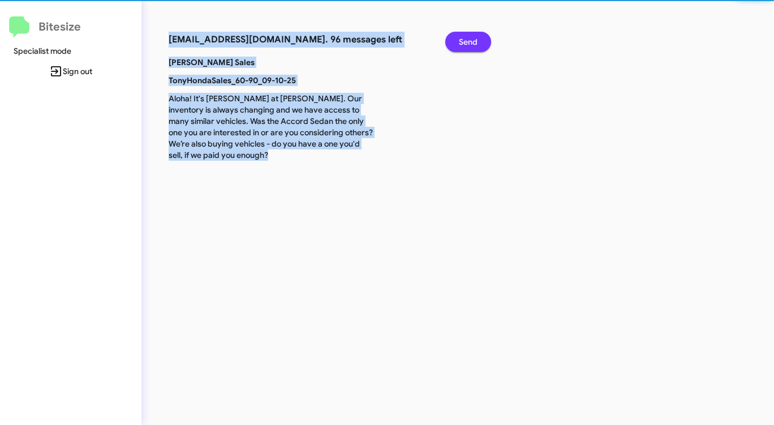
click at [466, 39] on span "Send" at bounding box center [468, 42] width 19 height 20
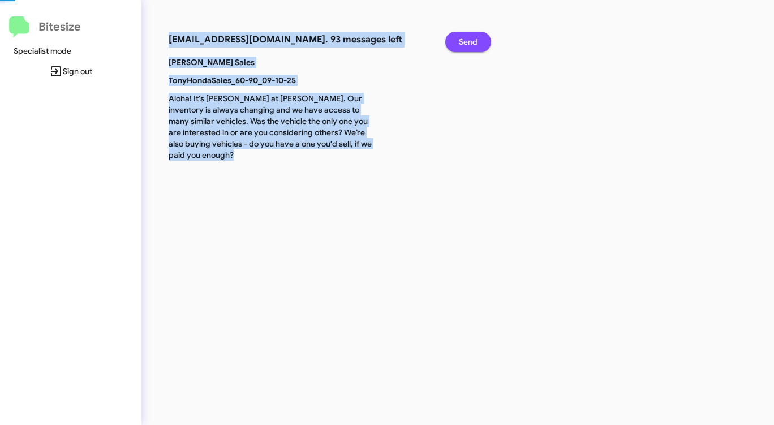
click at [466, 39] on span "Send" at bounding box center [468, 42] width 19 height 20
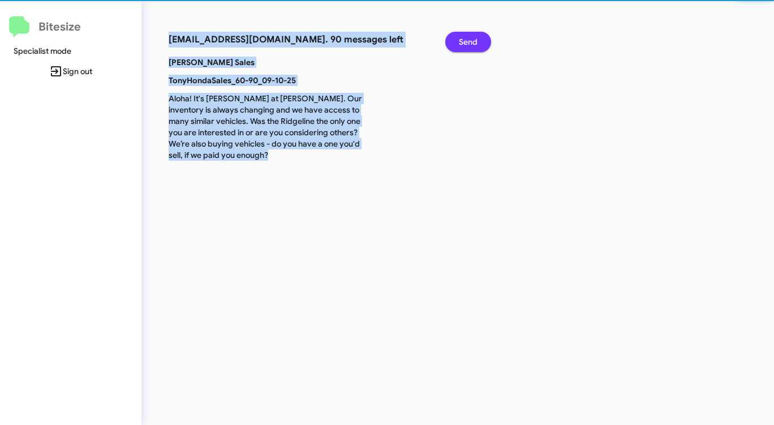
click at [466, 39] on span "Send" at bounding box center [468, 42] width 19 height 20
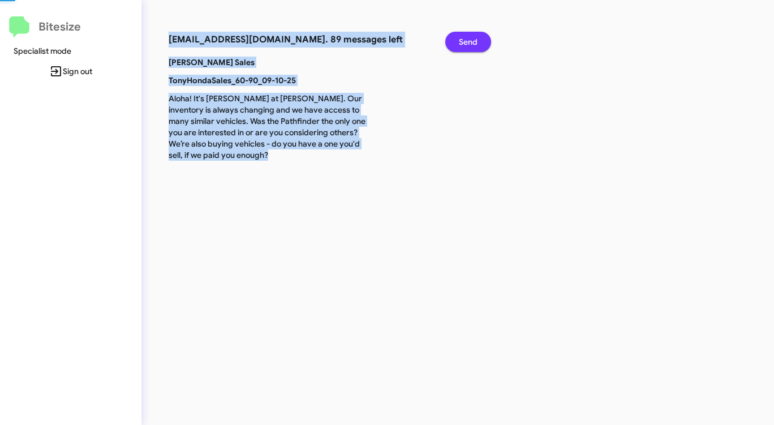
click at [466, 39] on span "Send" at bounding box center [468, 42] width 19 height 20
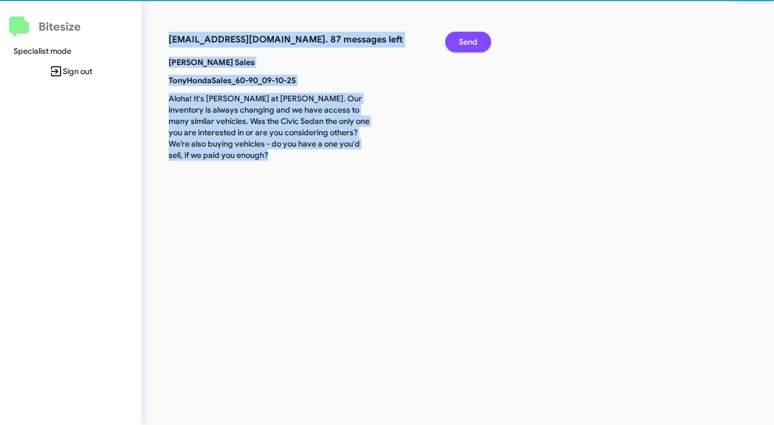
click at [466, 39] on span "Send" at bounding box center [468, 42] width 19 height 20
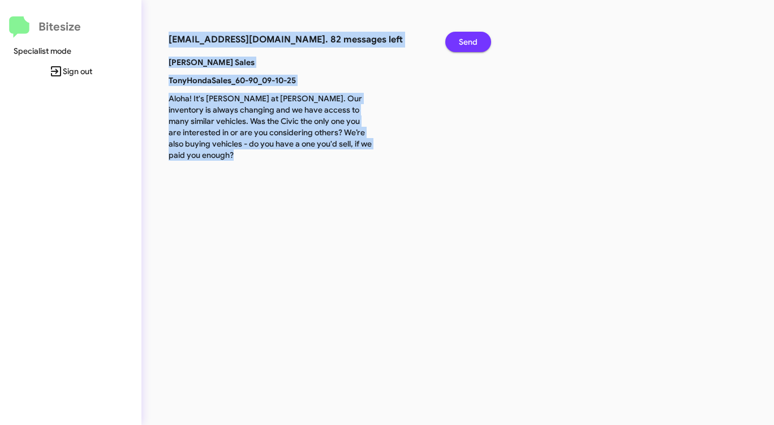
click at [466, 39] on span "Send" at bounding box center [468, 42] width 19 height 20
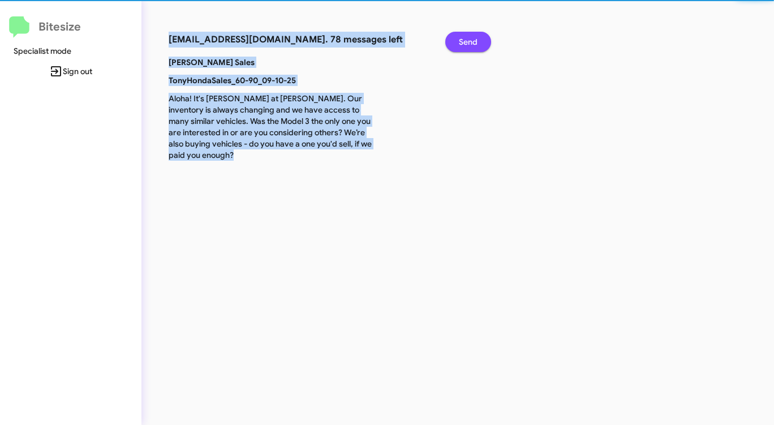
click at [466, 39] on span "Send" at bounding box center [468, 42] width 19 height 20
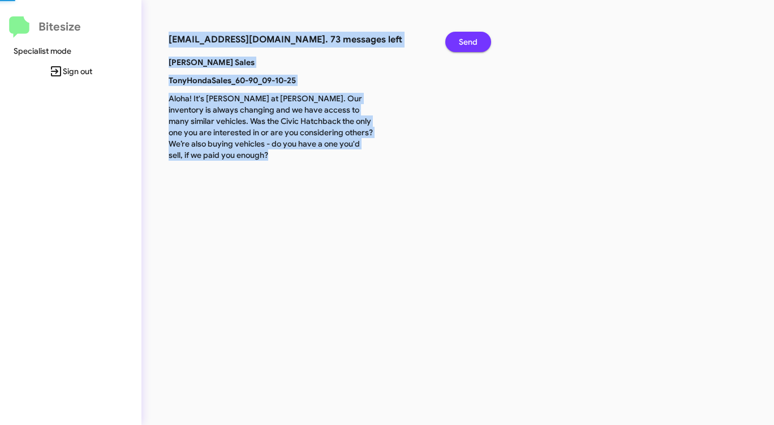
click at [466, 39] on span "Send" at bounding box center [468, 42] width 19 height 20
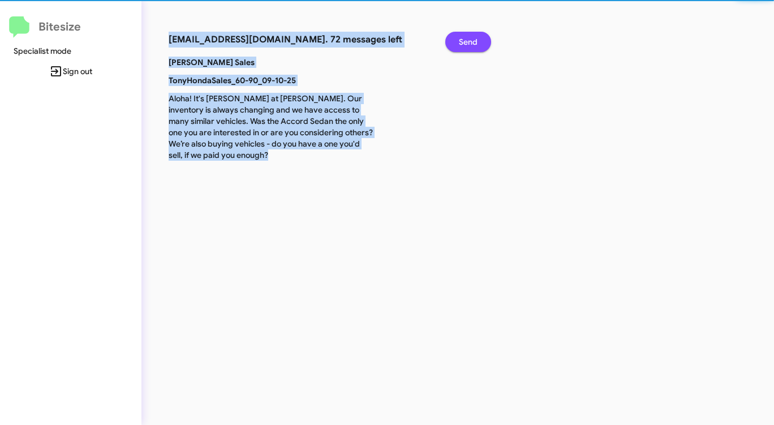
click at [466, 39] on span "Send" at bounding box center [468, 42] width 19 height 20
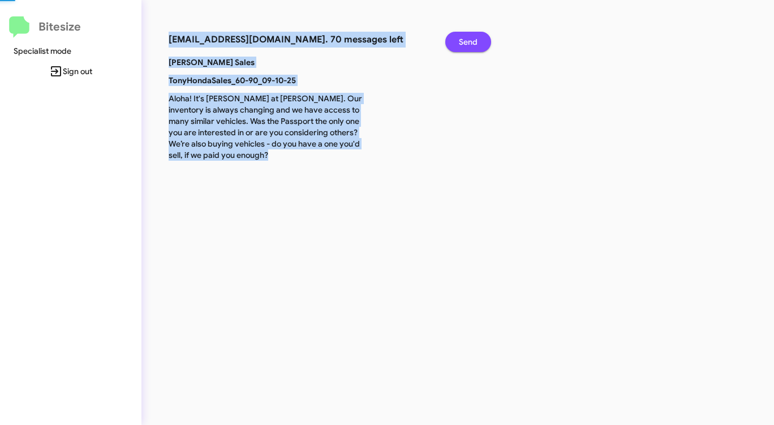
click at [466, 39] on span "Send" at bounding box center [468, 42] width 19 height 20
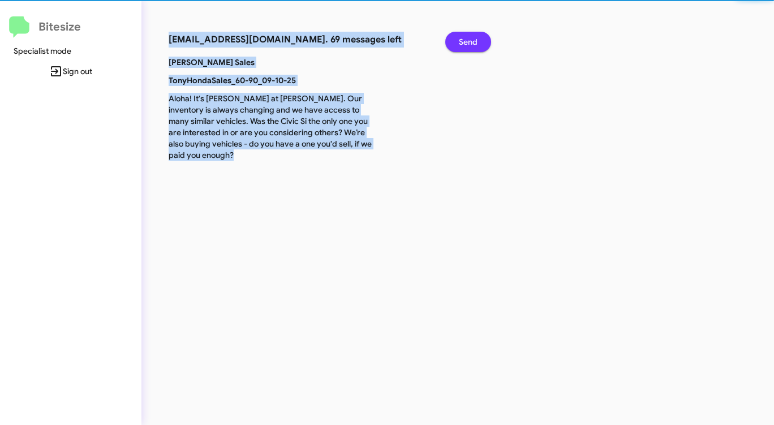
click at [466, 39] on span "Send" at bounding box center [468, 42] width 19 height 20
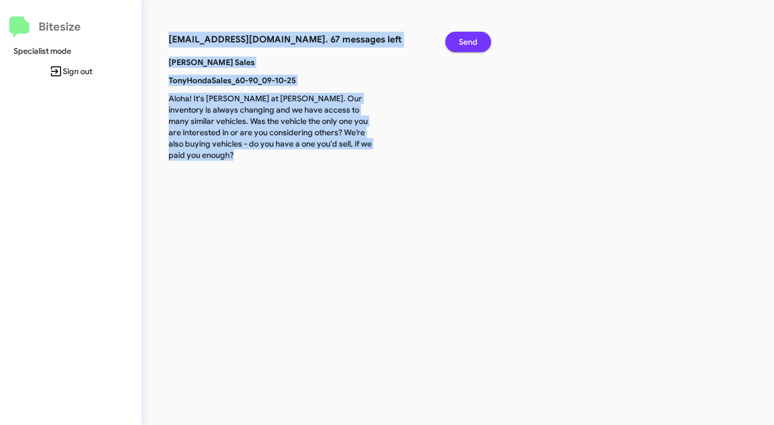
click at [466, 39] on span "Send" at bounding box center [468, 42] width 19 height 20
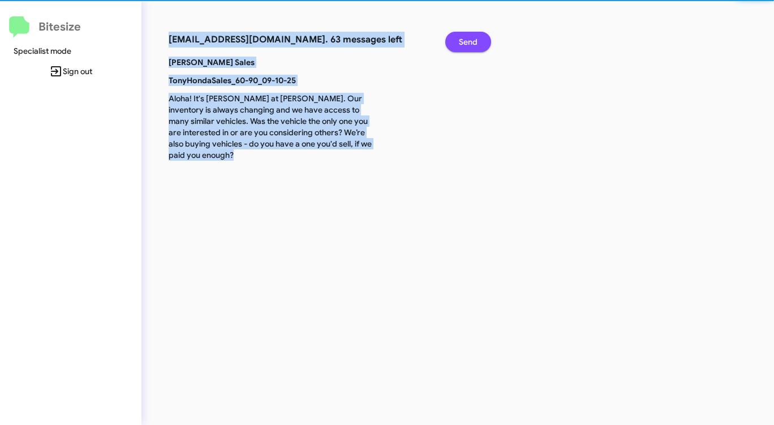
click at [466, 39] on span "Send" at bounding box center [468, 42] width 19 height 20
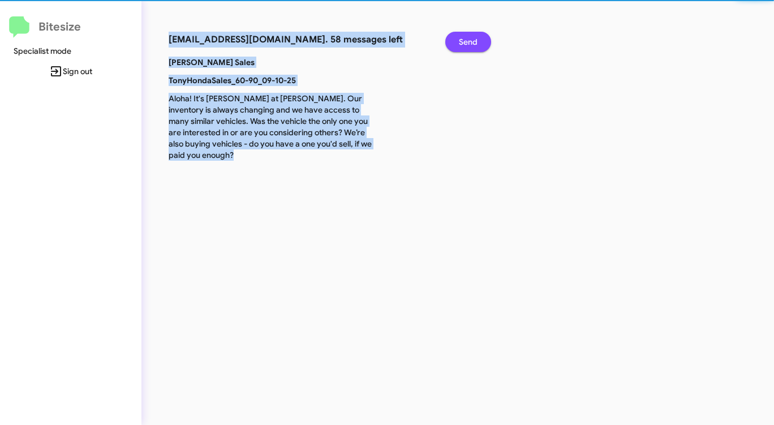
click at [466, 39] on span "Send" at bounding box center [468, 42] width 19 height 20
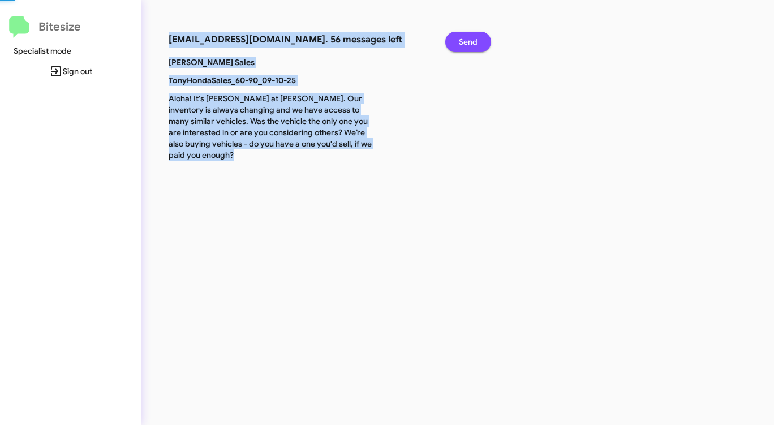
click at [466, 39] on span "Send" at bounding box center [468, 42] width 19 height 20
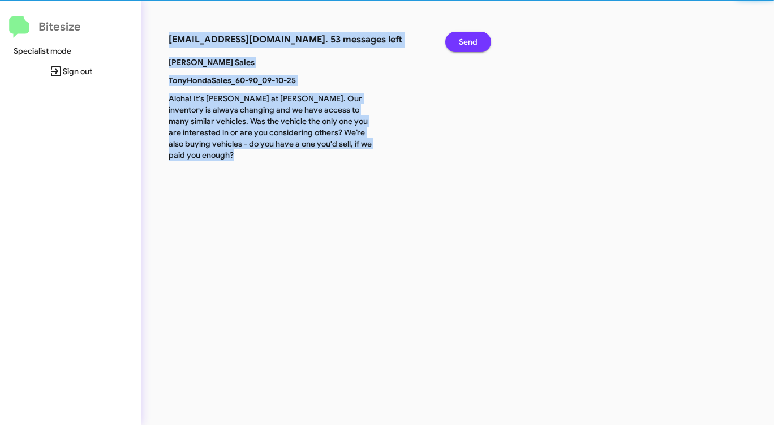
click at [466, 39] on span "Send" at bounding box center [468, 42] width 19 height 20
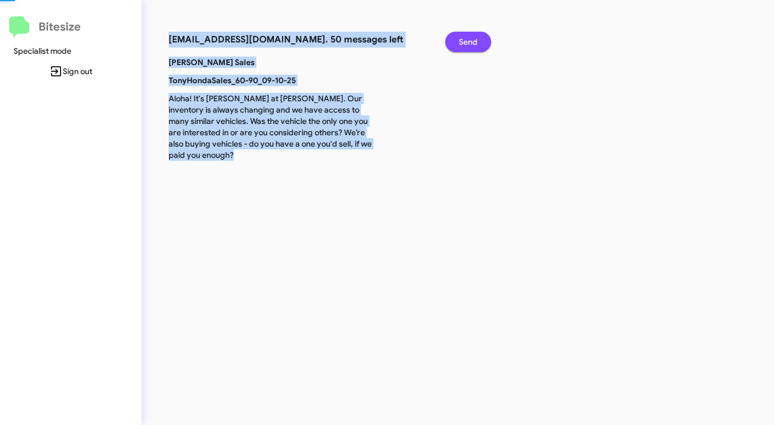
click at [466, 39] on span "Send" at bounding box center [468, 42] width 19 height 20
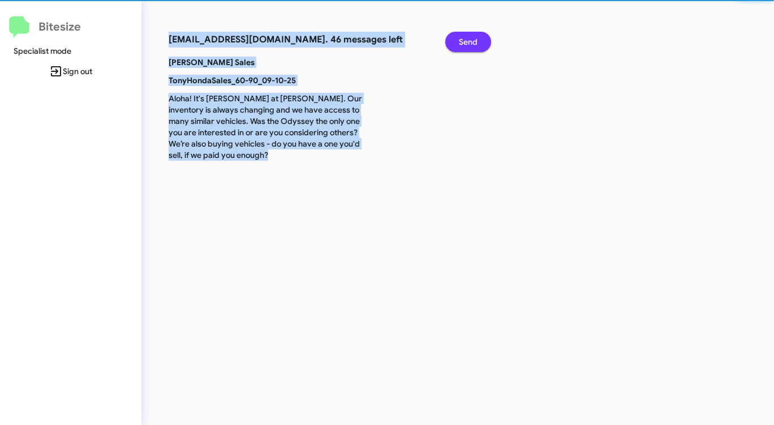
click at [466, 39] on span "Send" at bounding box center [468, 42] width 19 height 20
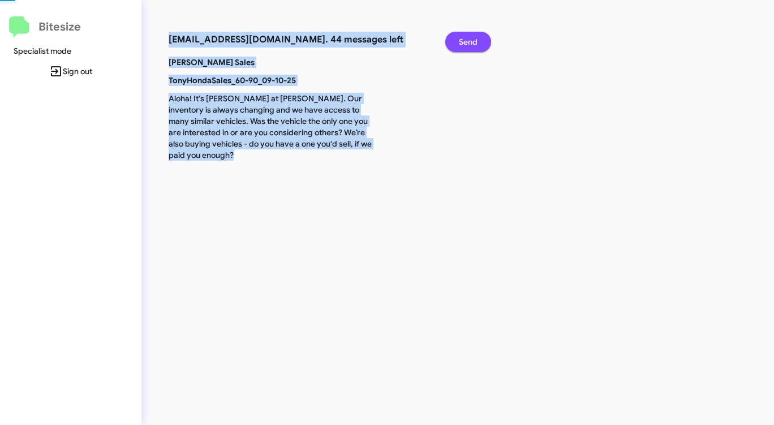
click at [466, 39] on span "Send" at bounding box center [468, 42] width 19 height 20
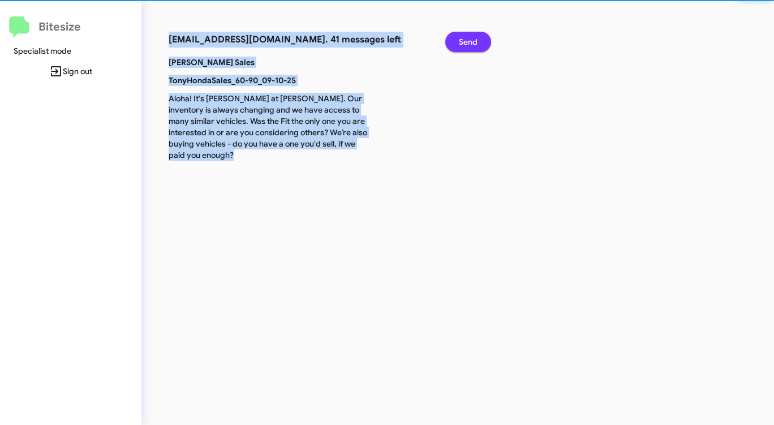
click at [466, 39] on span "Send" at bounding box center [468, 42] width 19 height 20
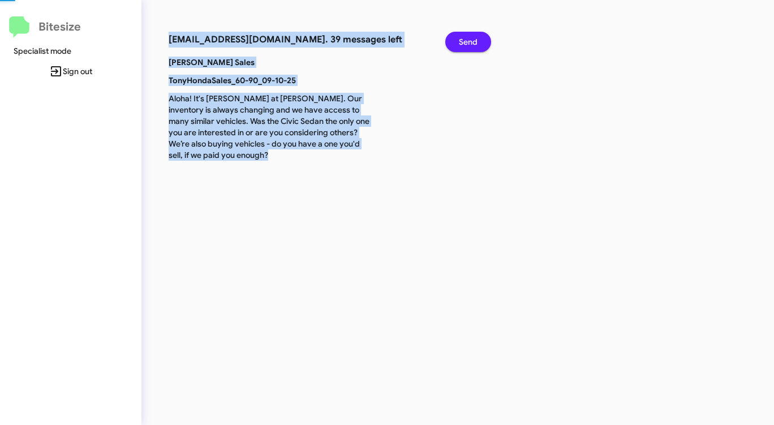
click at [466, 39] on span "Send" at bounding box center [468, 42] width 19 height 20
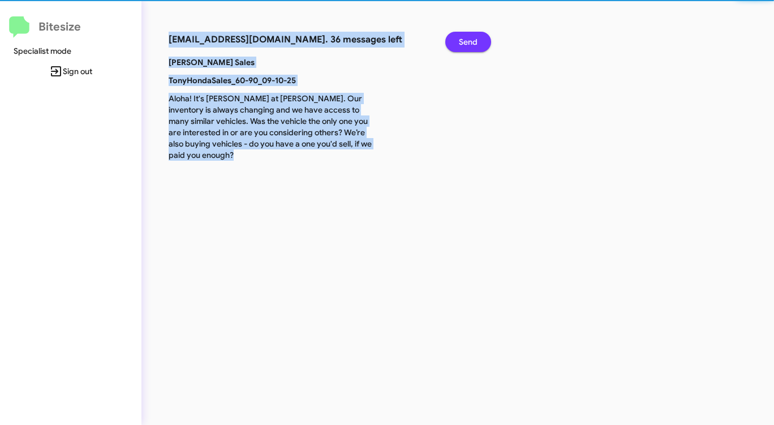
click at [466, 39] on span "Send" at bounding box center [468, 42] width 19 height 20
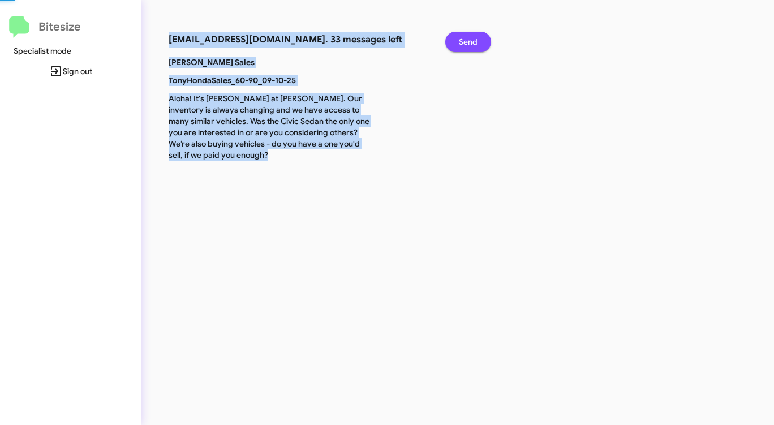
click at [466, 39] on span "Send" at bounding box center [468, 42] width 19 height 20
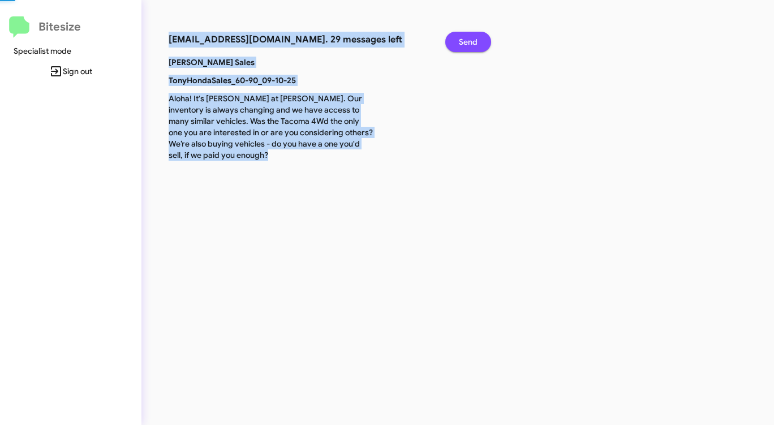
click at [466, 39] on span "Send" at bounding box center [468, 42] width 19 height 20
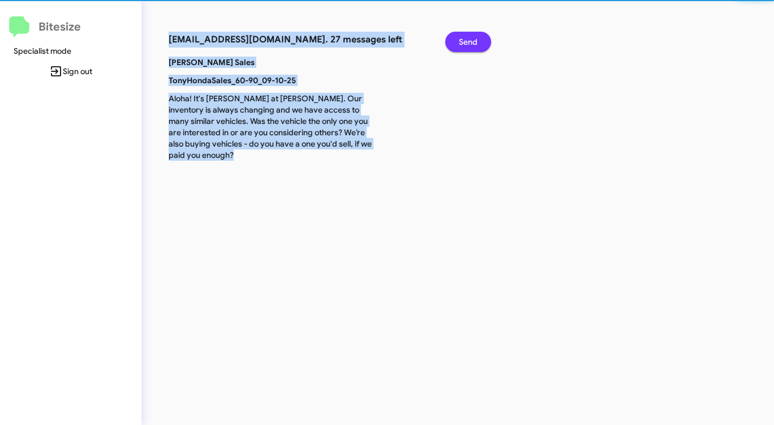
click at [466, 39] on span "Send" at bounding box center [468, 42] width 19 height 20
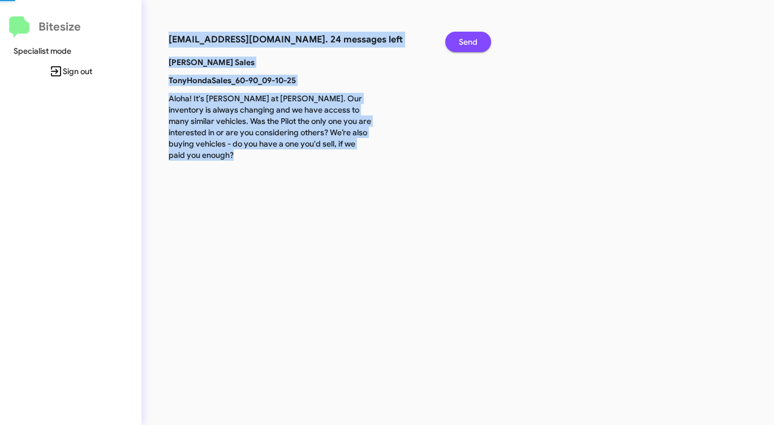
click at [466, 39] on span "Send" at bounding box center [468, 42] width 19 height 20
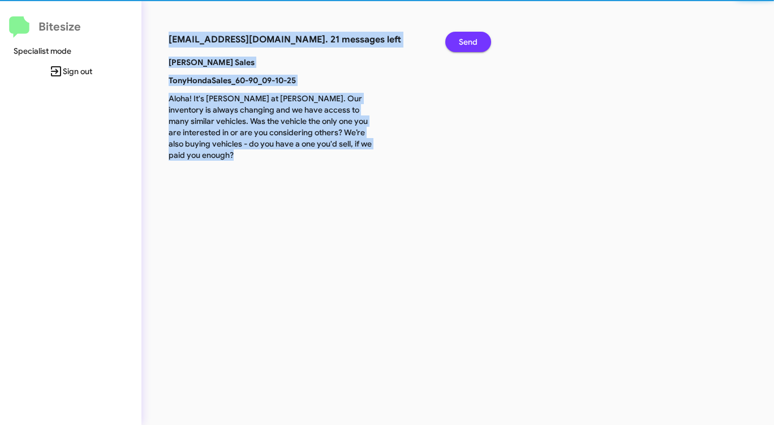
click at [466, 39] on span "Send" at bounding box center [468, 42] width 19 height 20
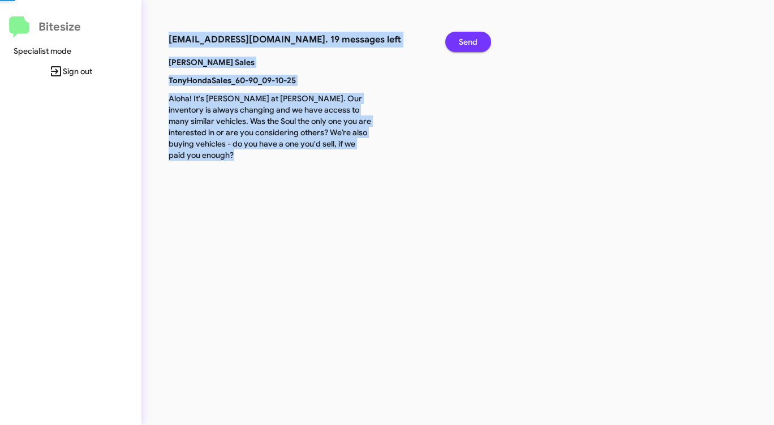
click at [466, 39] on span "Send" at bounding box center [468, 42] width 19 height 20
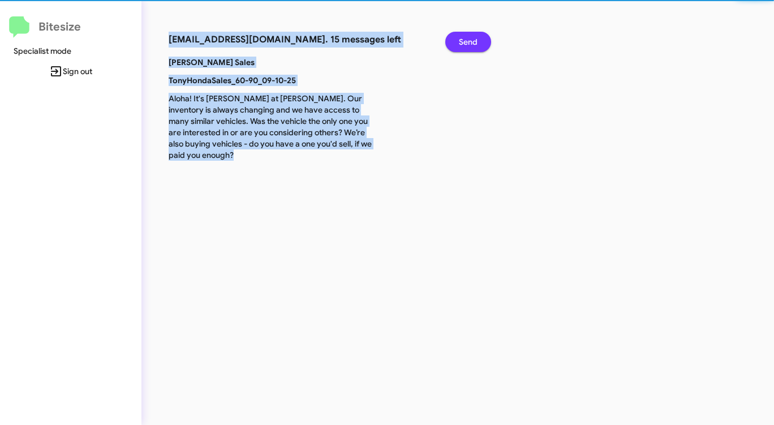
click at [466, 39] on span "Send" at bounding box center [468, 42] width 19 height 20
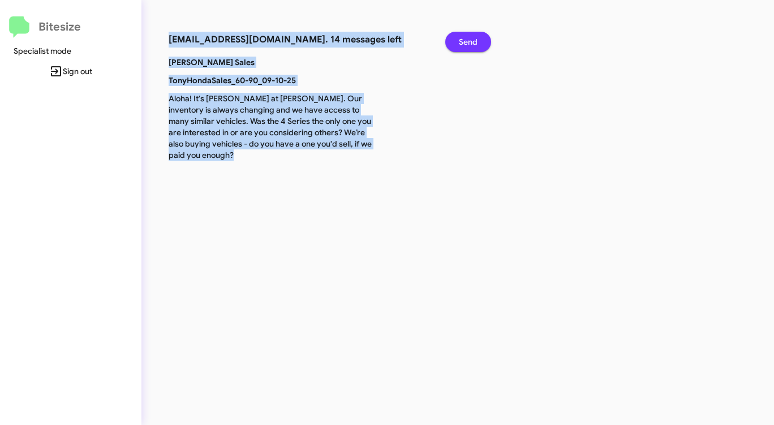
click at [466, 39] on span "Send" at bounding box center [468, 42] width 19 height 20
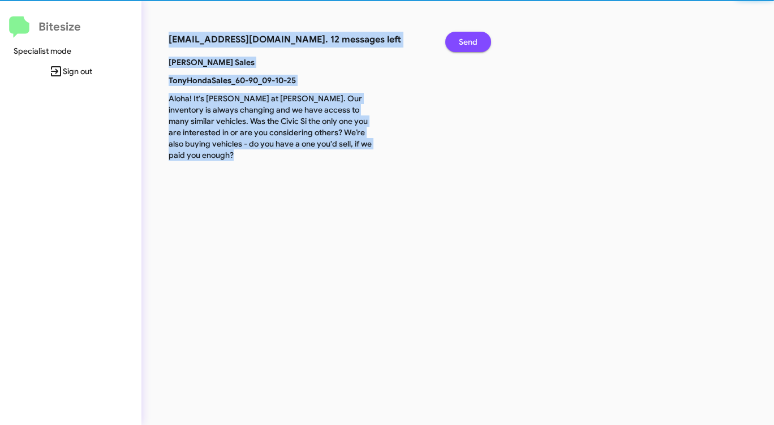
click at [466, 39] on span "Send" at bounding box center [468, 42] width 19 height 20
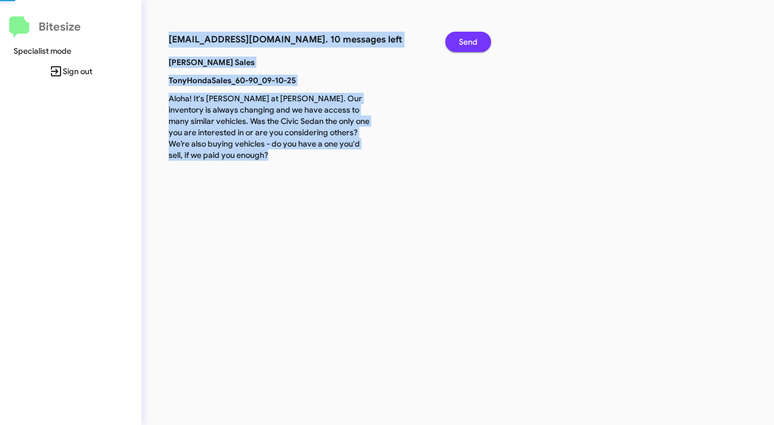
click at [466, 39] on span "Send" at bounding box center [468, 42] width 19 height 20
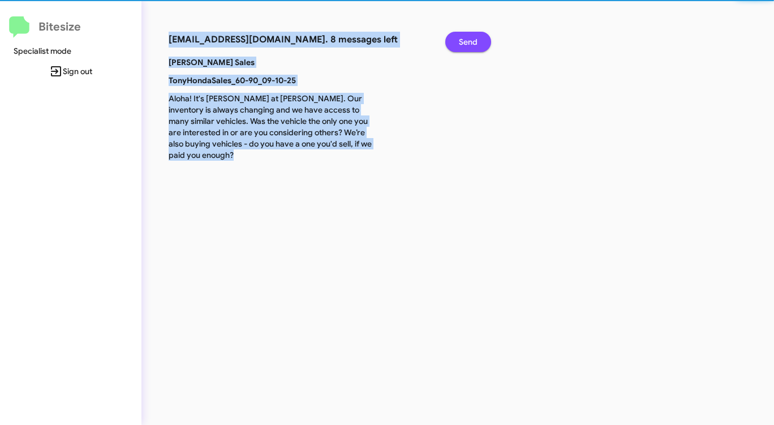
click at [466, 39] on span "Send" at bounding box center [468, 42] width 19 height 20
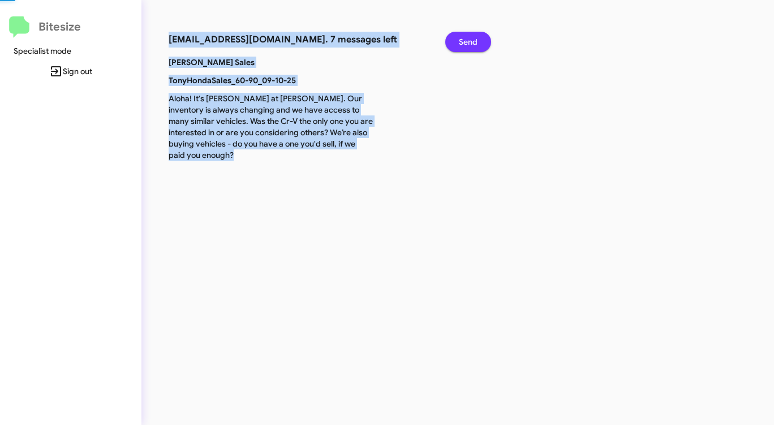
click at [466, 39] on span "Send" at bounding box center [468, 42] width 19 height 20
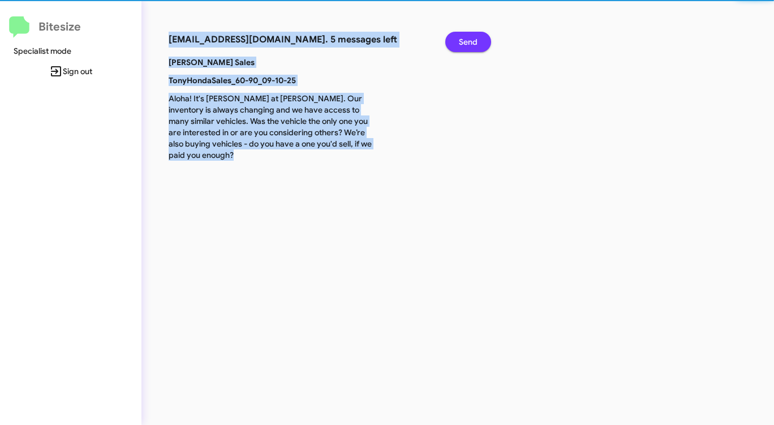
click at [466, 39] on span "Send" at bounding box center [468, 42] width 19 height 20
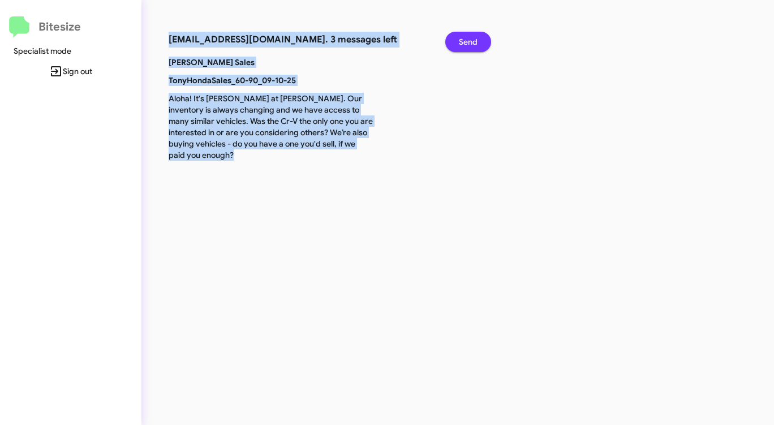
click at [466, 39] on span "Send" at bounding box center [468, 42] width 19 height 20
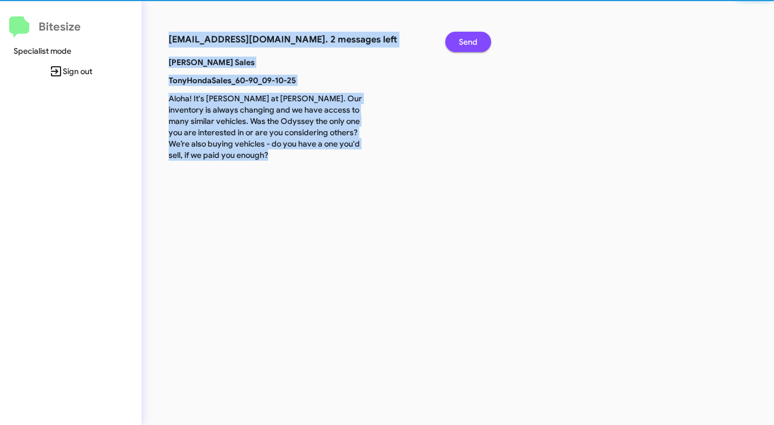
click at [466, 39] on span "Send" at bounding box center [468, 42] width 19 height 20
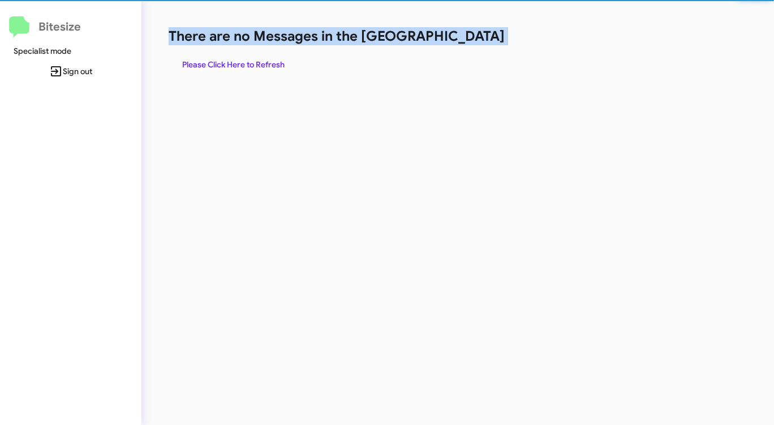
click at [466, 39] on h1 "There are no Messages in the [GEOGRAPHIC_DATA]" at bounding box center [405, 36] width 473 height 18
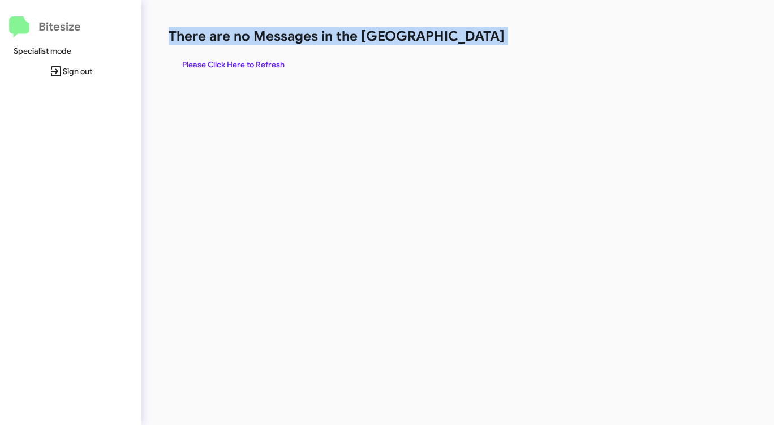
click at [466, 39] on h1 "There are no Messages in the [GEOGRAPHIC_DATA]" at bounding box center [405, 36] width 473 height 18
click at [252, 67] on span "Please Click Here to Refresh" at bounding box center [233, 64] width 102 height 20
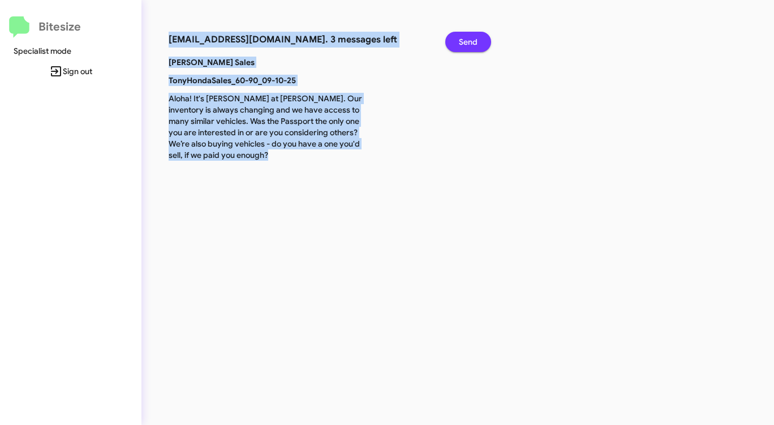
click at [466, 40] on span "Send" at bounding box center [468, 42] width 19 height 20
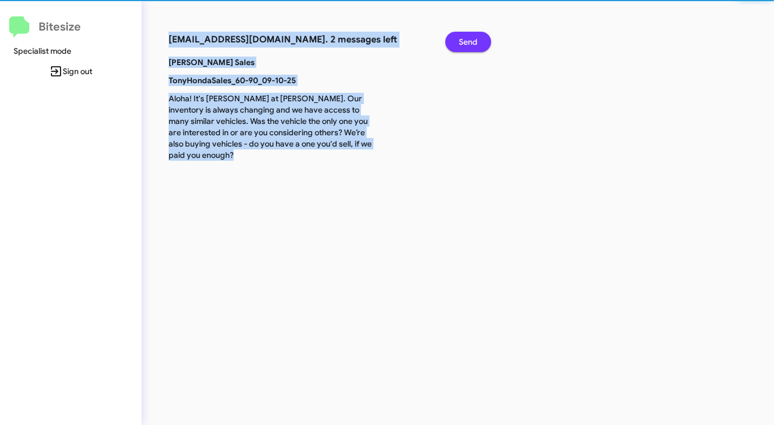
click at [466, 40] on span "Send" at bounding box center [468, 42] width 19 height 20
click at [466, 39] on span "Send" at bounding box center [468, 42] width 19 height 20
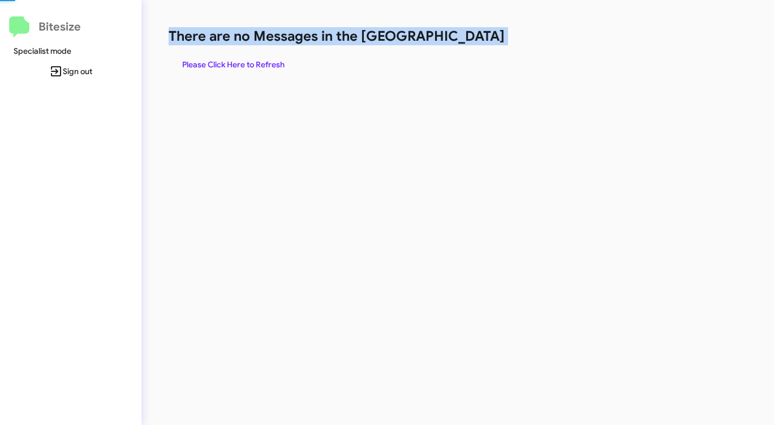
click at [466, 39] on h1 "There are no Messages in the [GEOGRAPHIC_DATA]" at bounding box center [405, 36] width 473 height 18
drag, startPoint x: 466, startPoint y: 39, endPoint x: 436, endPoint y: 58, distance: 35.3
click at [466, 40] on h1 "There are no Messages in the [GEOGRAPHIC_DATA]" at bounding box center [405, 36] width 473 height 18
click at [239, 61] on span "Please Click Here to Refresh" at bounding box center [233, 64] width 102 height 20
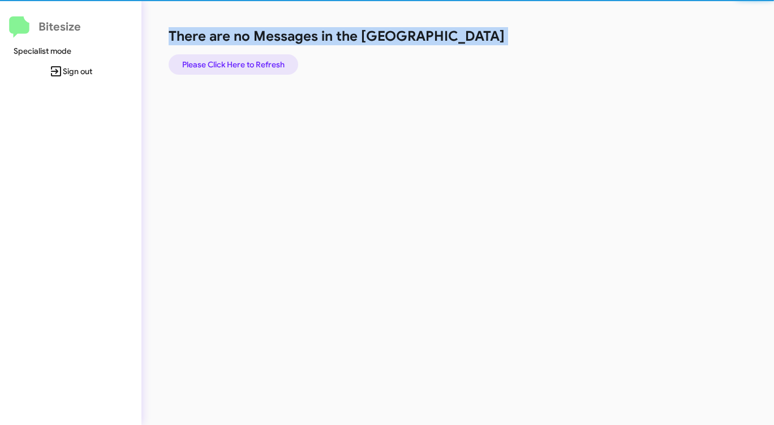
click at [239, 61] on span "Please Click Here to Refresh" at bounding box center [233, 64] width 102 height 20
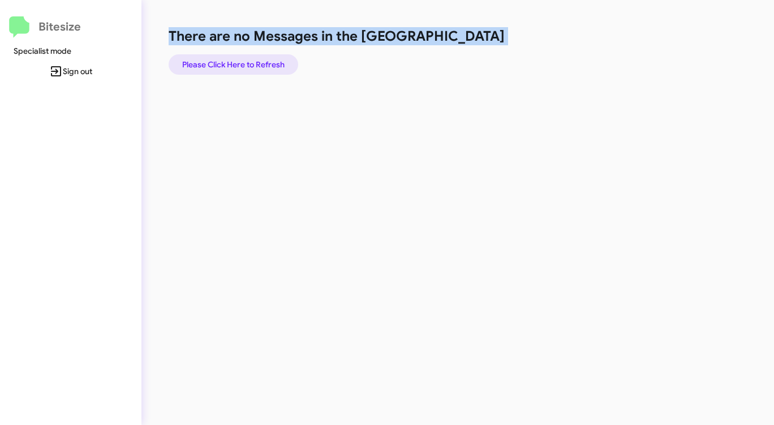
click at [239, 62] on span "Please Click Here to Refresh" at bounding box center [233, 64] width 102 height 20
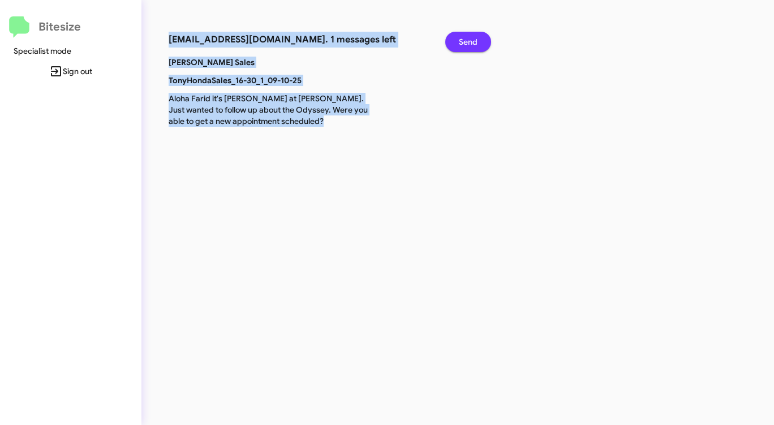
click at [467, 48] on span "Send" at bounding box center [468, 42] width 19 height 20
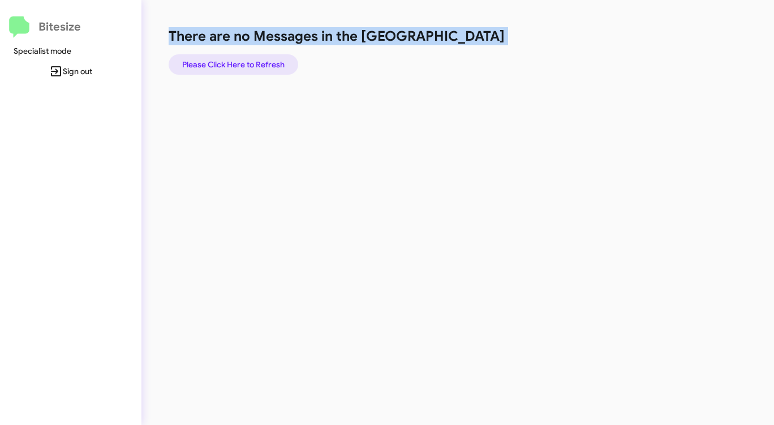
click at [251, 62] on span "Please Click Here to Refresh" at bounding box center [233, 64] width 102 height 20
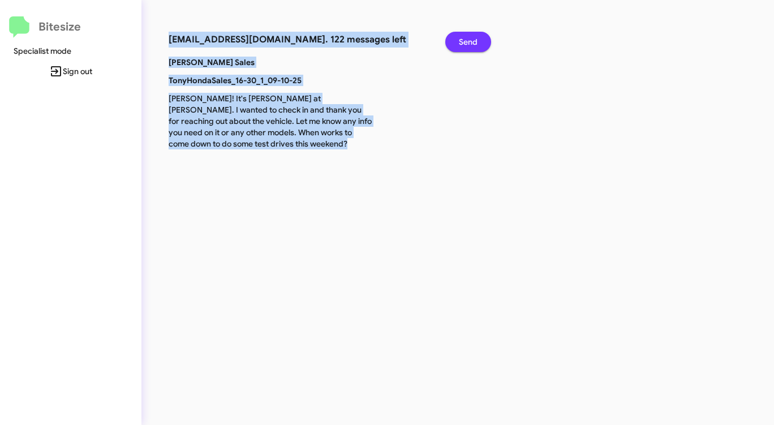
click at [469, 42] on span "Send" at bounding box center [468, 42] width 19 height 20
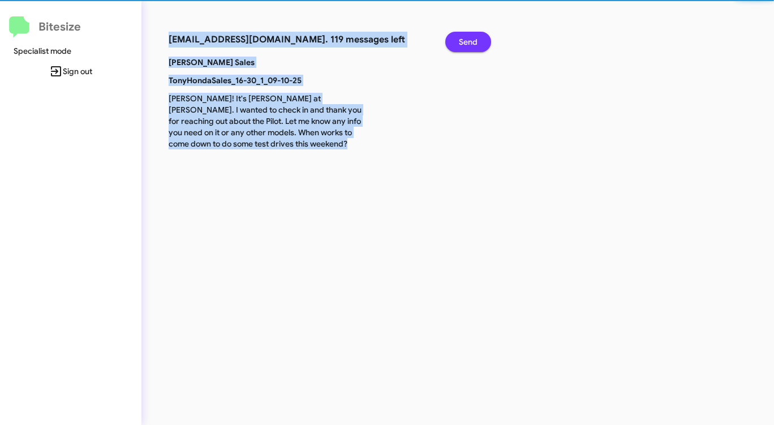
click at [469, 42] on span "Send" at bounding box center [468, 42] width 19 height 20
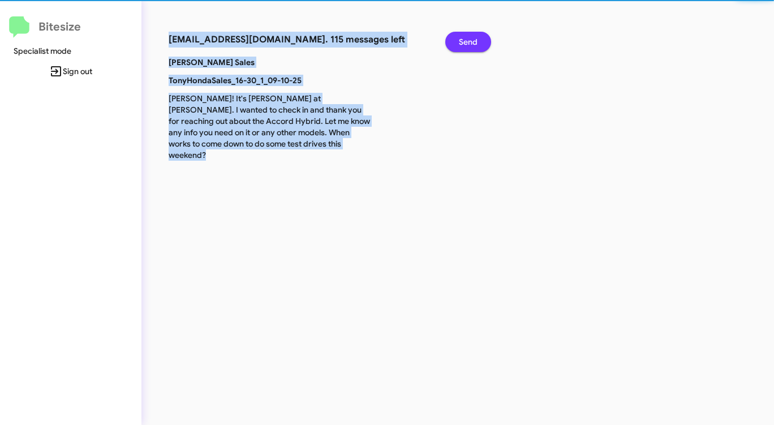
click at [469, 42] on span "Send" at bounding box center [468, 42] width 19 height 20
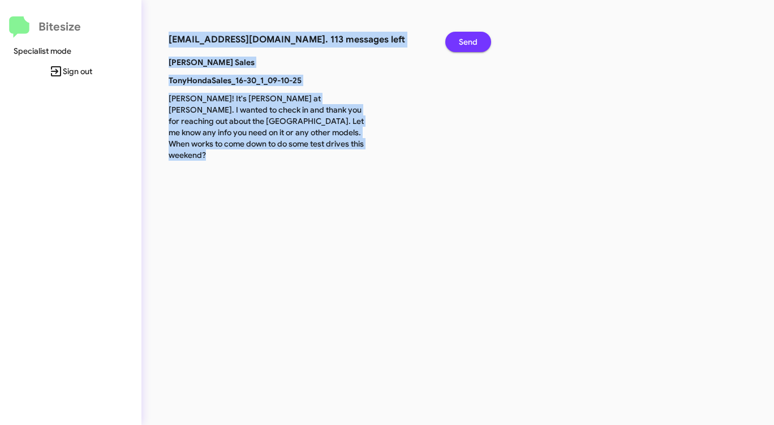
click at [469, 42] on span "Send" at bounding box center [468, 42] width 19 height 20
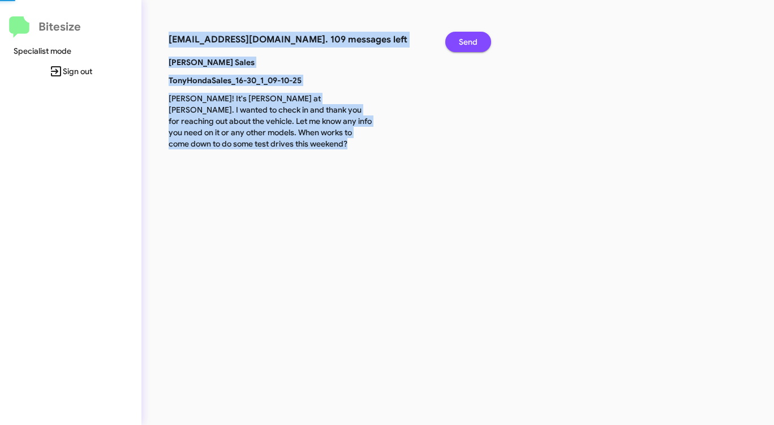
click at [469, 42] on span "Send" at bounding box center [468, 42] width 19 height 20
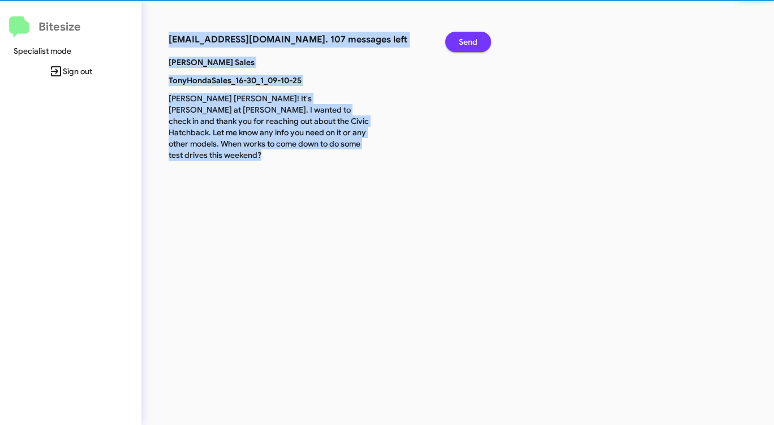
click at [469, 42] on span "Send" at bounding box center [468, 42] width 19 height 20
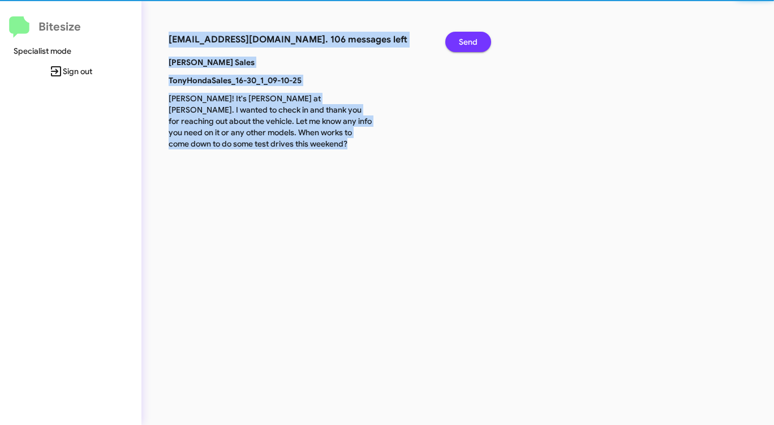
click at [469, 42] on span "Send" at bounding box center [468, 42] width 19 height 20
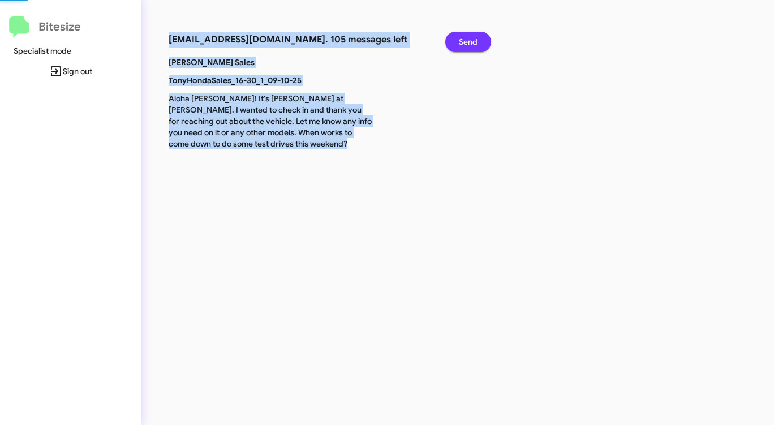
click at [469, 42] on span "Send" at bounding box center [468, 42] width 19 height 20
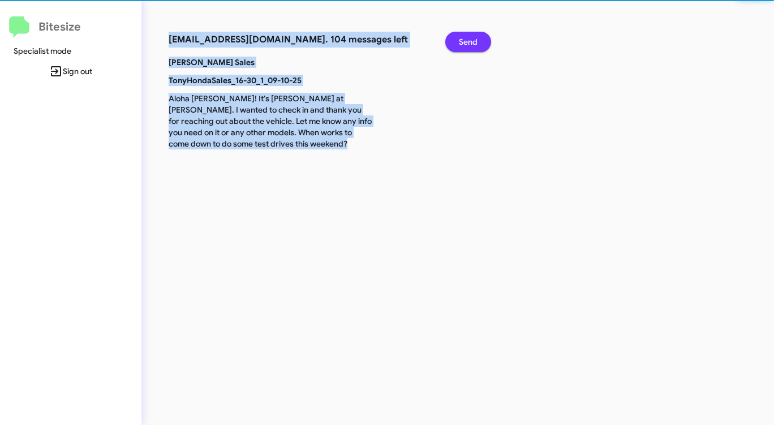
click at [469, 42] on span "Send" at bounding box center [468, 42] width 19 height 20
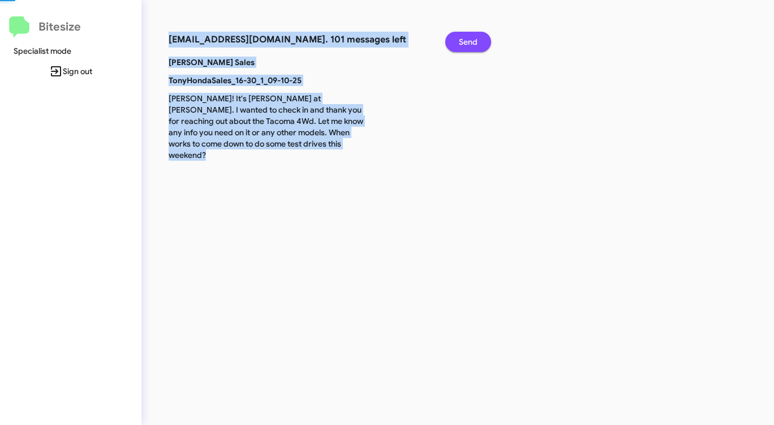
click at [469, 42] on span "Send" at bounding box center [468, 42] width 19 height 20
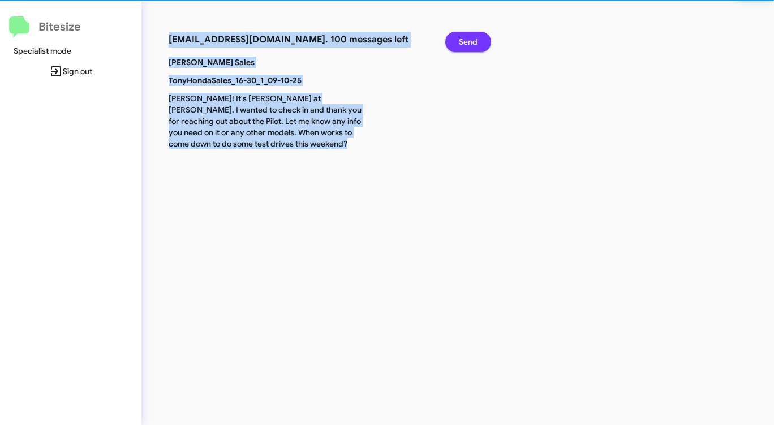
click at [469, 42] on span "Send" at bounding box center [468, 42] width 19 height 20
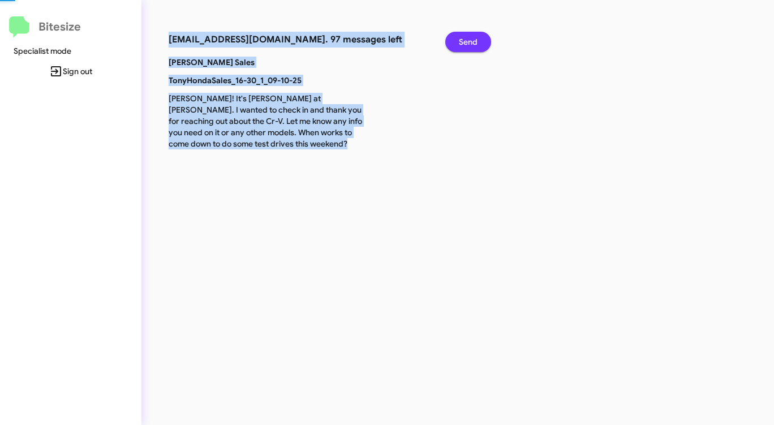
click at [469, 42] on span "Send" at bounding box center [468, 42] width 19 height 20
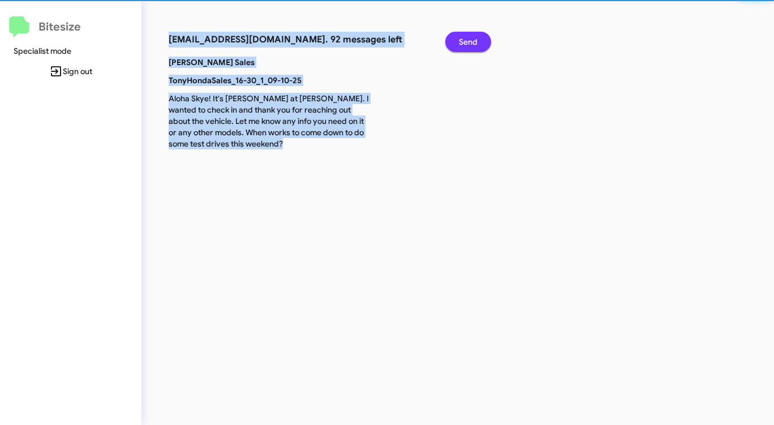
click at [469, 42] on span "Send" at bounding box center [468, 42] width 19 height 20
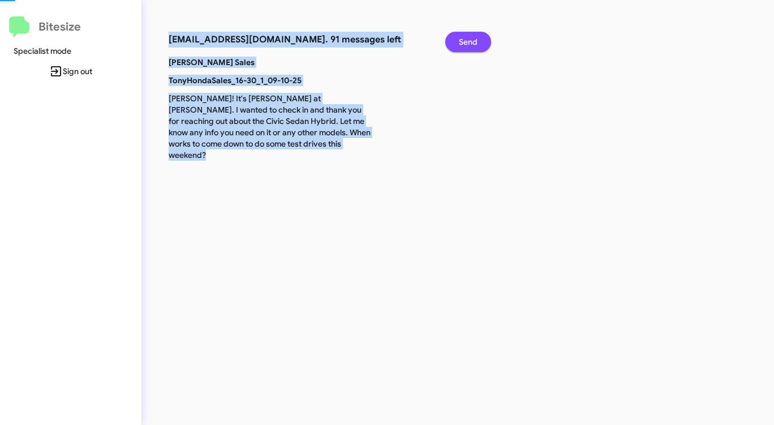
click at [469, 42] on span "Send" at bounding box center [468, 42] width 19 height 20
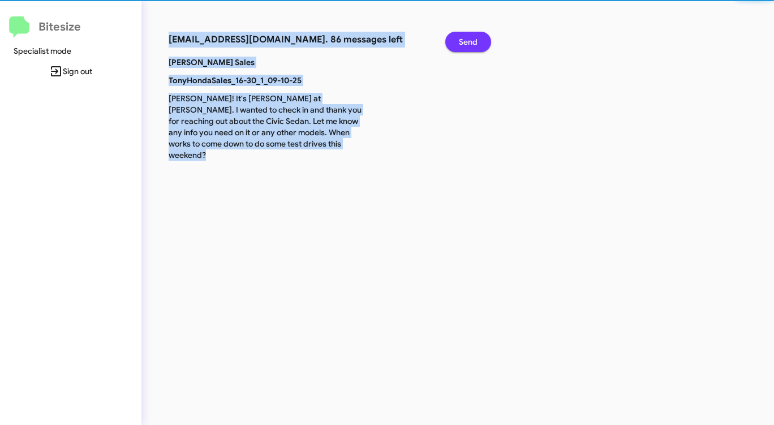
click at [469, 42] on span "Send" at bounding box center [468, 42] width 19 height 20
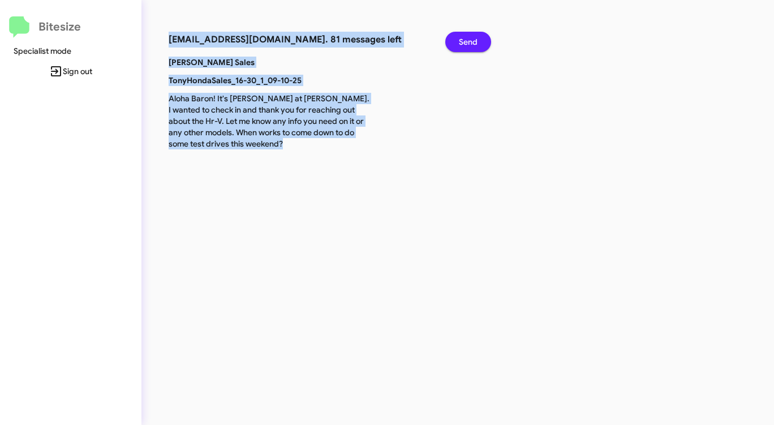
click at [469, 42] on span "Send" at bounding box center [468, 42] width 19 height 20
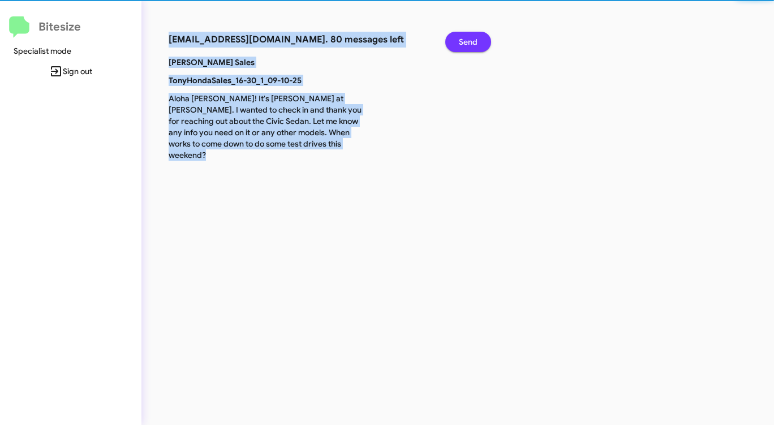
click at [469, 42] on span "Send" at bounding box center [468, 42] width 19 height 20
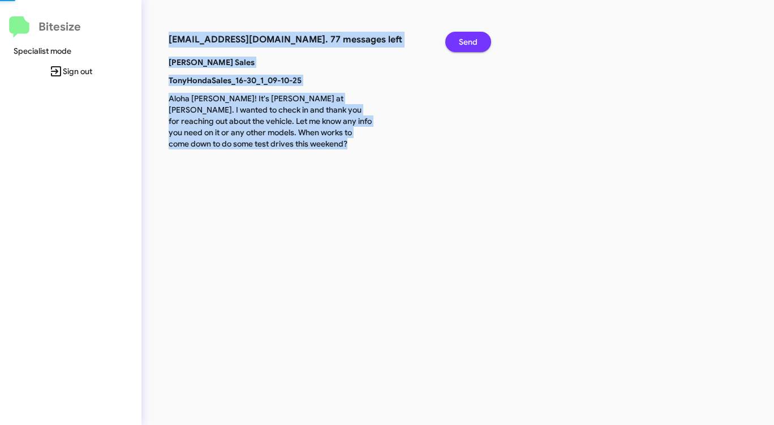
click at [469, 42] on span "Send" at bounding box center [468, 42] width 19 height 20
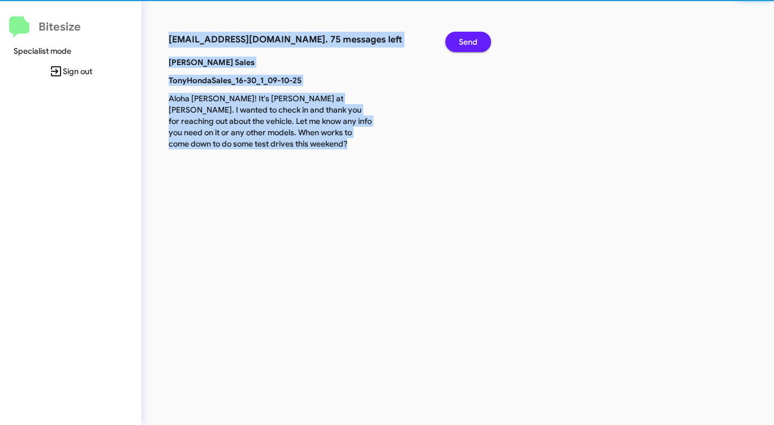
click at [469, 42] on span "Send" at bounding box center [468, 42] width 19 height 20
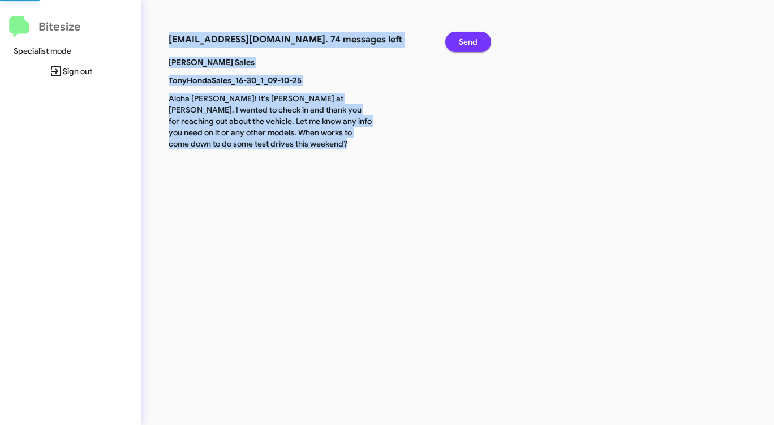
click at [469, 42] on span "Send" at bounding box center [468, 42] width 19 height 20
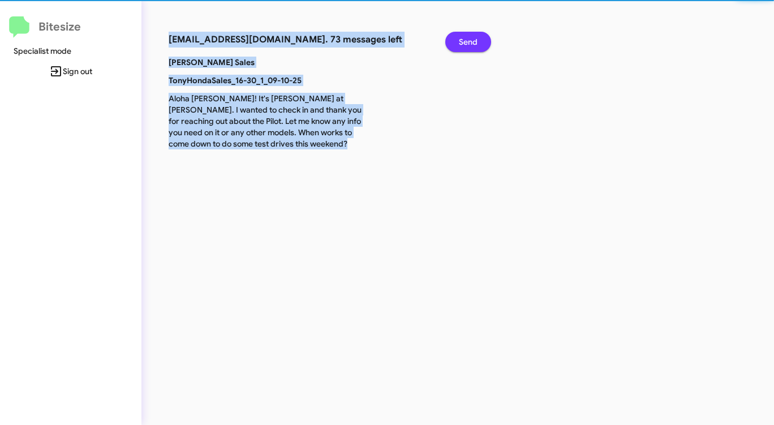
click at [469, 42] on span "Send" at bounding box center [468, 42] width 19 height 20
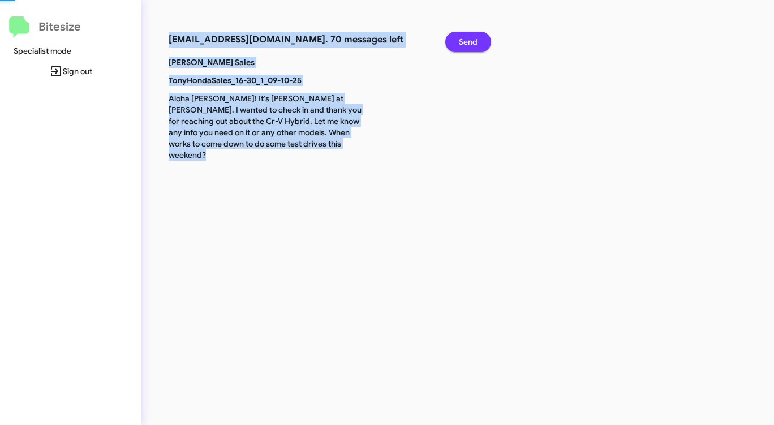
click at [469, 42] on span "Send" at bounding box center [468, 42] width 19 height 20
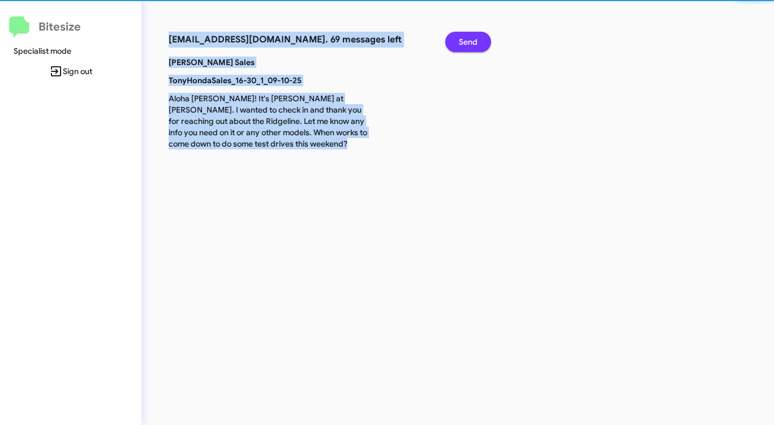
click at [469, 42] on span "Send" at bounding box center [468, 42] width 19 height 20
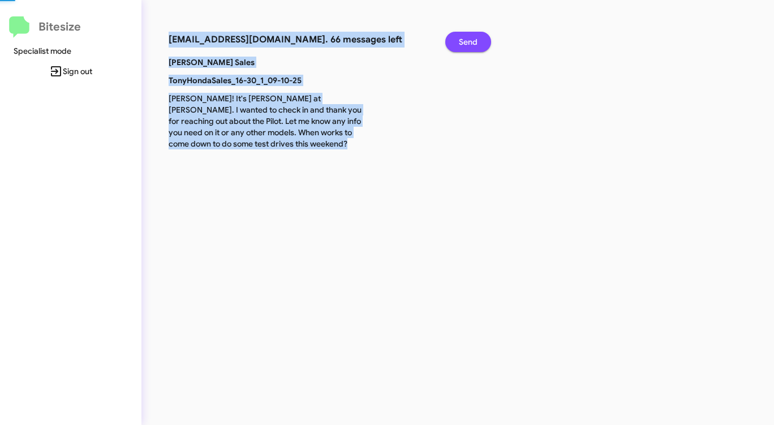
click at [469, 42] on span "Send" at bounding box center [468, 42] width 19 height 20
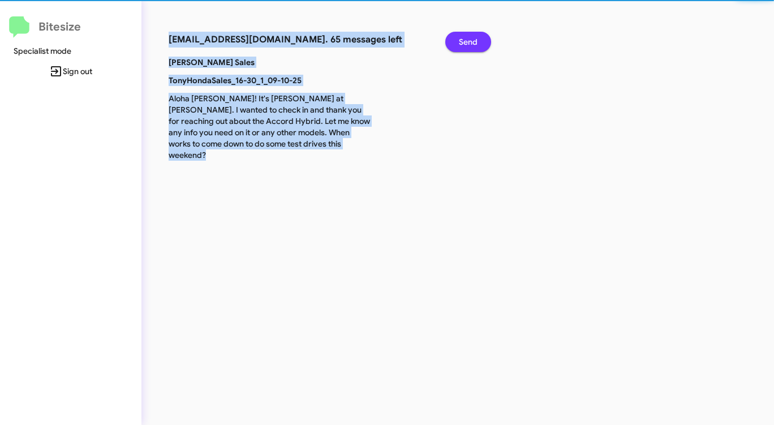
click at [469, 42] on span "Send" at bounding box center [468, 42] width 19 height 20
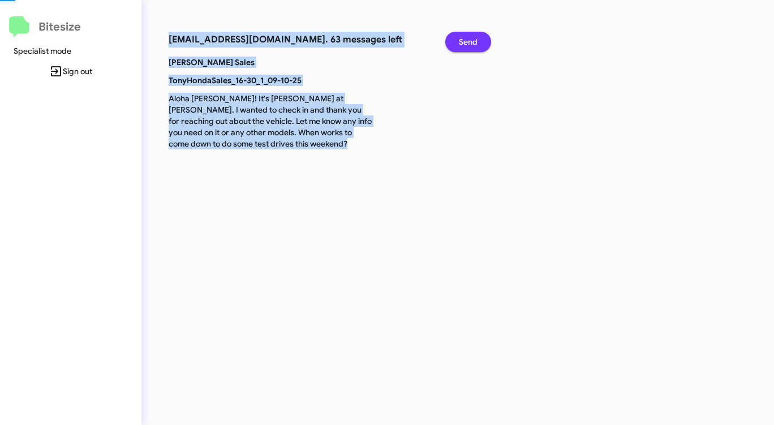
click at [469, 42] on span "Send" at bounding box center [468, 42] width 19 height 20
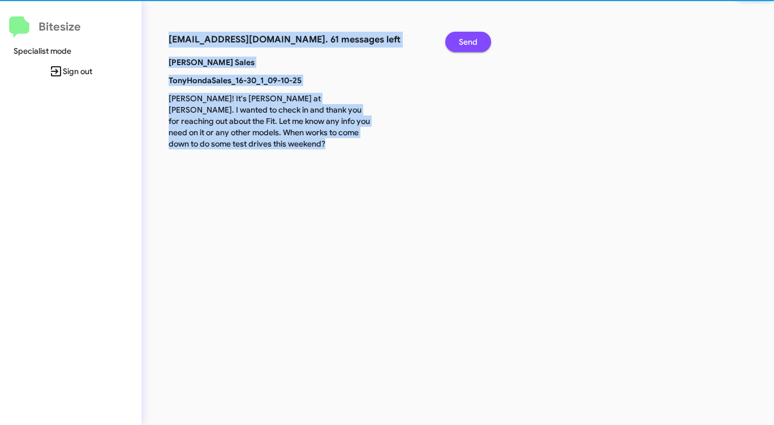
click at [469, 42] on span "Send" at bounding box center [468, 42] width 19 height 20
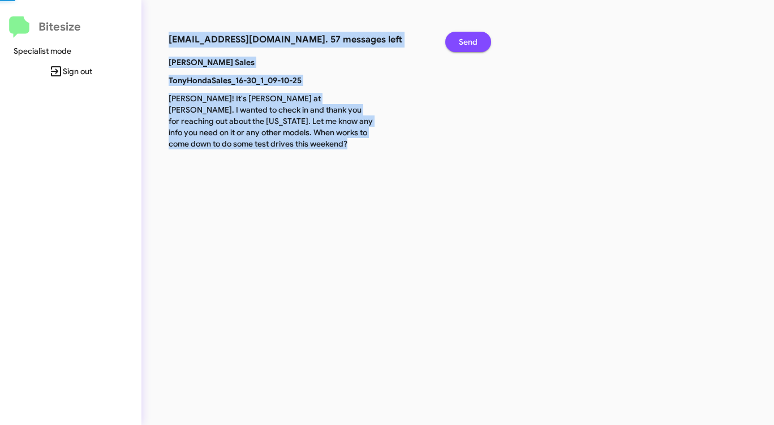
click at [469, 42] on span "Send" at bounding box center [468, 42] width 19 height 20
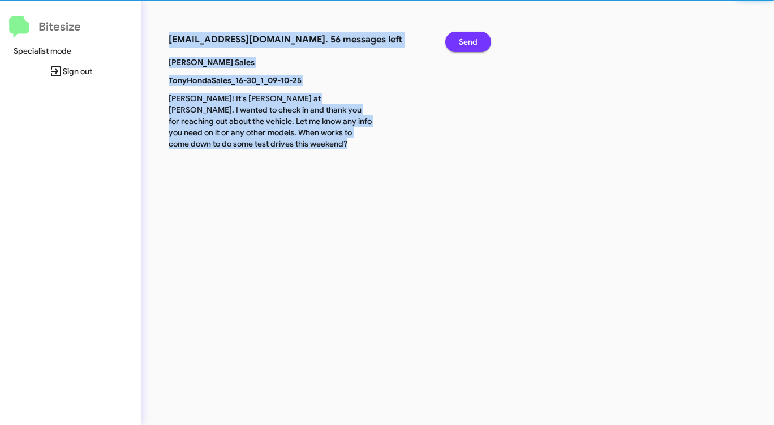
click at [469, 42] on span "Send" at bounding box center [468, 42] width 19 height 20
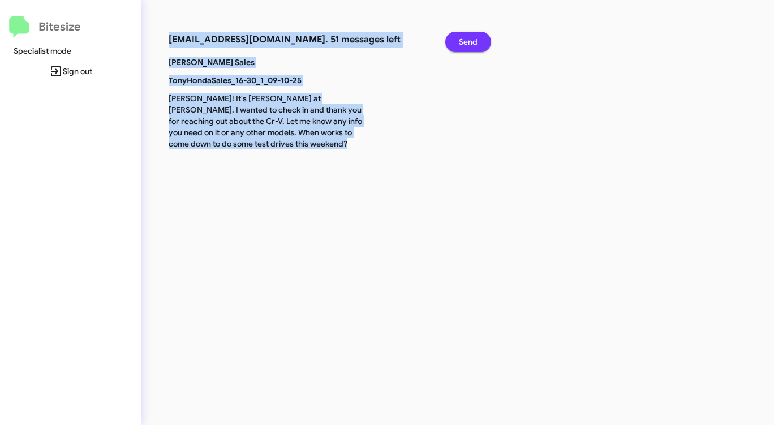
click at [469, 42] on span "Send" at bounding box center [468, 42] width 19 height 20
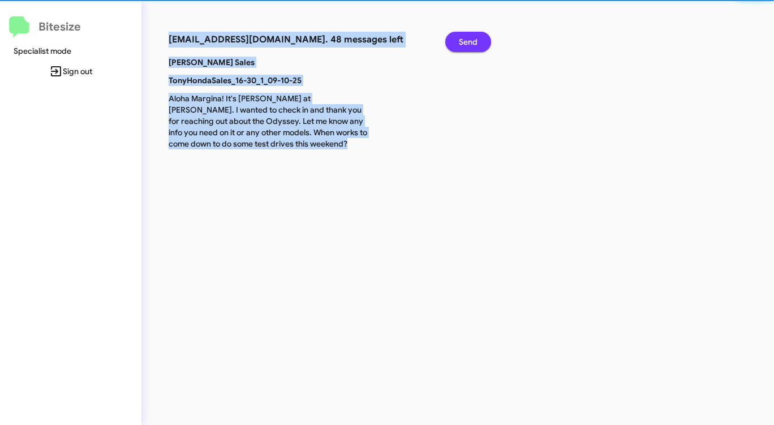
click at [469, 42] on span "Send" at bounding box center [468, 42] width 19 height 20
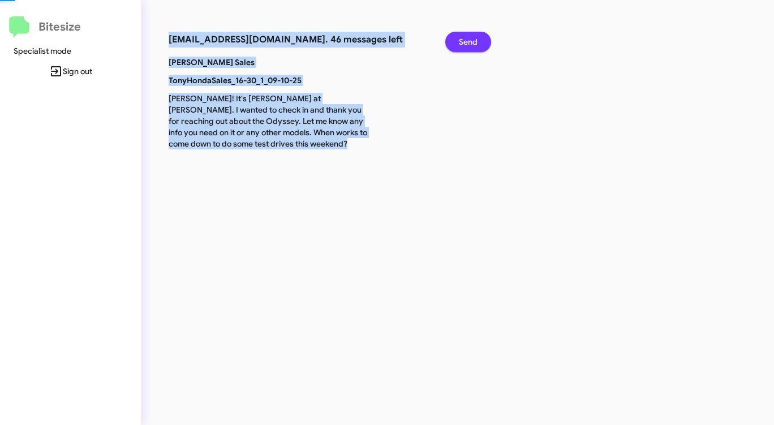
click at [469, 42] on span "Send" at bounding box center [468, 42] width 19 height 20
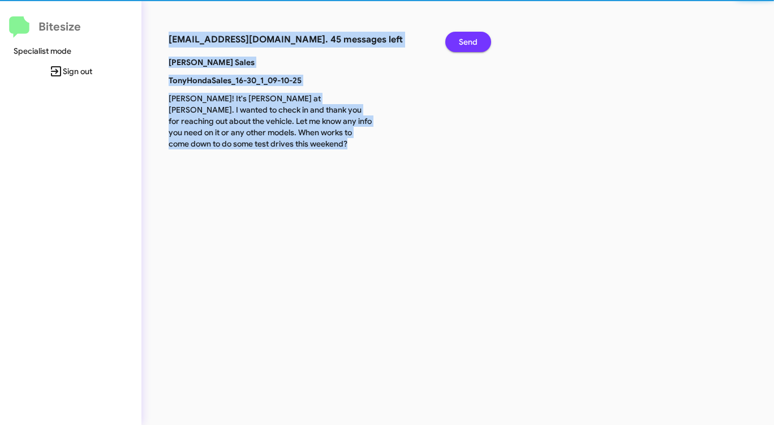
click at [469, 42] on span "Send" at bounding box center [468, 42] width 19 height 20
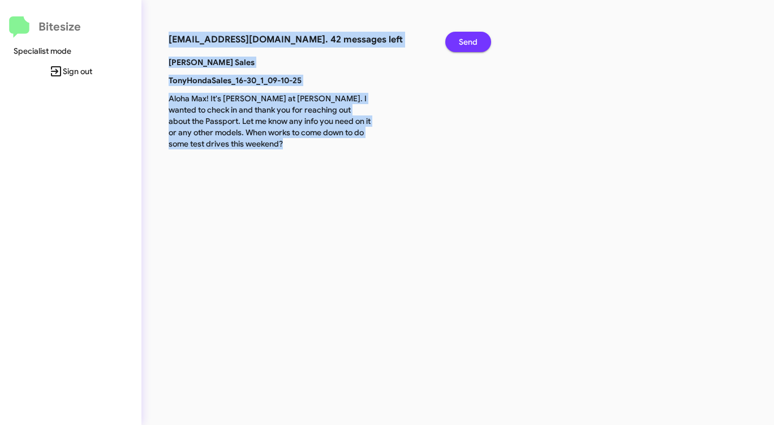
click at [469, 42] on span "Send" at bounding box center [468, 42] width 19 height 20
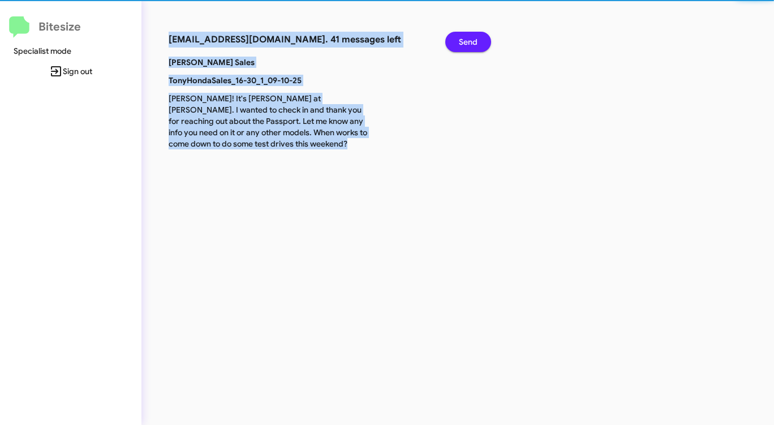
click at [469, 42] on span "Send" at bounding box center [468, 42] width 19 height 20
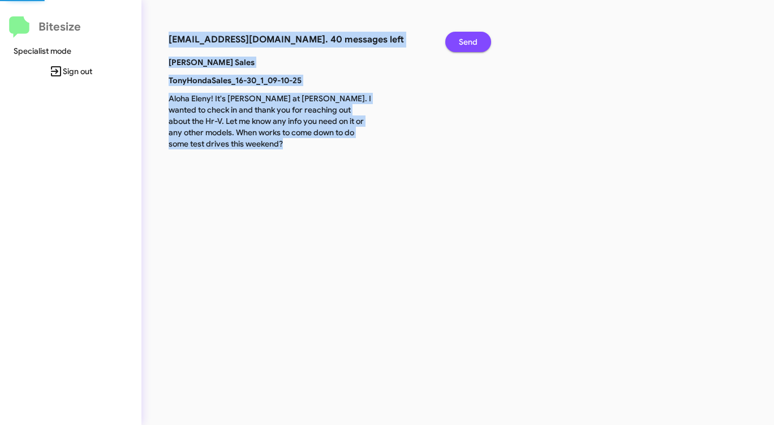
click at [469, 42] on span "Send" at bounding box center [468, 42] width 19 height 20
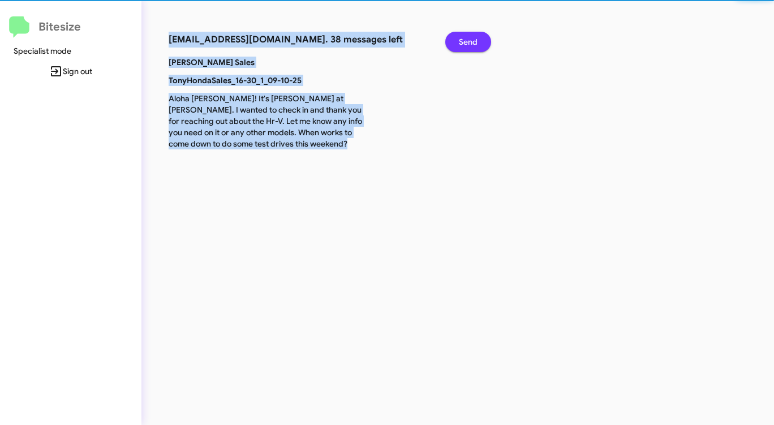
click at [469, 42] on span "Send" at bounding box center [468, 42] width 19 height 20
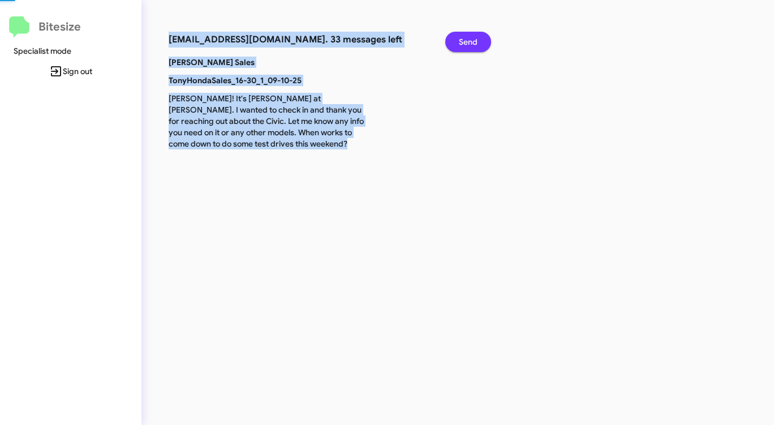
click at [469, 42] on span "Send" at bounding box center [468, 42] width 19 height 20
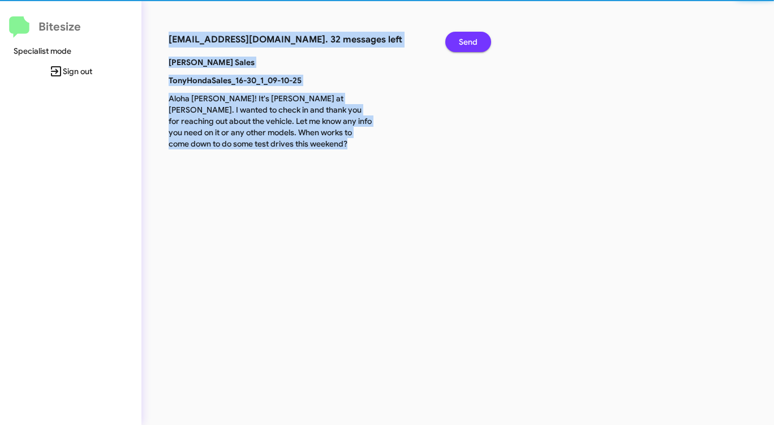
click at [469, 42] on span "Send" at bounding box center [468, 42] width 19 height 20
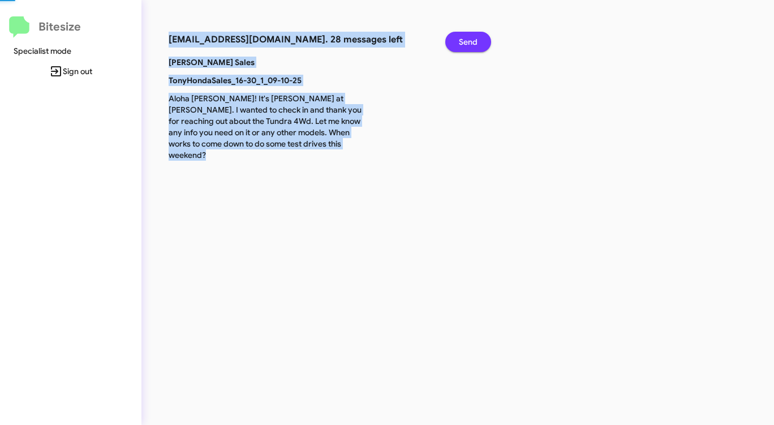
click at [469, 42] on span "Send" at bounding box center [468, 42] width 19 height 20
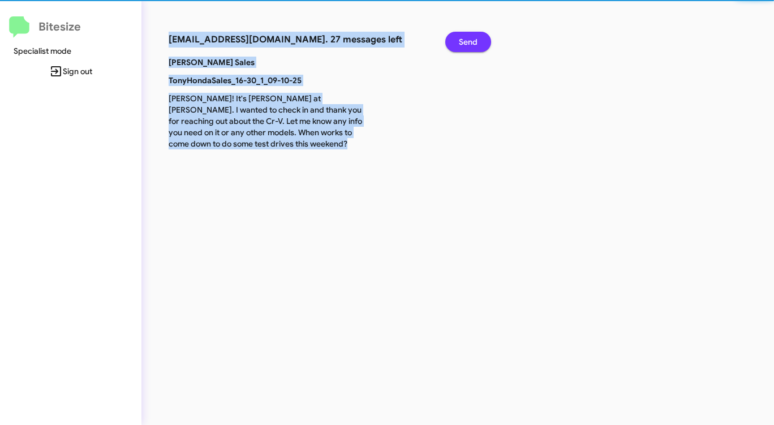
click at [469, 42] on span "Send" at bounding box center [468, 42] width 19 height 20
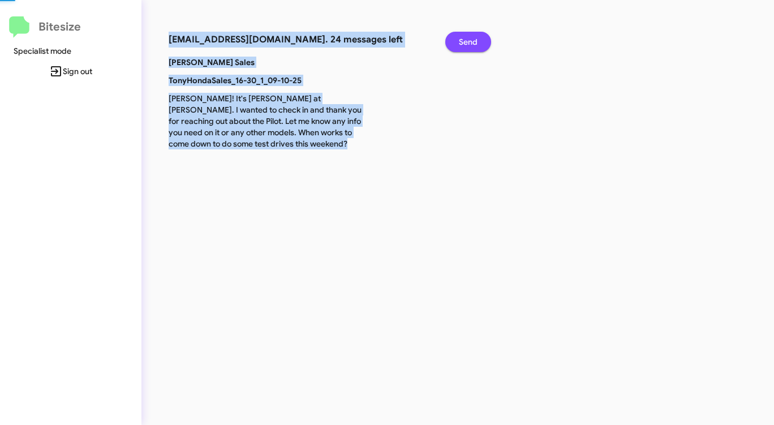
click at [469, 42] on span "Send" at bounding box center [468, 42] width 19 height 20
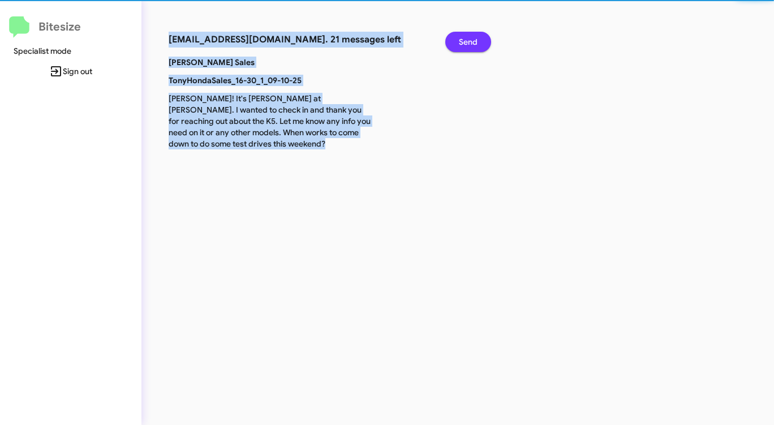
click at [469, 42] on span "Send" at bounding box center [468, 42] width 19 height 20
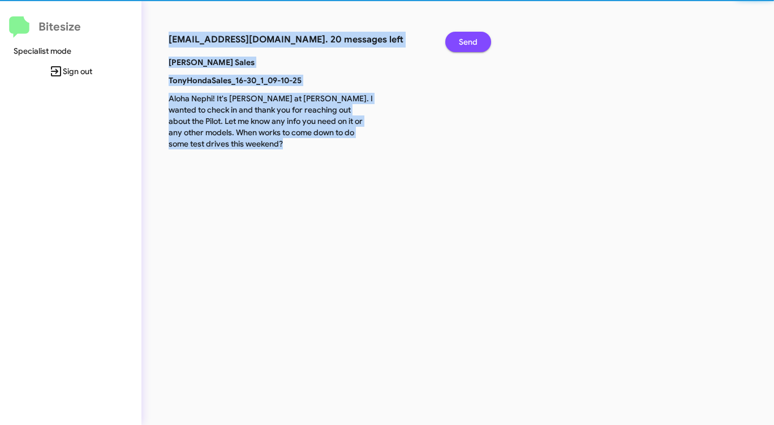
click at [469, 42] on span "Send" at bounding box center [468, 42] width 19 height 20
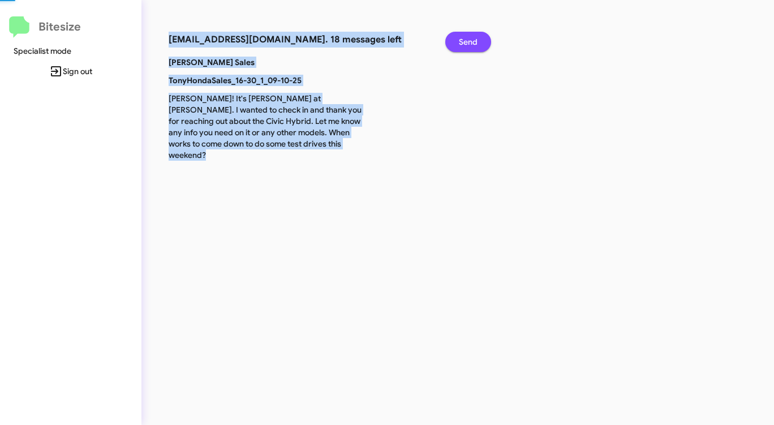
click at [469, 42] on span "Send" at bounding box center [468, 42] width 19 height 20
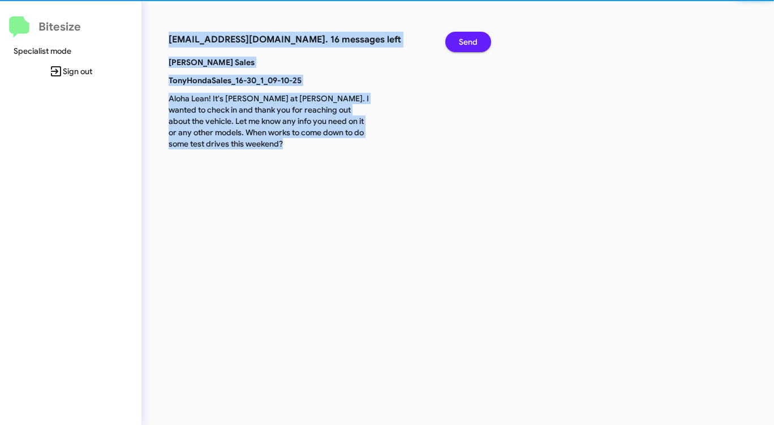
click at [469, 42] on span "Send" at bounding box center [468, 42] width 19 height 20
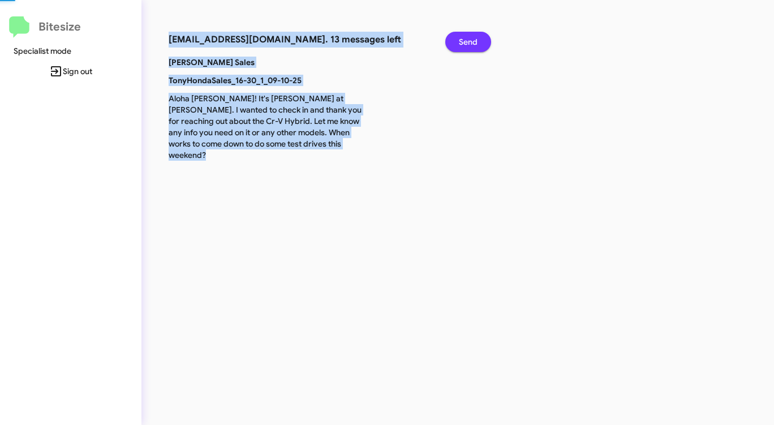
click at [469, 42] on span "Send" at bounding box center [468, 42] width 19 height 20
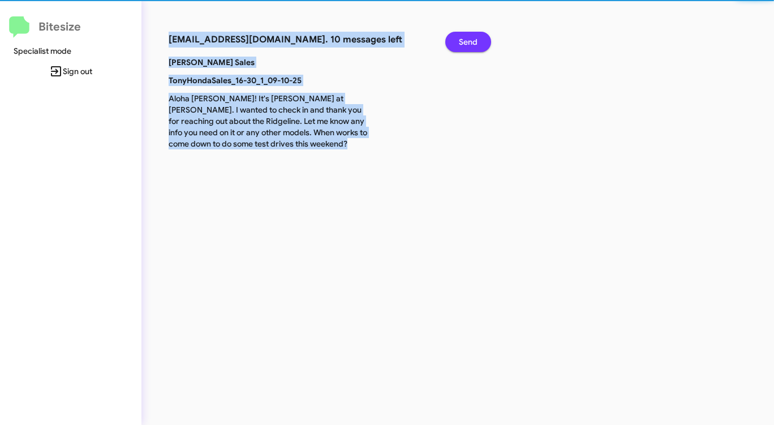
click at [469, 42] on span "Send" at bounding box center [468, 42] width 19 height 20
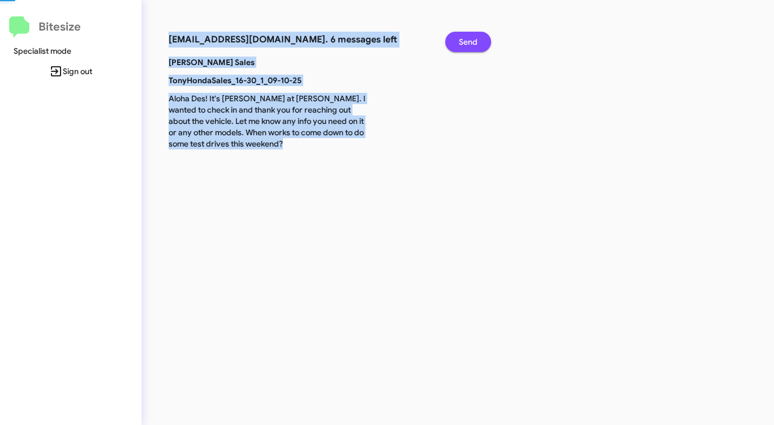
click at [469, 42] on span "Send" at bounding box center [468, 42] width 19 height 20
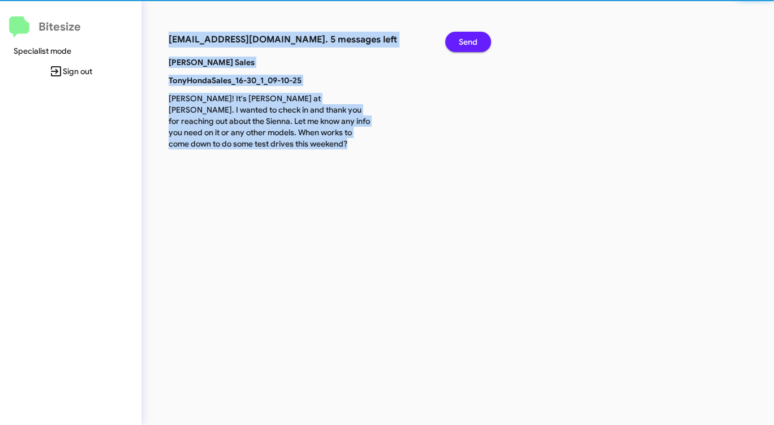
click at [469, 42] on span "Send" at bounding box center [468, 42] width 19 height 20
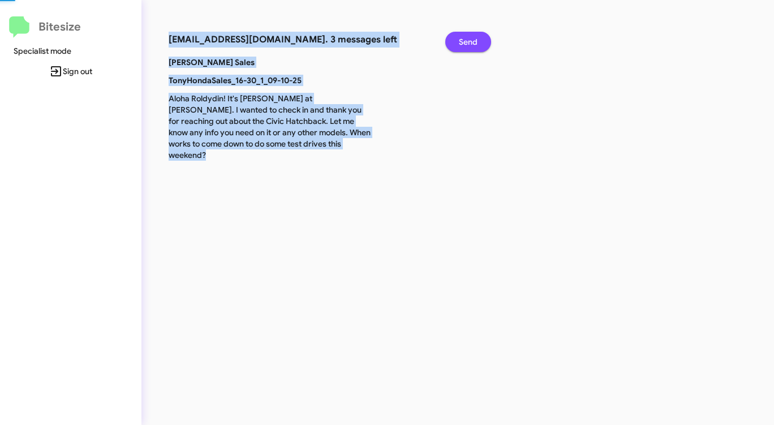
click at [469, 42] on span "Send" at bounding box center [468, 42] width 19 height 20
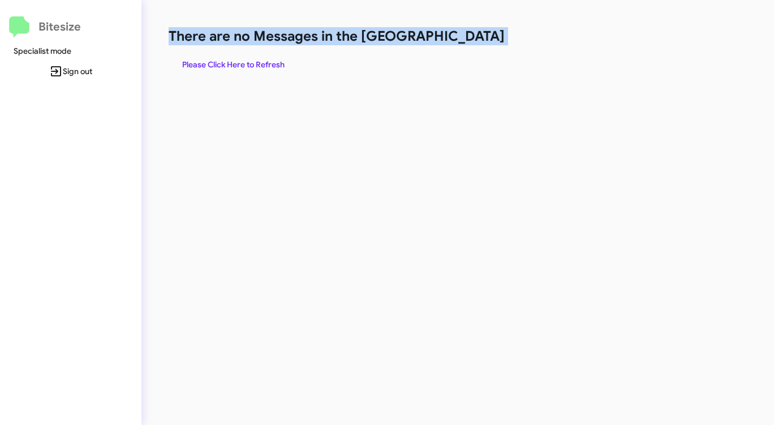
click at [469, 42] on h1 "There are no Messages in the [GEOGRAPHIC_DATA]" at bounding box center [405, 36] width 473 height 18
click at [234, 63] on span "Please Click Here to Refresh" at bounding box center [233, 64] width 102 height 20
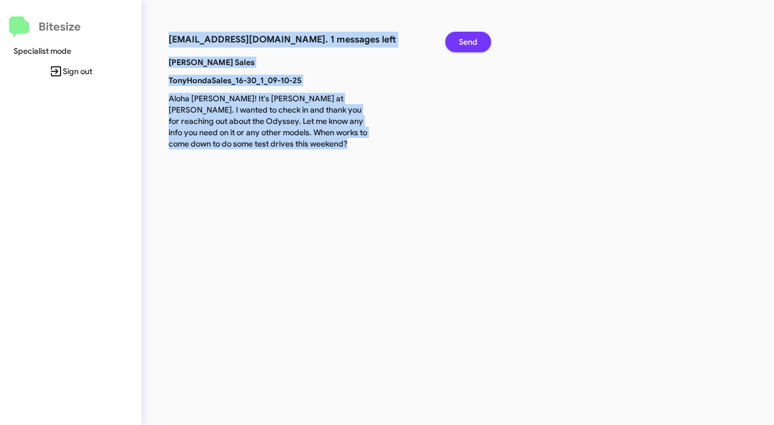
click at [469, 41] on span "Send" at bounding box center [468, 42] width 19 height 20
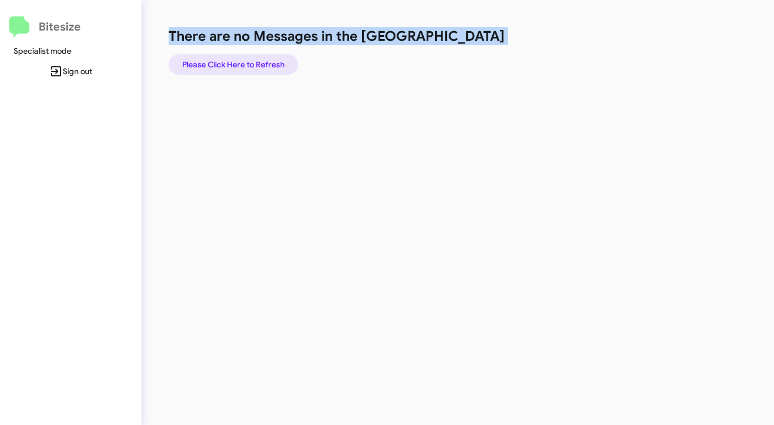
click at [274, 67] on span "Please Click Here to Refresh" at bounding box center [233, 64] width 102 height 20
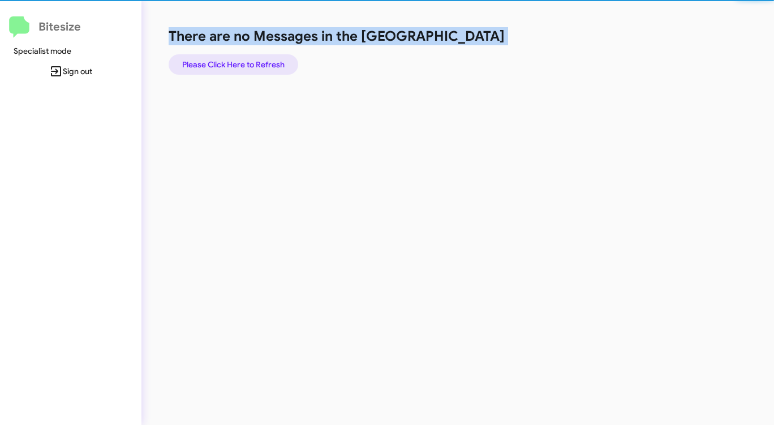
click at [273, 67] on span "Please Click Here to Refresh" at bounding box center [233, 64] width 102 height 20
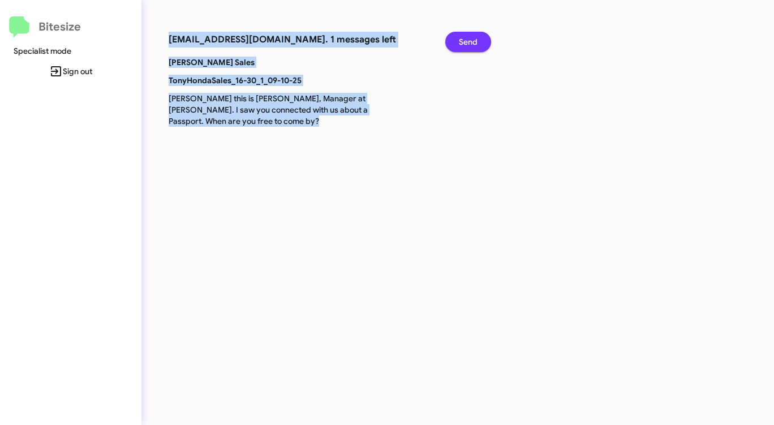
click at [468, 40] on span "Send" at bounding box center [468, 42] width 19 height 20
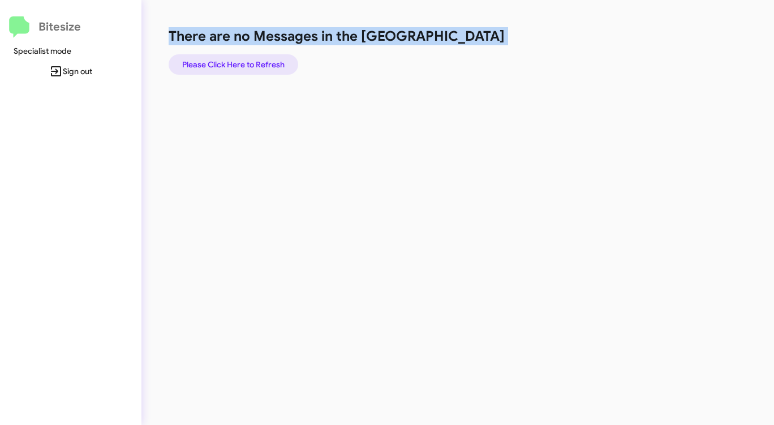
click at [247, 67] on span "Please Click Here to Refresh" at bounding box center [233, 64] width 102 height 20
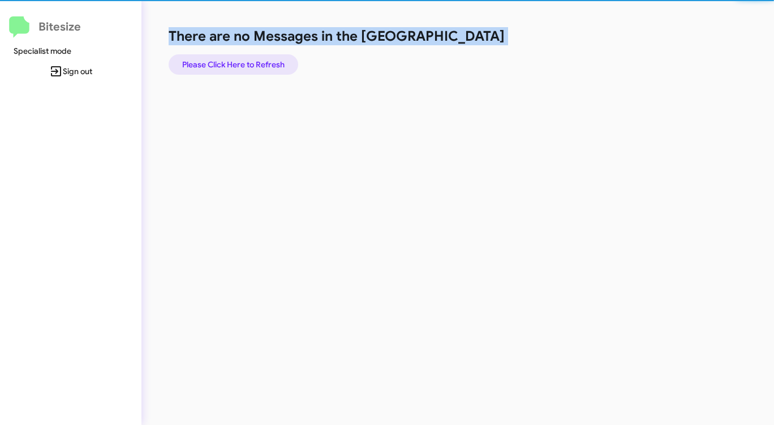
click at [247, 67] on span "Please Click Here to Refresh" at bounding box center [233, 64] width 102 height 20
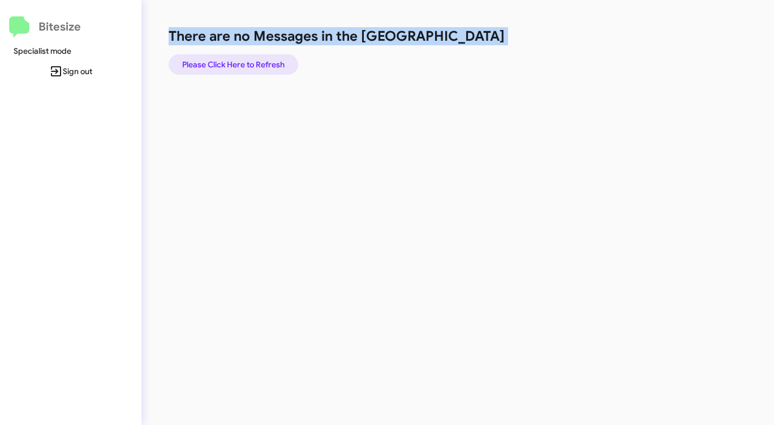
click at [247, 67] on span "Please Click Here to Refresh" at bounding box center [233, 64] width 102 height 20
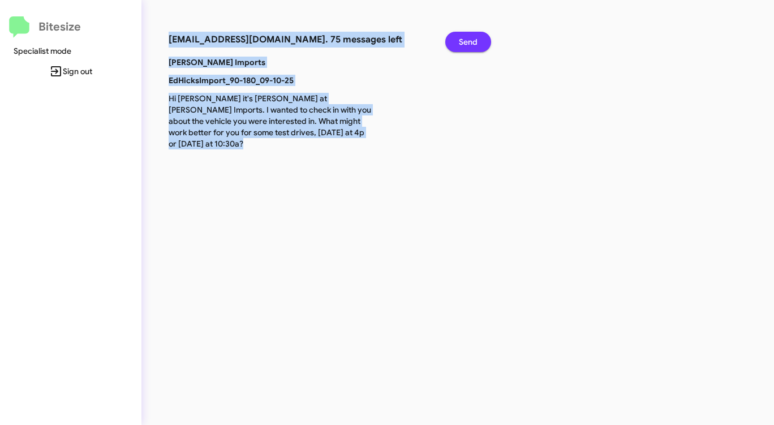
click at [470, 44] on span "Send" at bounding box center [468, 42] width 19 height 20
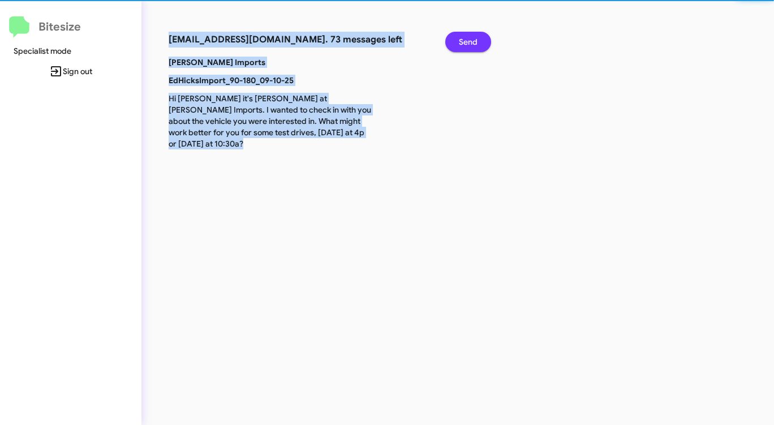
click at [470, 44] on span "Send" at bounding box center [468, 42] width 19 height 20
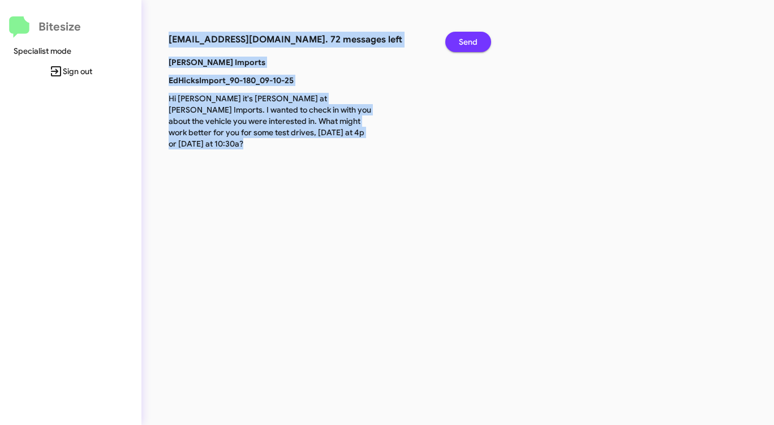
click at [470, 44] on span "Send" at bounding box center [468, 42] width 19 height 20
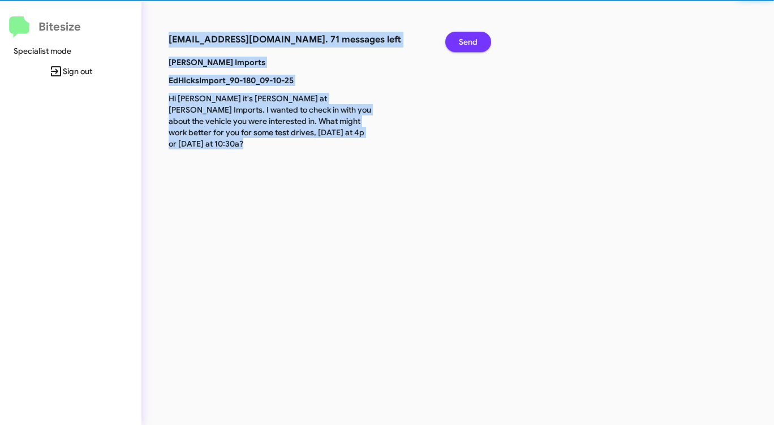
click at [470, 44] on span "Send" at bounding box center [468, 42] width 19 height 20
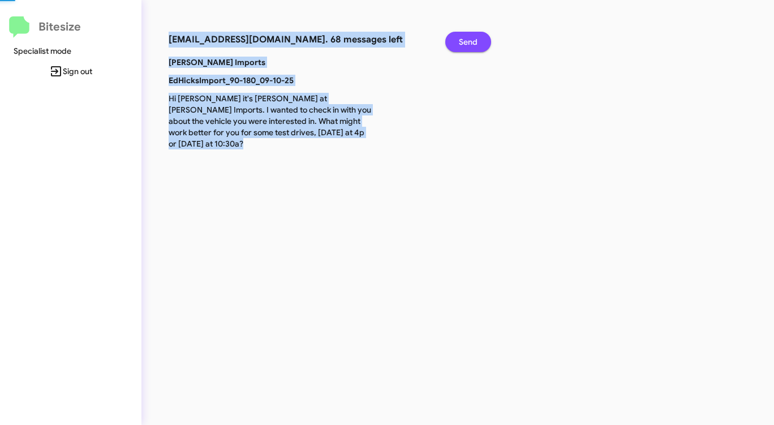
click at [470, 44] on span "Send" at bounding box center [468, 42] width 19 height 20
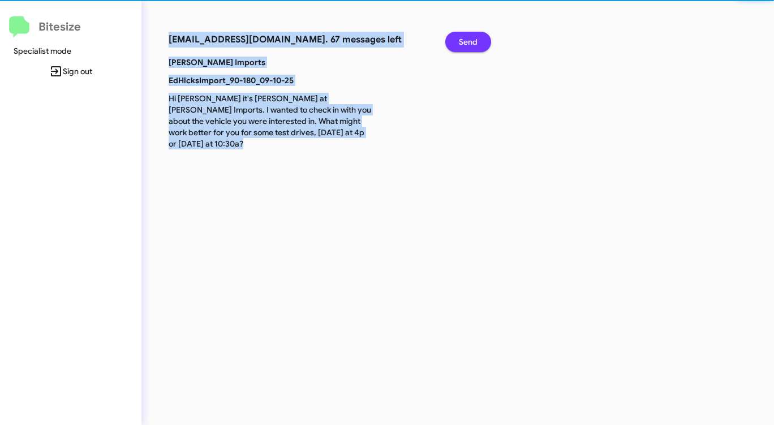
click at [470, 44] on span "Send" at bounding box center [468, 42] width 19 height 20
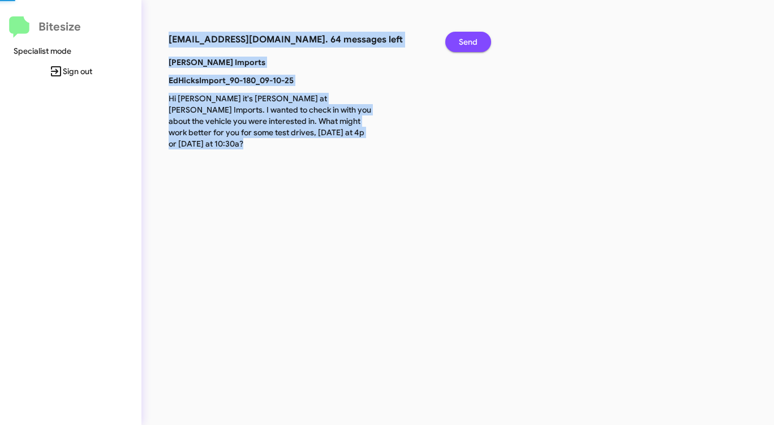
click at [470, 44] on span "Send" at bounding box center [468, 42] width 19 height 20
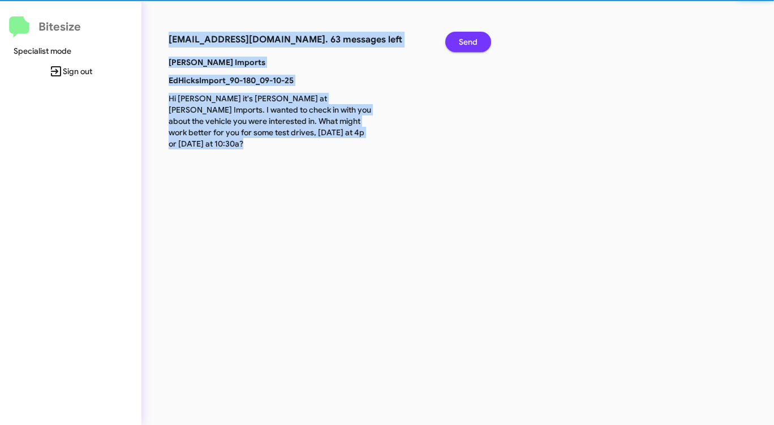
click at [470, 44] on span "Send" at bounding box center [468, 42] width 19 height 20
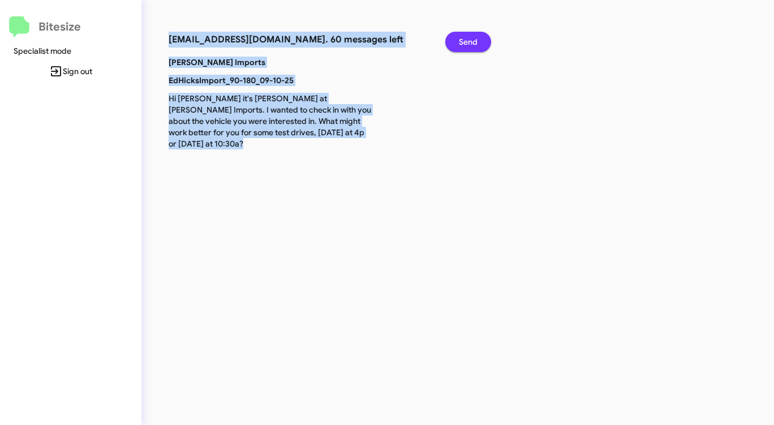
click at [470, 44] on span "Send" at bounding box center [468, 42] width 19 height 20
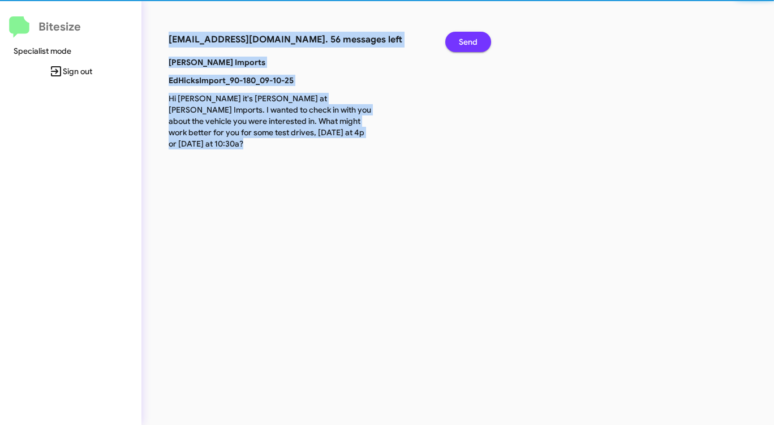
click at [470, 44] on span "Send" at bounding box center [468, 42] width 19 height 20
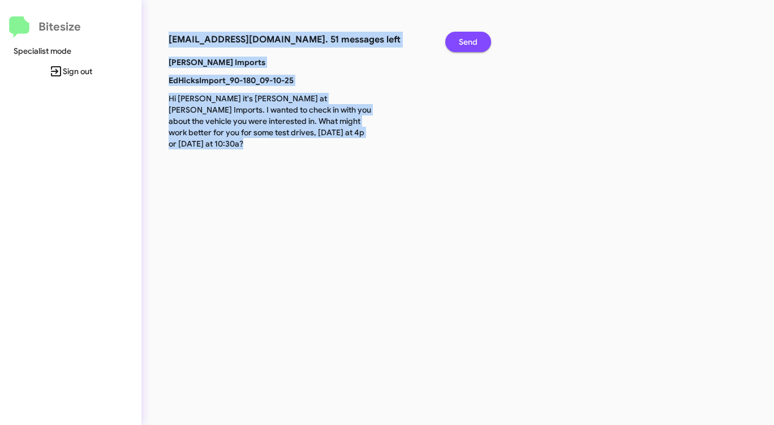
click at [470, 44] on span "Send" at bounding box center [468, 42] width 19 height 20
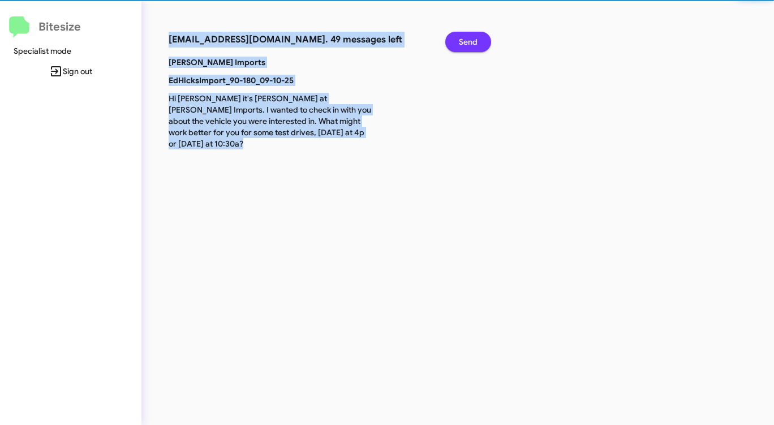
click at [470, 44] on span "Send" at bounding box center [468, 42] width 19 height 20
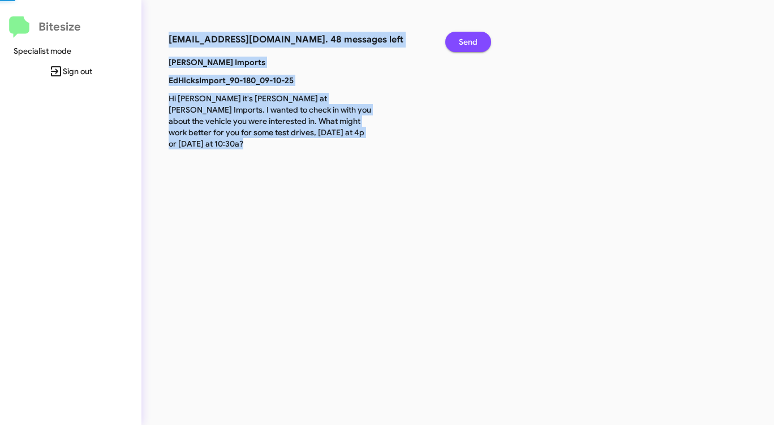
click at [470, 44] on span "Send" at bounding box center [468, 42] width 19 height 20
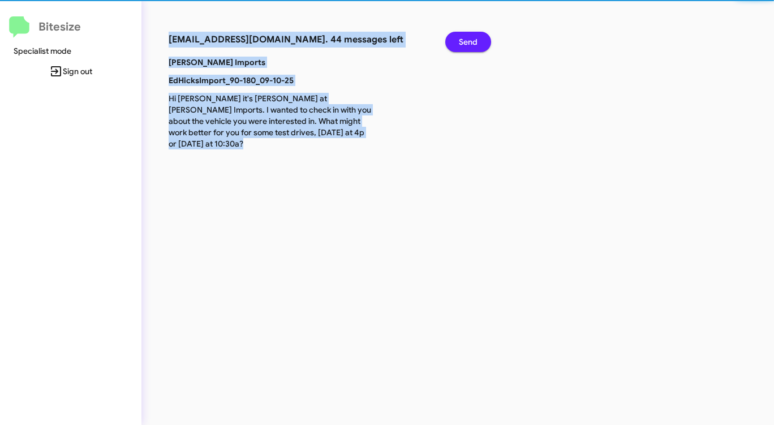
click at [470, 44] on span "Send" at bounding box center [468, 42] width 19 height 20
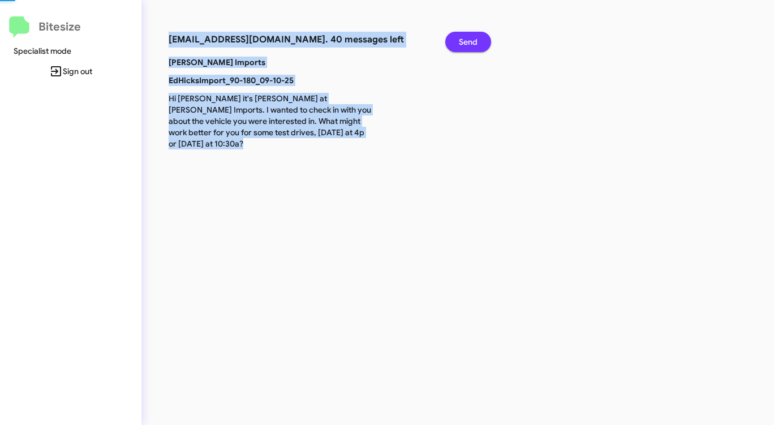
click at [470, 44] on span "Send" at bounding box center [468, 42] width 19 height 20
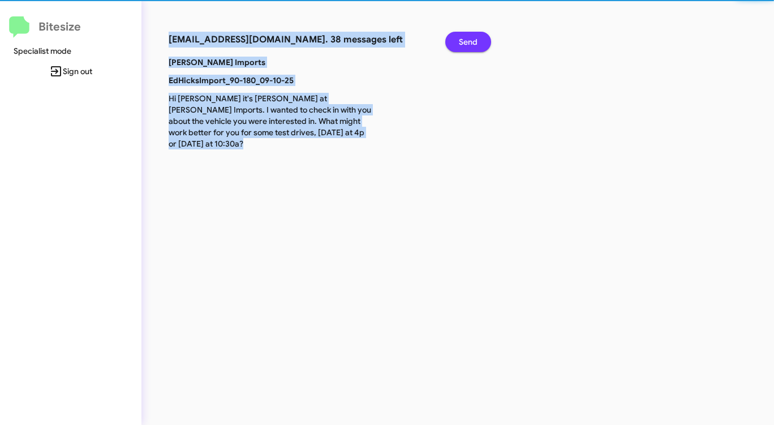
click at [470, 44] on span "Send" at bounding box center [468, 42] width 19 height 20
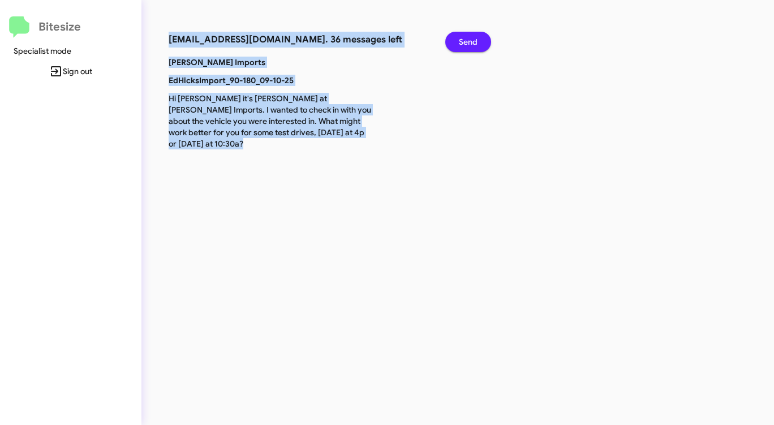
click at [470, 44] on span "Send" at bounding box center [468, 42] width 19 height 20
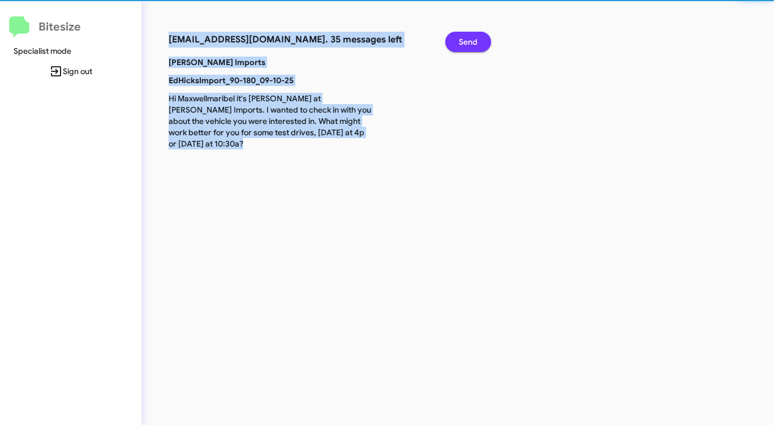
click at [470, 44] on span "Send" at bounding box center [468, 42] width 19 height 20
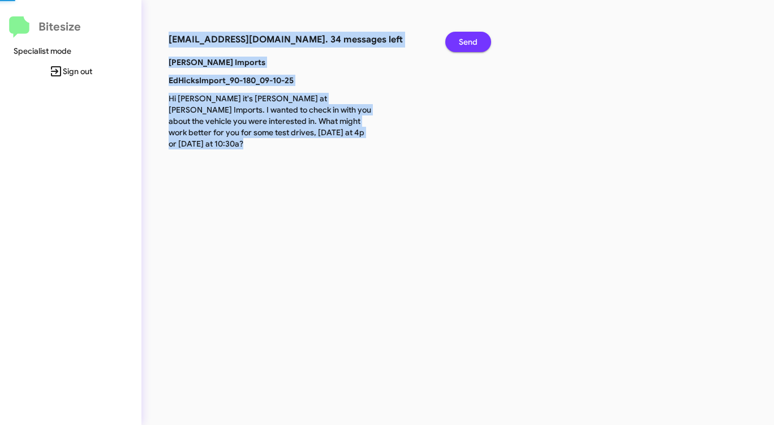
click at [470, 44] on span "Send" at bounding box center [468, 42] width 19 height 20
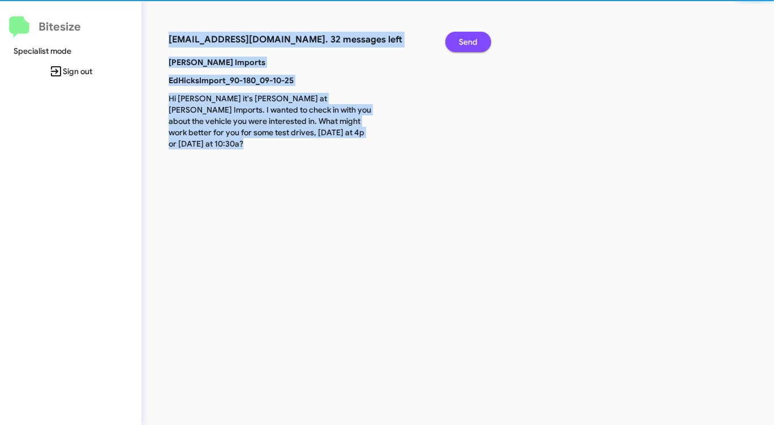
click at [470, 44] on span "Send" at bounding box center [468, 42] width 19 height 20
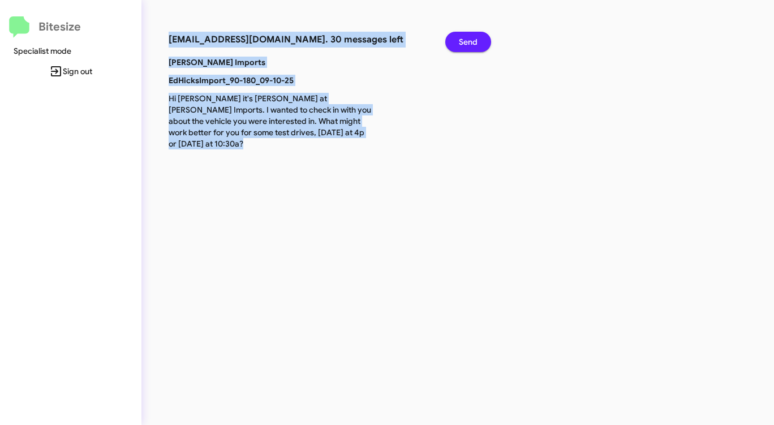
click at [470, 44] on span "Send" at bounding box center [468, 42] width 19 height 20
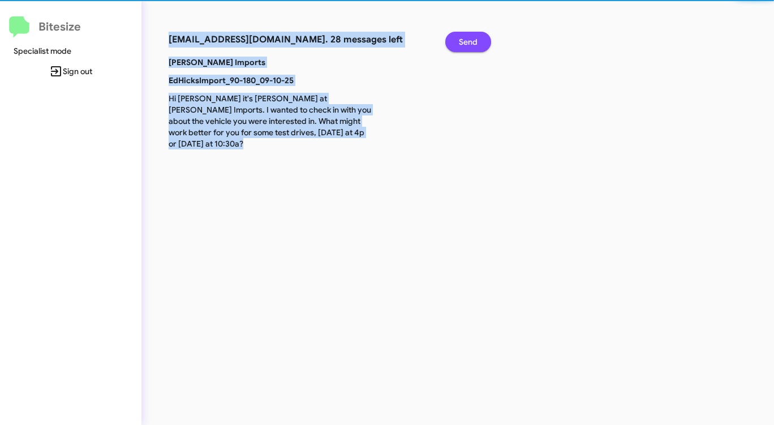
click at [470, 44] on span "Send" at bounding box center [468, 42] width 19 height 20
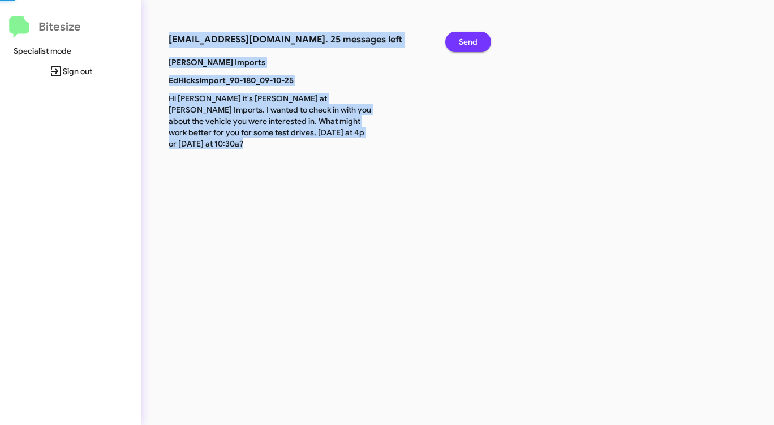
click at [470, 44] on span "Send" at bounding box center [468, 42] width 19 height 20
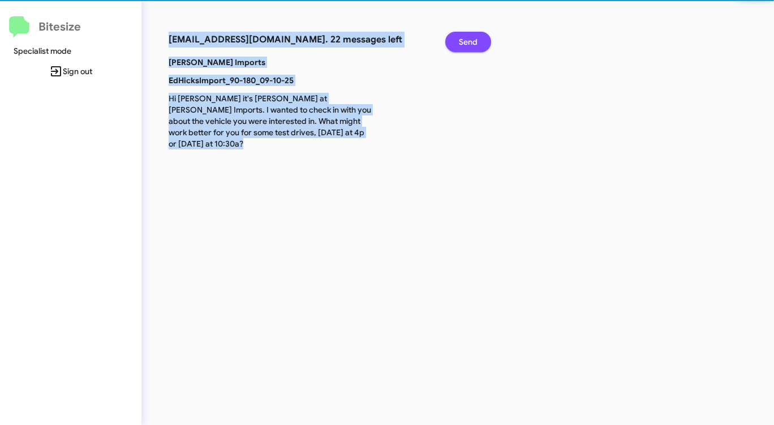
click at [470, 44] on span "Send" at bounding box center [468, 42] width 19 height 20
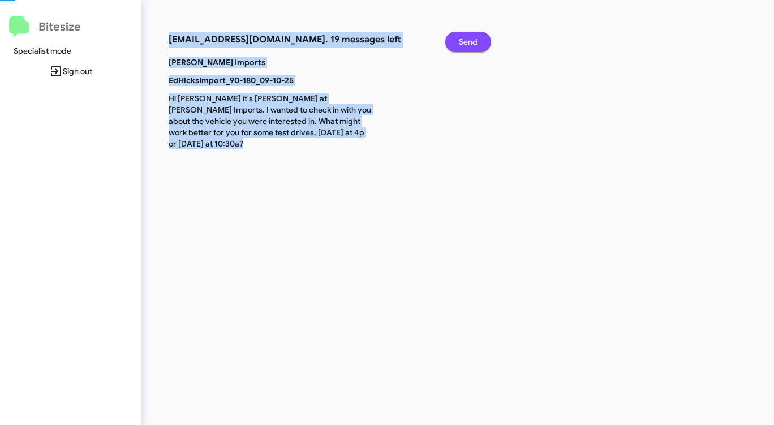
click at [470, 44] on span "Send" at bounding box center [468, 42] width 19 height 20
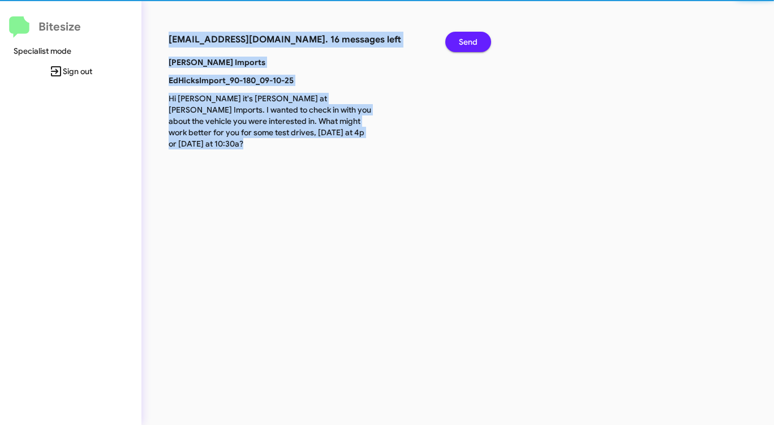
click at [470, 44] on span "Send" at bounding box center [468, 42] width 19 height 20
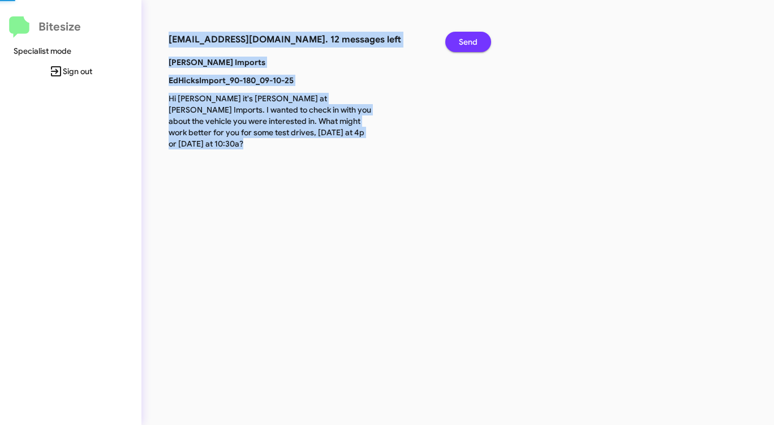
click at [470, 44] on span "Send" at bounding box center [468, 42] width 19 height 20
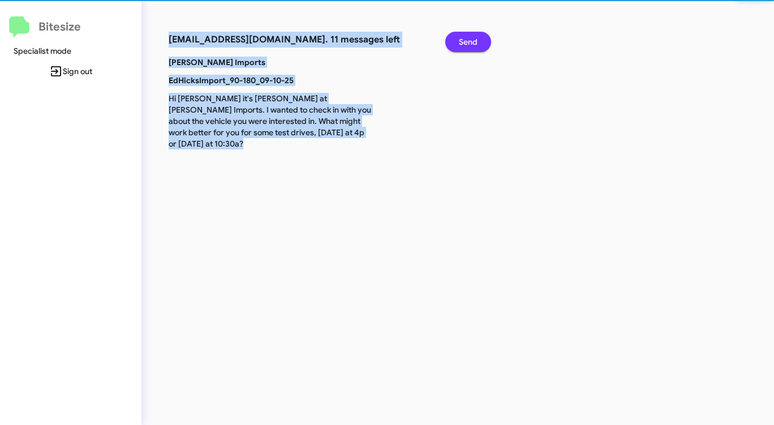
click at [470, 44] on span "Send" at bounding box center [468, 42] width 19 height 20
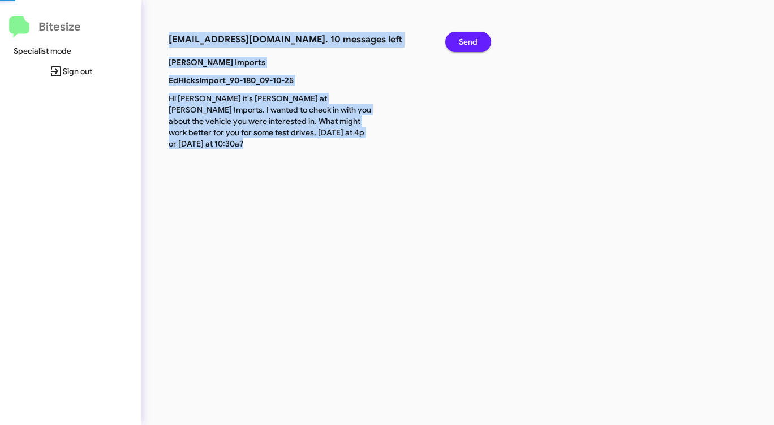
click at [470, 44] on span "Send" at bounding box center [468, 42] width 19 height 20
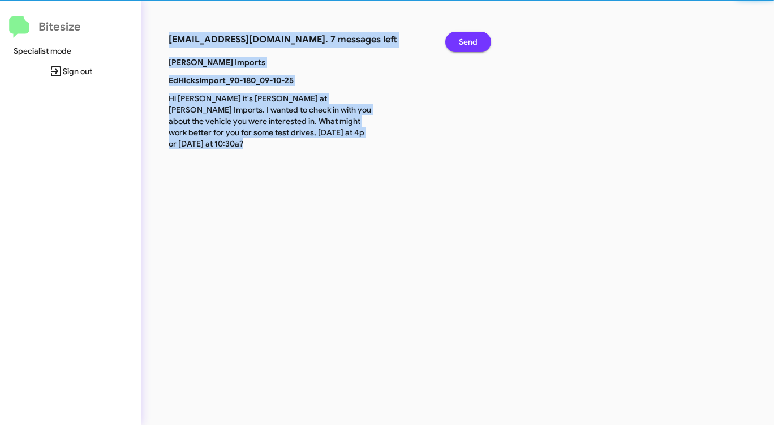
click at [470, 44] on span "Send" at bounding box center [468, 42] width 19 height 20
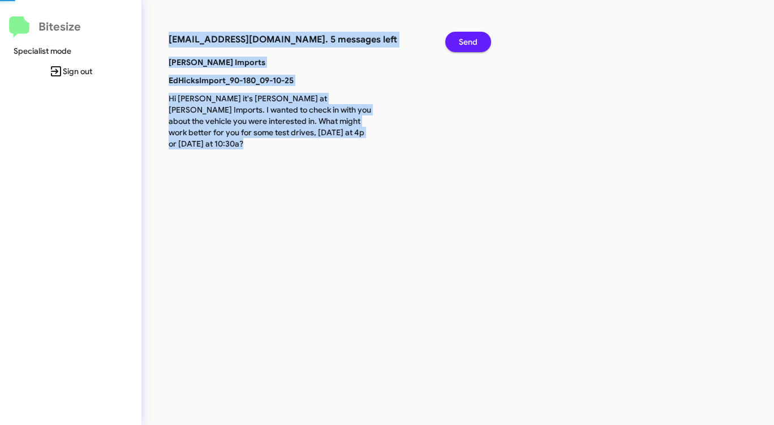
click at [470, 44] on span "Send" at bounding box center [468, 42] width 19 height 20
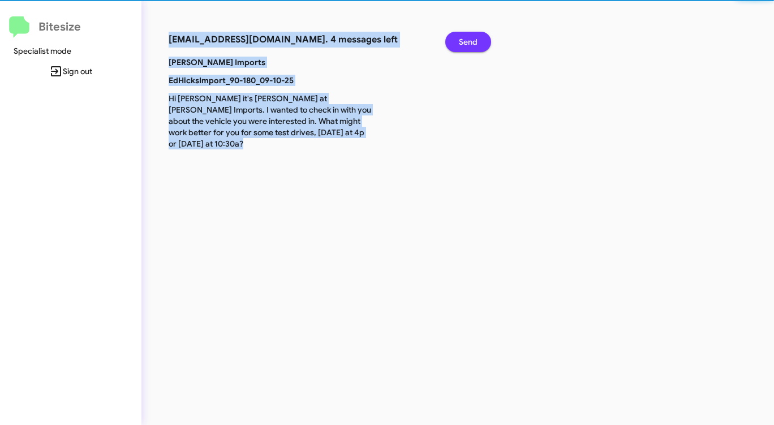
click at [470, 44] on span "Send" at bounding box center [468, 42] width 19 height 20
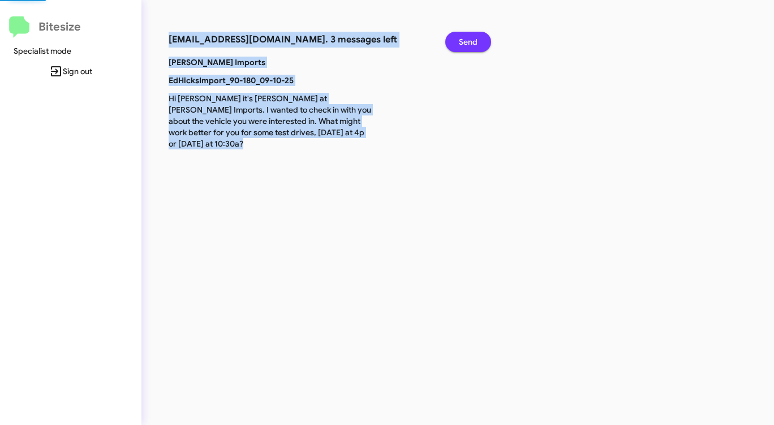
click at [470, 44] on span "Send" at bounding box center [468, 42] width 19 height 20
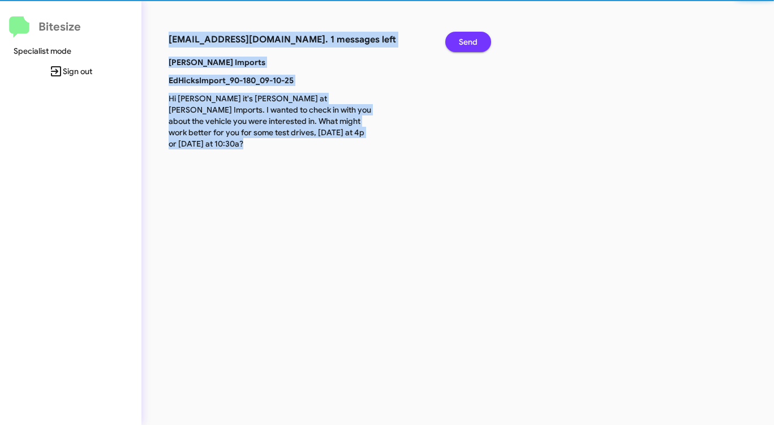
click at [470, 44] on span "Send" at bounding box center [468, 42] width 19 height 20
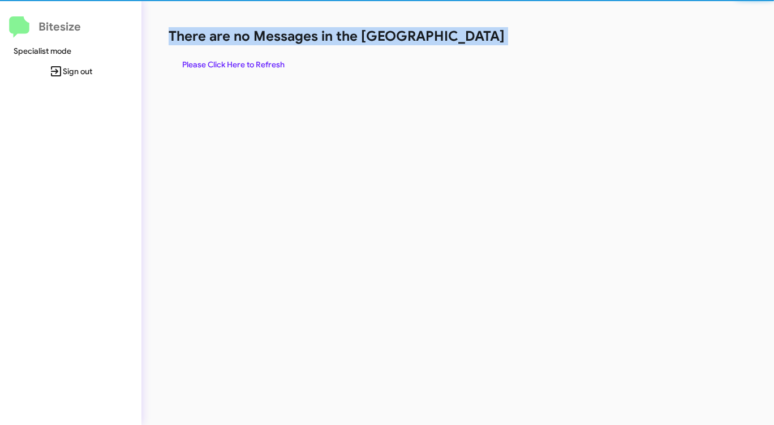
click at [470, 44] on h1 "There are no Messages in the [GEOGRAPHIC_DATA]" at bounding box center [405, 36] width 473 height 18
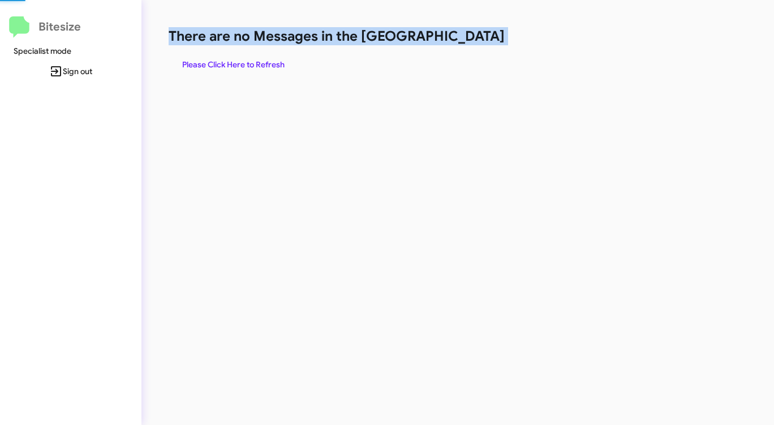
click at [470, 44] on h1 "There are no Messages in the [GEOGRAPHIC_DATA]" at bounding box center [405, 36] width 473 height 18
click at [263, 59] on span "Please Click Here to Refresh" at bounding box center [233, 64] width 102 height 20
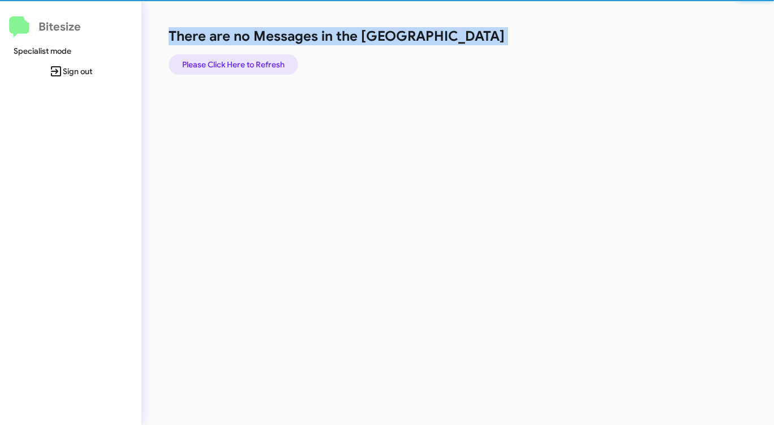
click at [265, 61] on span "Please Click Here to Refresh" at bounding box center [233, 64] width 102 height 20
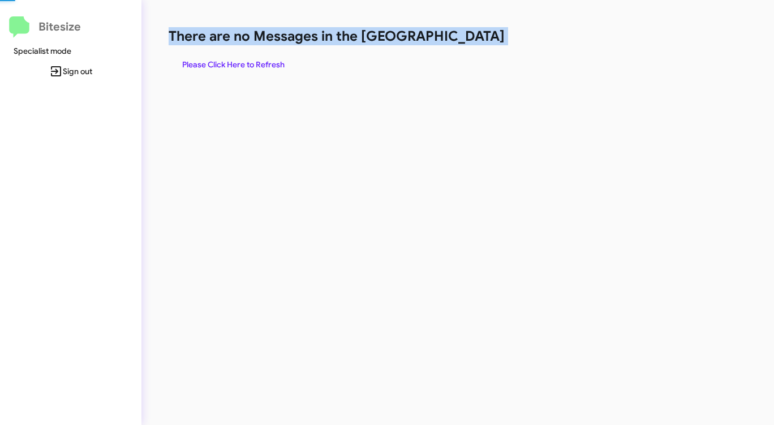
click at [265, 61] on span "Please Click Here to Refresh" at bounding box center [233, 64] width 102 height 20
click at [261, 62] on span "Please Click Here to Refresh" at bounding box center [233, 64] width 102 height 20
click at [263, 62] on span "Please Click Here to Refresh" at bounding box center [233, 64] width 102 height 20
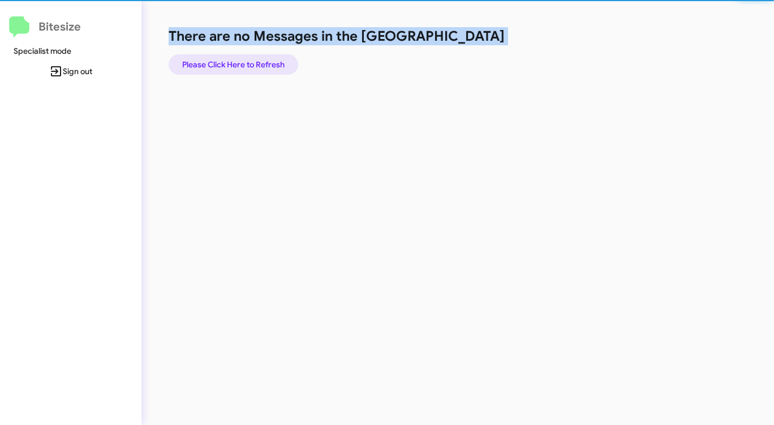
click at [263, 62] on span "Please Click Here to Refresh" at bounding box center [233, 64] width 102 height 20
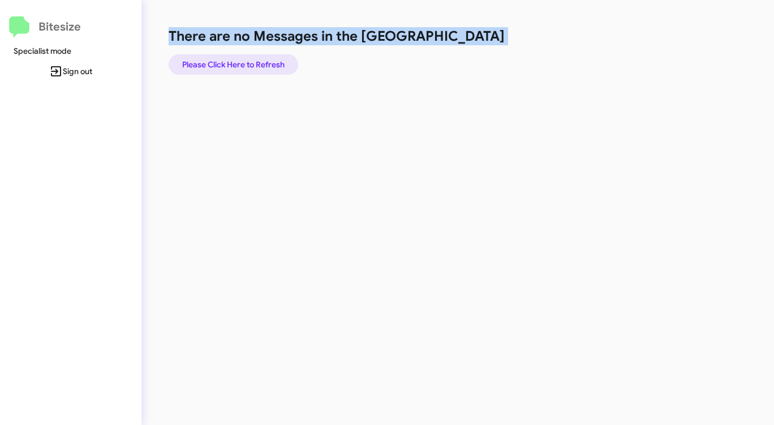
click at [239, 64] on span "Please Click Here to Refresh" at bounding box center [233, 64] width 102 height 20
